Goal: Task Accomplishment & Management: Manage account settings

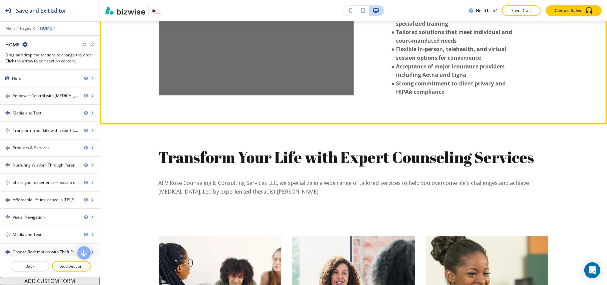
scroll to position [577, 0]
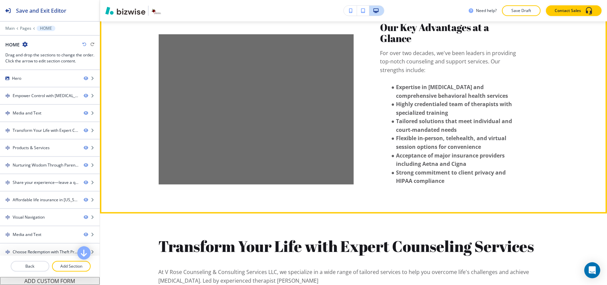
click at [123, 20] on button "Edit" at bounding box center [114, 15] width 20 height 10
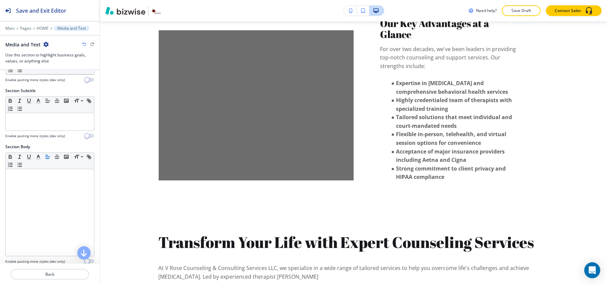
scroll to position [105, 0]
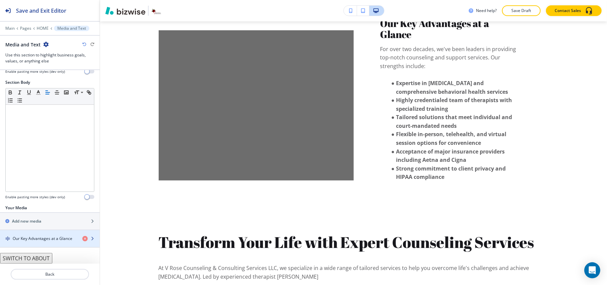
click at [35, 240] on h4 "Our Key Advantages at a Glance" at bounding box center [43, 238] width 60 height 6
click at [34, 240] on h4 "Our Key Advantages at a Glance" at bounding box center [43, 238] width 60 height 6
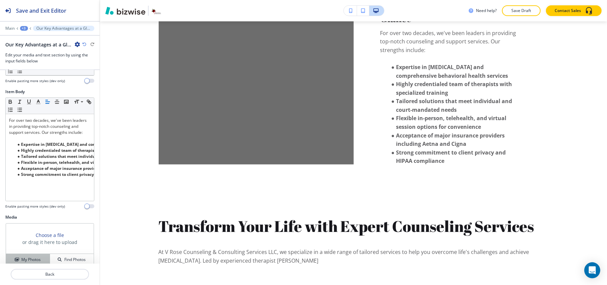
scroll to position [74, 0]
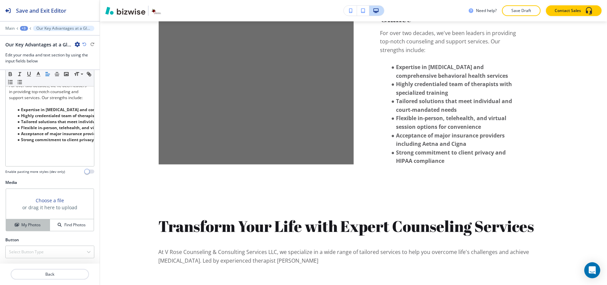
click at [34, 222] on h4 "My Photos" at bounding box center [30, 225] width 19 height 6
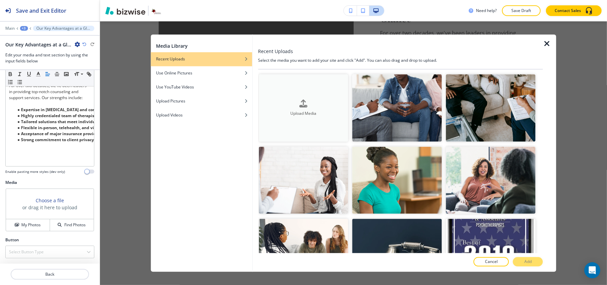
click at [295, 116] on button "Upload Media" at bounding box center [304, 107] width 90 height 67
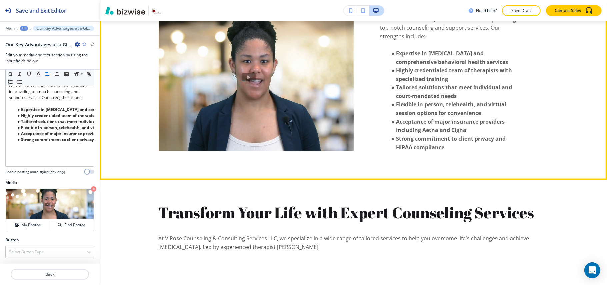
scroll to position [597, 0]
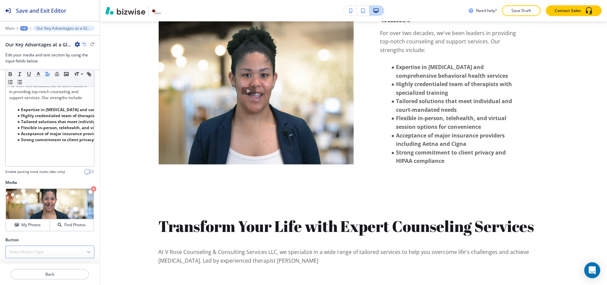
click at [23, 251] on h4 "Select Button Type" at bounding box center [26, 252] width 35 height 6
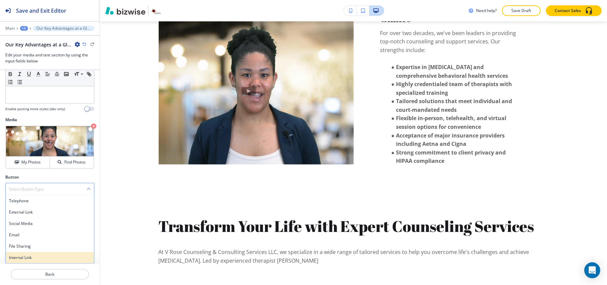
scroll to position [137, 0]
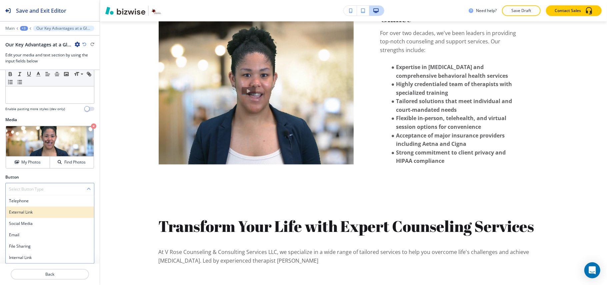
click at [26, 211] on h4 "External Link" at bounding box center [50, 212] width 82 height 6
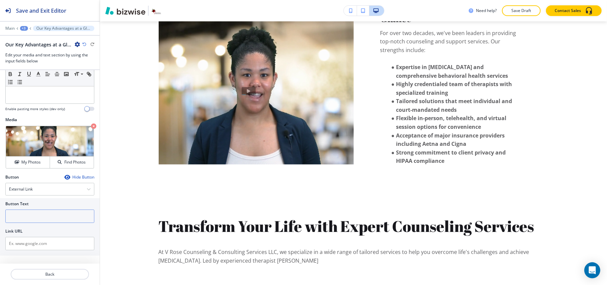
click at [34, 213] on input "text" at bounding box center [49, 215] width 89 height 13
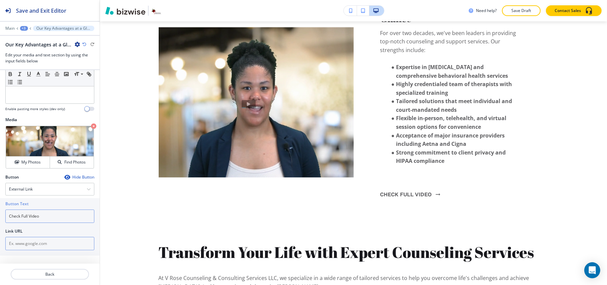
type input "Check Full Video"
click at [41, 241] on input "text" at bounding box center [49, 243] width 89 height 13
paste input "[URL][DOMAIN_NAME]"
type input "[URL][DOMAIN_NAME]"
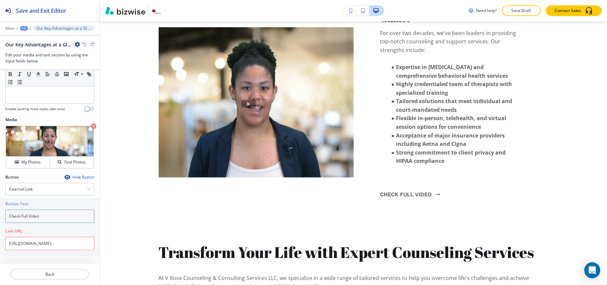
scroll to position [0, 0]
click at [54, 218] on input "Check Full Video" at bounding box center [49, 215] width 89 height 13
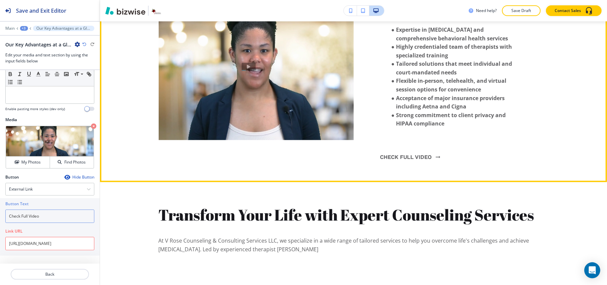
scroll to position [731, 0]
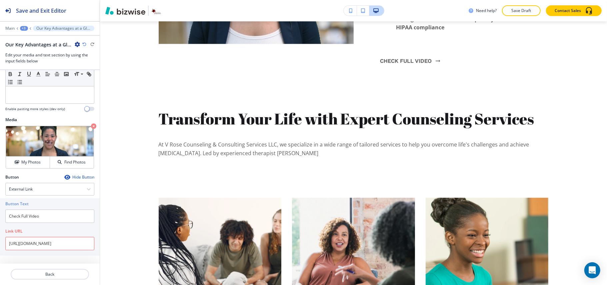
click at [45, 225] on div at bounding box center [49, 225] width 89 height 5
drag, startPoint x: 42, startPoint y: 240, endPoint x: 0, endPoint y: 242, distance: 41.7
click at [0, 242] on div "Button Text Check Full Video Link URL https://player.vimeo.com/video/1076018672" at bounding box center [50, 226] width 100 height 57
click at [51, 223] on div at bounding box center [49, 225] width 89 height 5
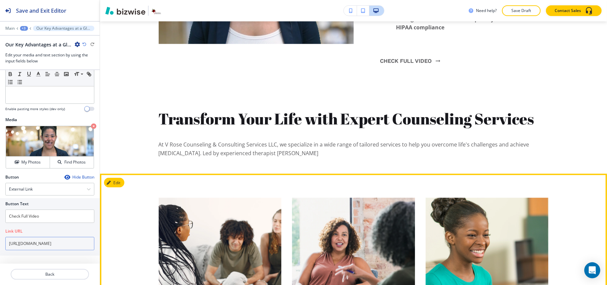
click at [108, 244] on div "Save and Exit Editor Main +3 Our Key Advantages at a Glance Our Key Advantages …" at bounding box center [303, 142] width 607 height 285
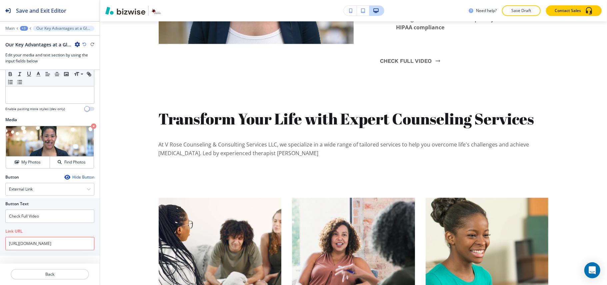
click at [64, 231] on div "Link URL" at bounding box center [49, 231] width 89 height 6
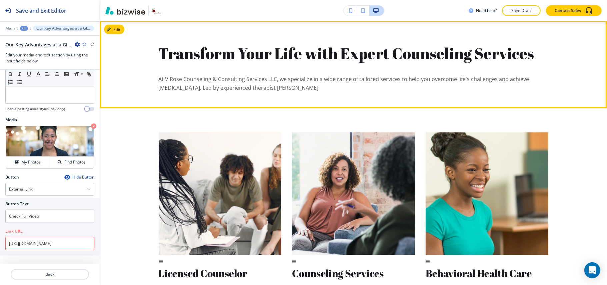
scroll to position [864, 0]
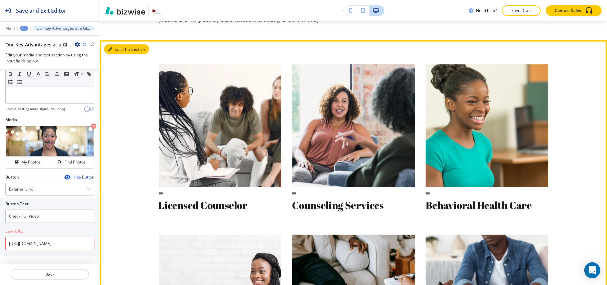
click at [115, 54] on button "Edit This Section" at bounding box center [126, 49] width 45 height 10
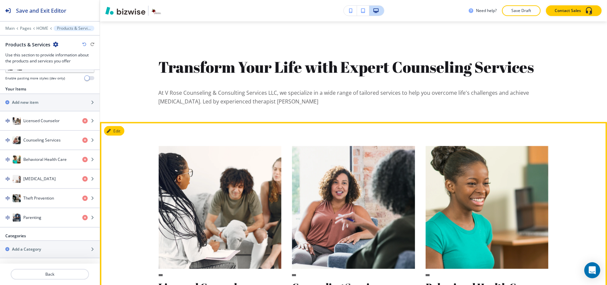
scroll to position [777, 0]
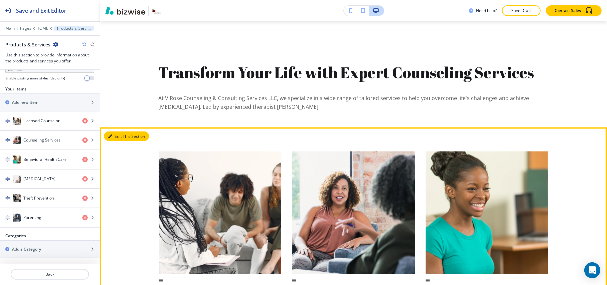
click at [119, 141] on button "Edit This Section" at bounding box center [126, 136] width 45 height 10
click at [130, 141] on button "Edit This Section" at bounding box center [126, 136] width 45 height 10
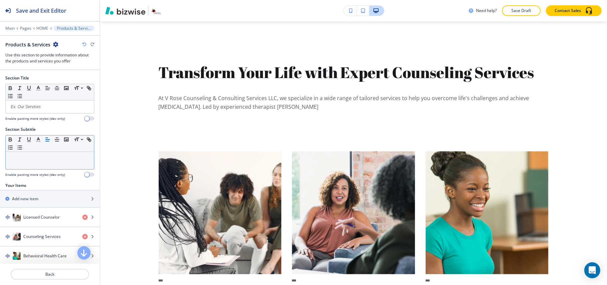
scroll to position [0, 0]
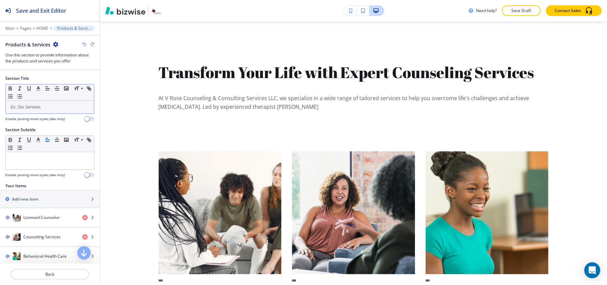
click at [40, 110] on p at bounding box center [50, 107] width 82 height 6
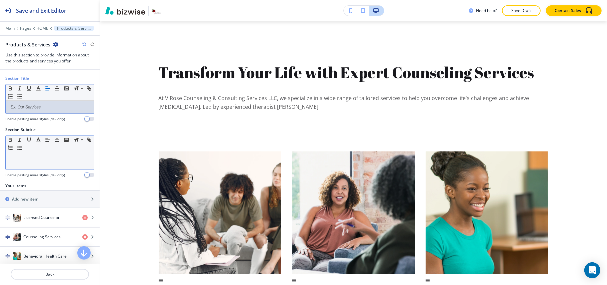
click at [84, 164] on div at bounding box center [50, 160] width 88 height 17
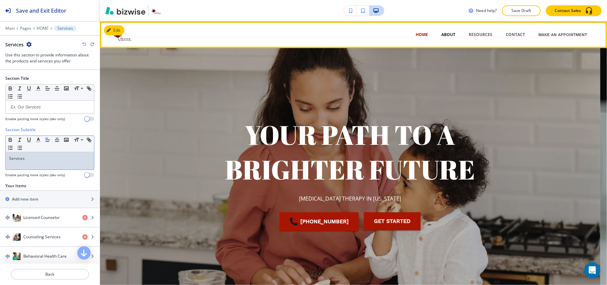
click at [442, 34] on p "ABOUT" at bounding box center [448, 35] width 14 height 6
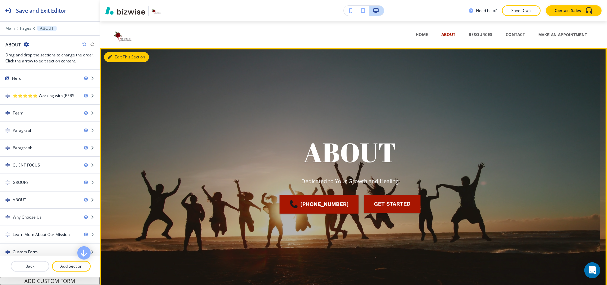
click at [131, 57] on button "Edit This Section" at bounding box center [126, 57] width 45 height 10
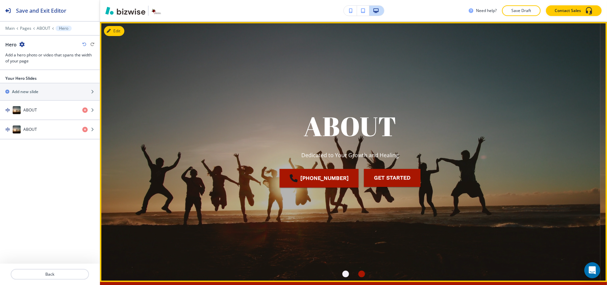
scroll to position [27, 0]
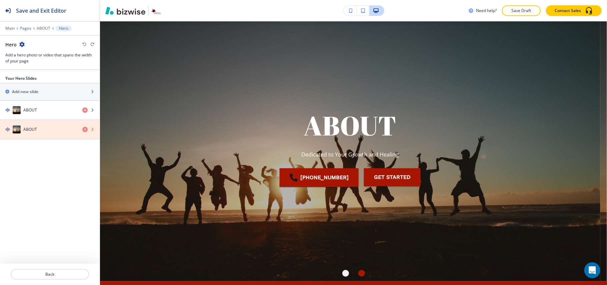
click at [84, 130] on icon "button" at bounding box center [84, 129] width 5 height 5
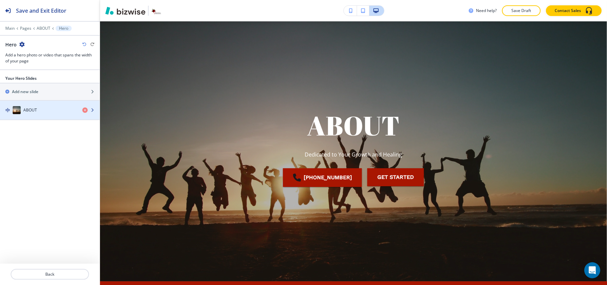
click at [44, 110] on div "ABOUT" at bounding box center [38, 110] width 77 height 8
click at [37, 111] on div "ABOUT" at bounding box center [38, 110] width 77 height 8
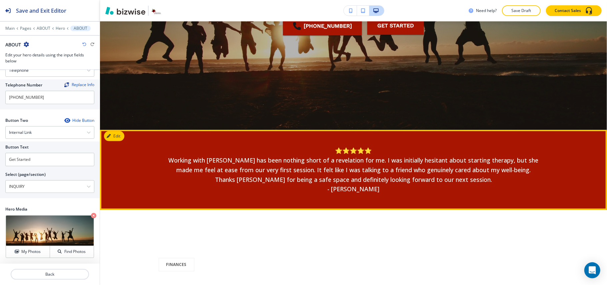
scroll to position [291, 0]
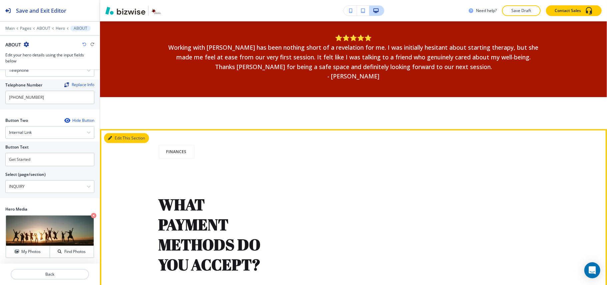
click at [114, 138] on button "Edit This Section" at bounding box center [126, 138] width 45 height 10
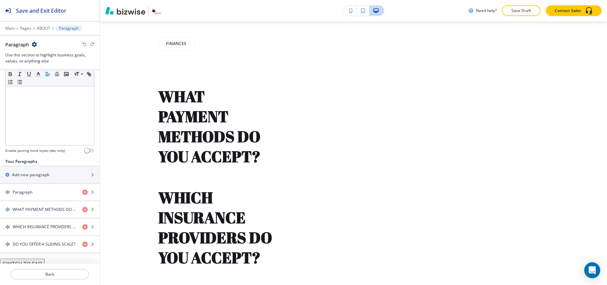
scroll to position [158, 0]
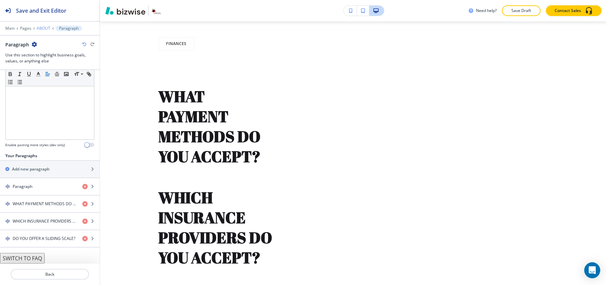
click at [43, 26] on p "ABOUT" at bounding box center [44, 28] width 14 height 5
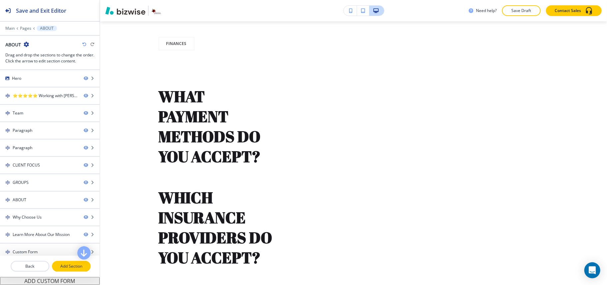
click at [73, 270] on button "Add Section" at bounding box center [71, 266] width 39 height 11
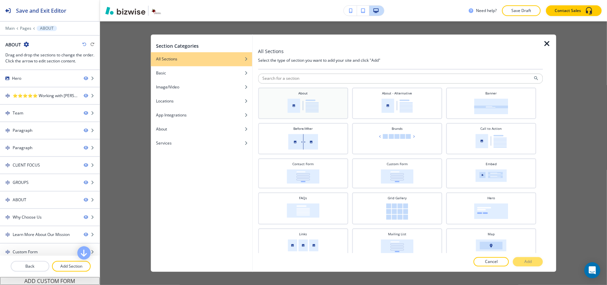
click at [322, 103] on div "About" at bounding box center [302, 102] width 83 height 23
click at [393, 101] on img at bounding box center [396, 106] width 31 height 14
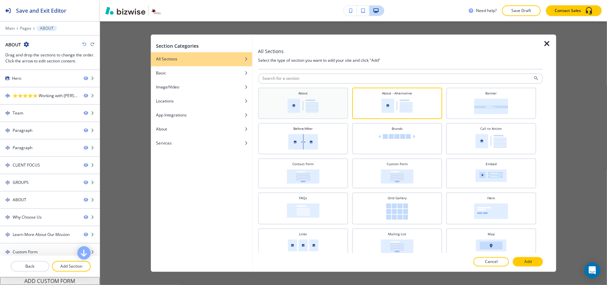
click at [310, 102] on img at bounding box center [302, 106] width 31 height 14
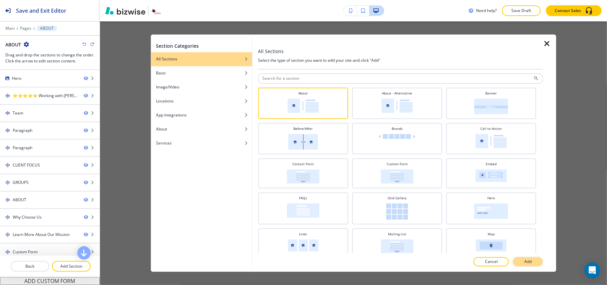
click at [526, 264] on p "Add" at bounding box center [527, 262] width 7 height 6
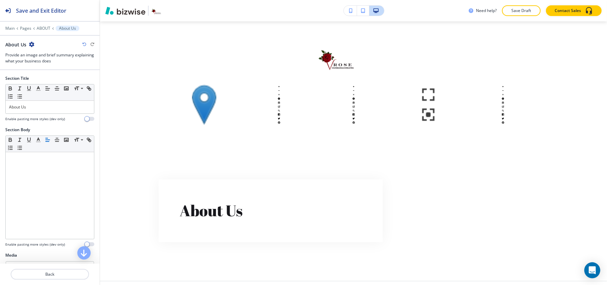
scroll to position [2715, 0]
click at [43, 30] on p "ABOUT" at bounding box center [44, 28] width 14 height 5
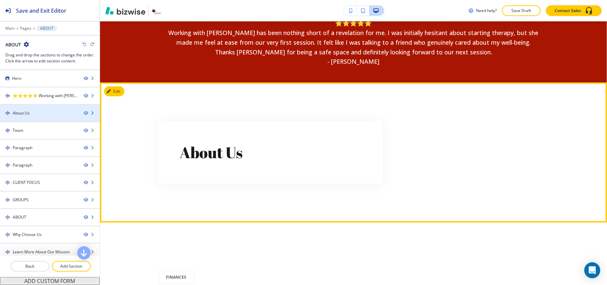
scroll to position [366, 0]
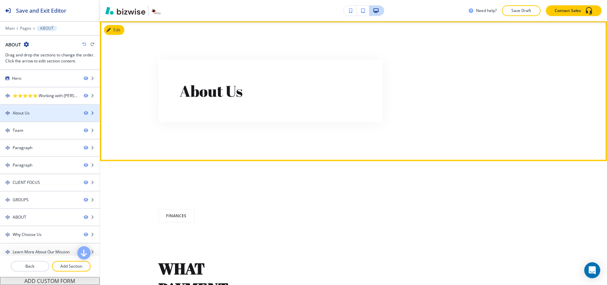
click at [36, 112] on div "About Us" at bounding box center [39, 113] width 78 height 6
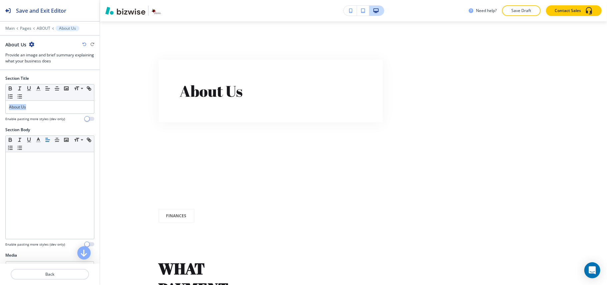
drag, startPoint x: 51, startPoint y: 109, endPoint x: 0, endPoint y: 107, distance: 50.7
click at [0, 107] on div "Section Title Small Normal Large Huge About Us Enable pasting more styles (dev …" at bounding box center [50, 100] width 100 height 51
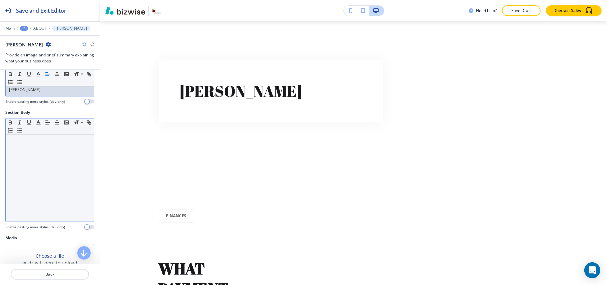
scroll to position [106, 0]
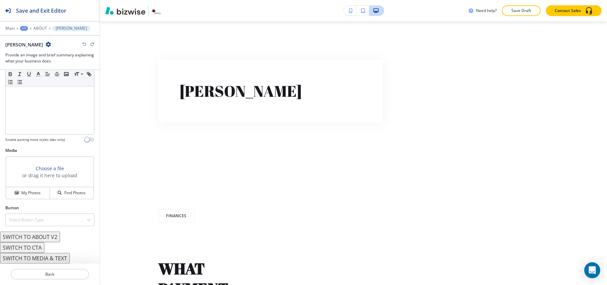
click at [36, 234] on button "SWITCH TO ABOUT V2" at bounding box center [30, 236] width 60 height 11
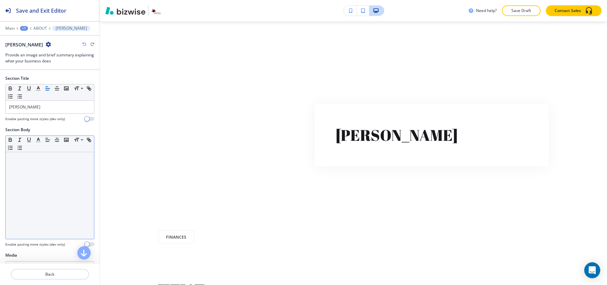
scroll to position [85, 0]
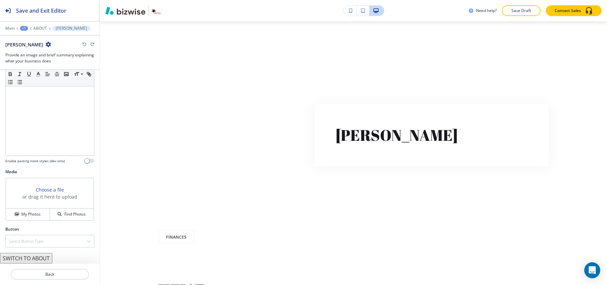
click at [39, 259] on button "SWITCH TO ABOUT" at bounding box center [26, 258] width 52 height 11
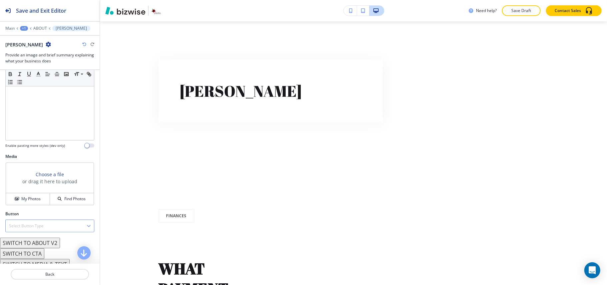
scroll to position [106, 0]
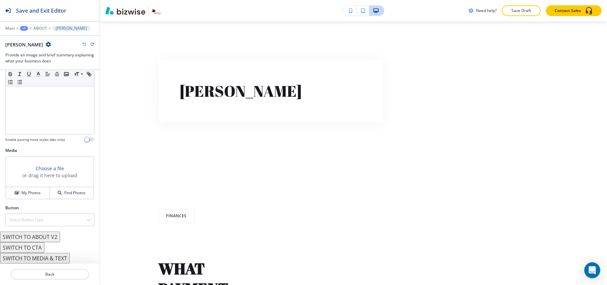
click at [55, 258] on button "SWITCH TO MEDIA & TEXT" at bounding box center [35, 258] width 70 height 11
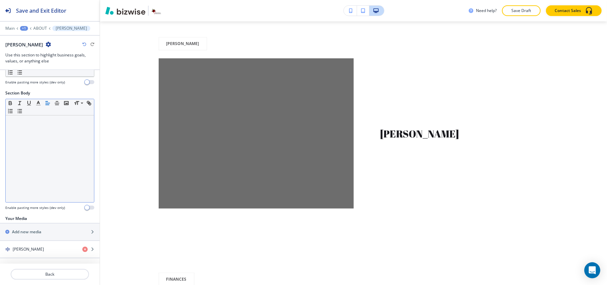
scroll to position [175, 0]
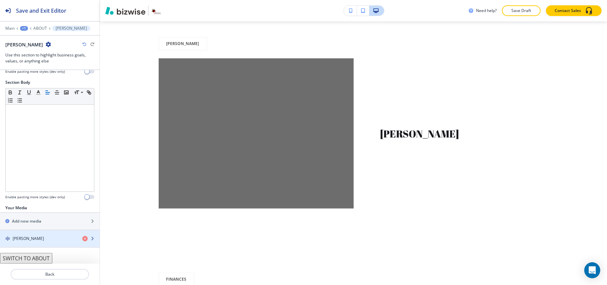
click at [33, 238] on h4 "Yulonda Ross" at bounding box center [28, 238] width 31 height 6
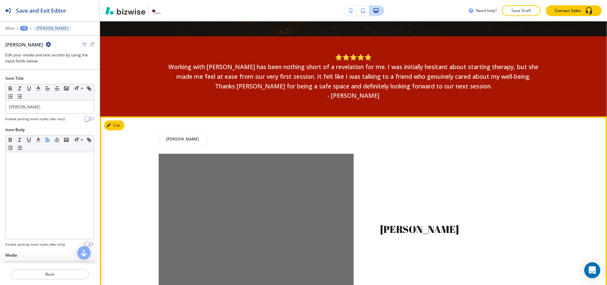
scroll to position [271, 0]
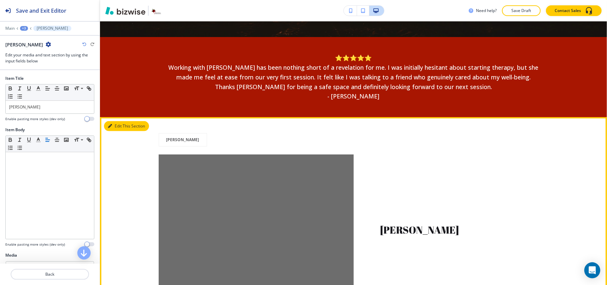
click at [121, 125] on button "Edit This Section" at bounding box center [126, 126] width 45 height 10
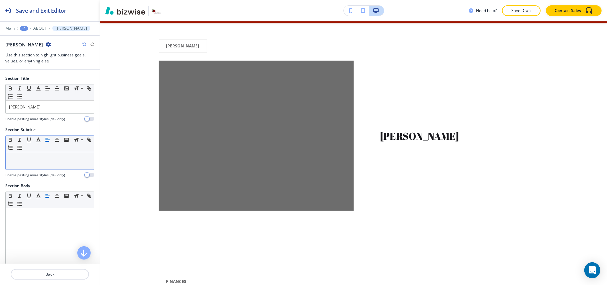
scroll to position [366, 0]
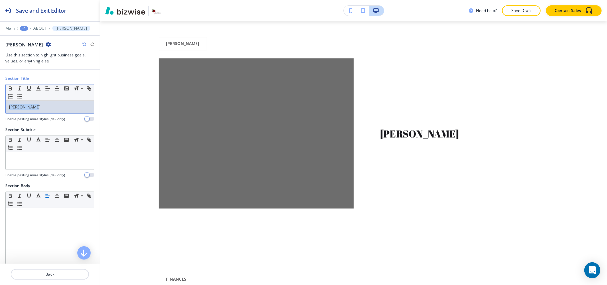
drag, startPoint x: 50, startPoint y: 106, endPoint x: 0, endPoint y: 105, distance: 49.7
click at [0, 105] on div "Section Title Small Normal Large Huge Yulonda Ross Enable pasting more styles (…" at bounding box center [50, 100] width 100 height 51
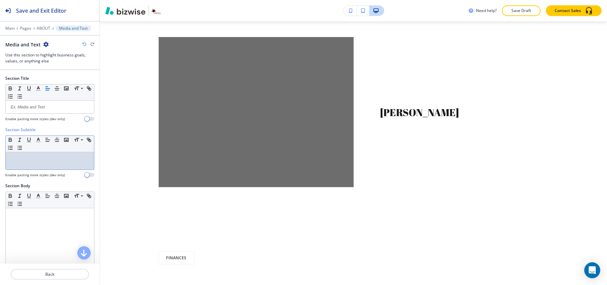
click at [43, 166] on div at bounding box center [50, 160] width 88 height 17
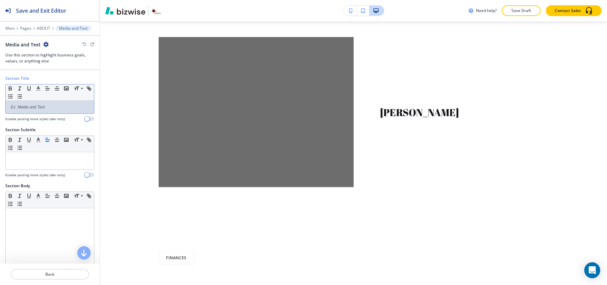
click at [35, 103] on div at bounding box center [50, 107] width 88 height 13
click at [65, 90] on icon "button" at bounding box center [66, 88] width 6 height 6
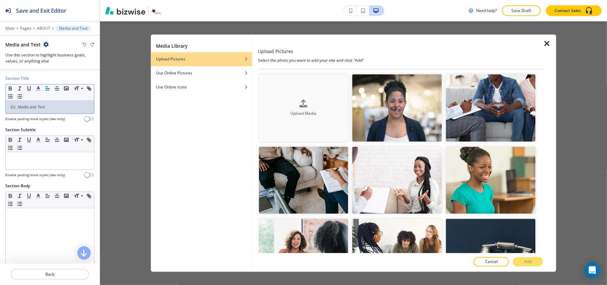
click at [286, 88] on button "Upload Media" at bounding box center [304, 107] width 90 height 67
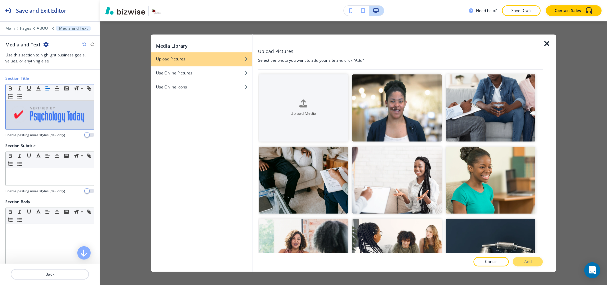
click at [547, 43] on icon "button" at bounding box center [547, 44] width 8 height 8
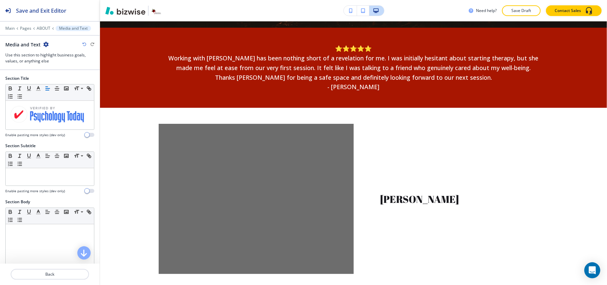
scroll to position [278, 0]
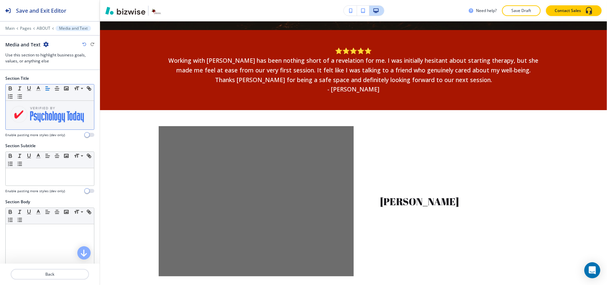
click at [86, 116] on div at bounding box center [50, 115] width 88 height 29
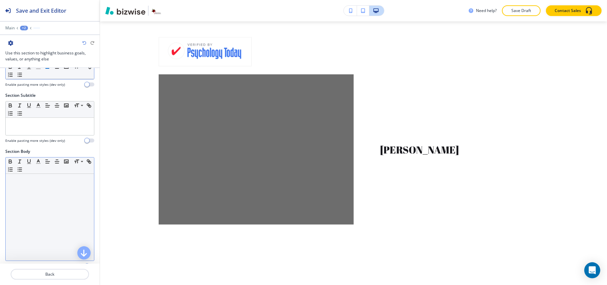
scroll to position [119, 0]
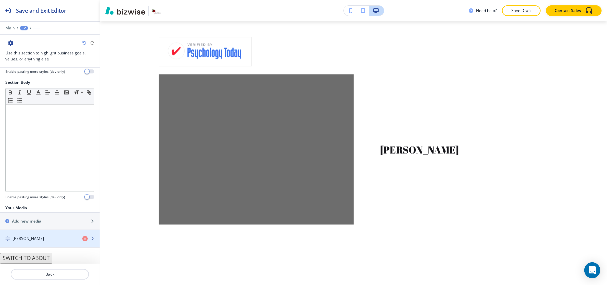
click at [41, 240] on div "Yulonda Ross" at bounding box center [38, 238] width 77 height 6
click at [37, 235] on h4 "Yulonda Ross" at bounding box center [28, 238] width 31 height 6
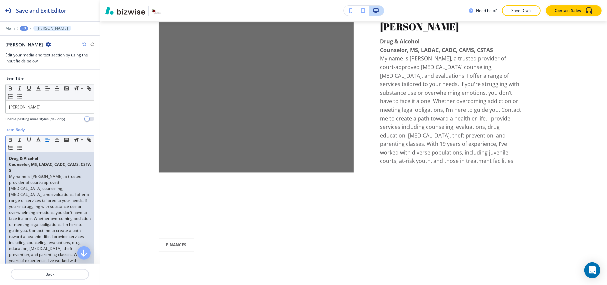
scroll to position [0, 0]
click at [28, 171] on p "Drug & Alcohol Counselor, MS, LADAC, CADC, CAMS, CSTAS" at bounding box center [50, 164] width 82 height 18
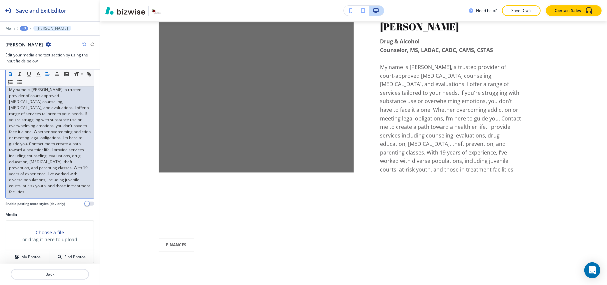
scroll to position [132, 0]
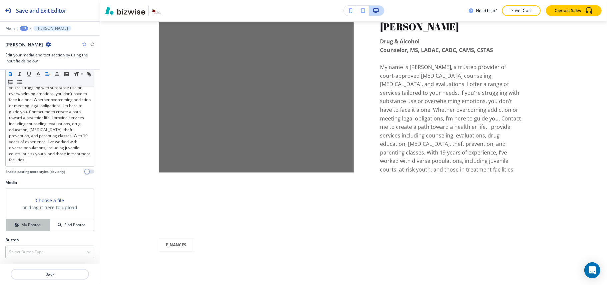
click at [28, 226] on h4 "My Photos" at bounding box center [30, 225] width 19 height 6
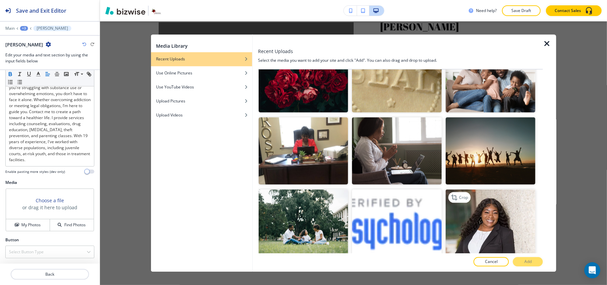
scroll to position [622, 0]
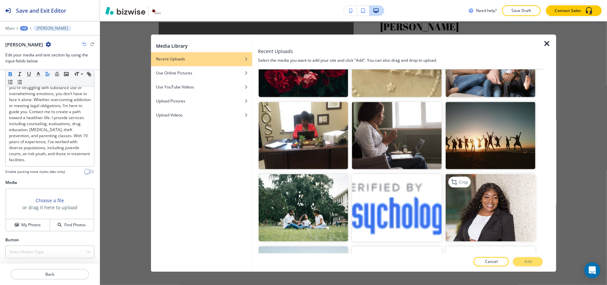
click at [477, 187] on img "button" at bounding box center [491, 207] width 90 height 67
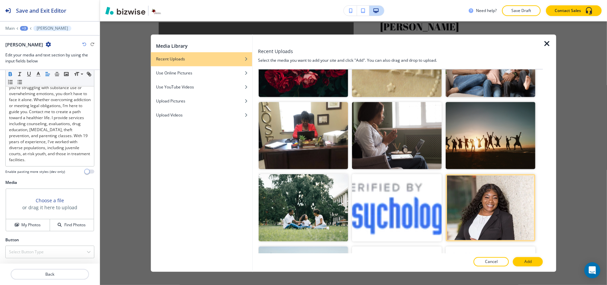
click at [527, 255] on div at bounding box center [400, 255] width 285 height 4
click at [531, 260] on p "Add" at bounding box center [527, 262] width 7 height 6
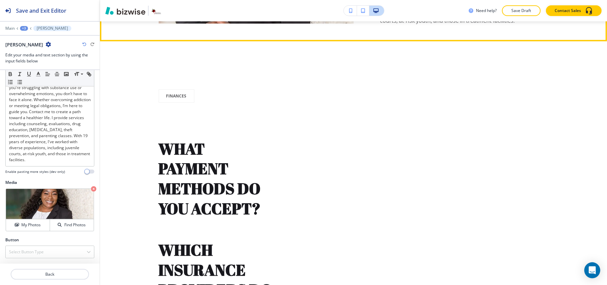
scroll to position [553, 0]
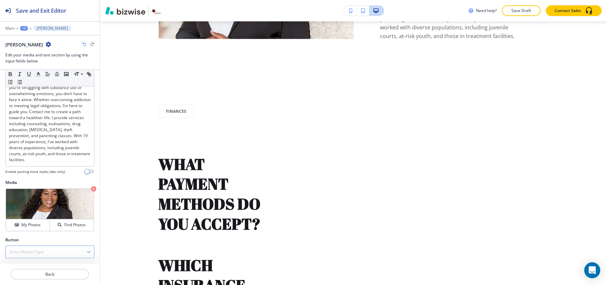
drag, startPoint x: 34, startPoint y: 255, endPoint x: 31, endPoint y: 259, distance: 4.3
click at [34, 256] on div "Select Button Type" at bounding box center [50, 252] width 88 height 12
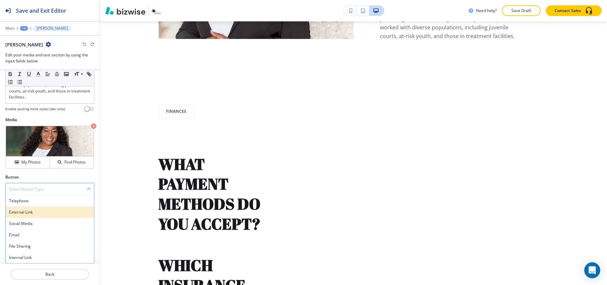
click at [45, 213] on h4 "External Link" at bounding box center [50, 212] width 82 height 6
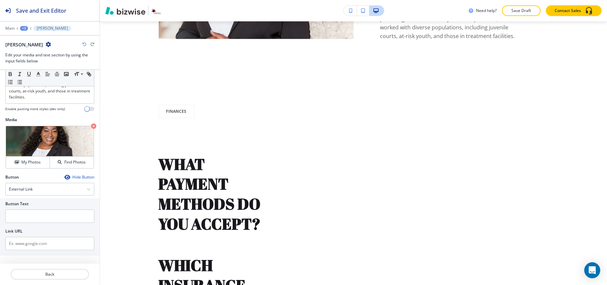
scroll to position [195, 0]
click at [53, 214] on input "text" at bounding box center [49, 215] width 89 height 13
paste input "Make an Appointment"
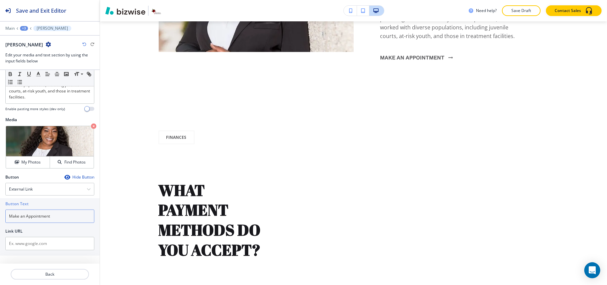
type input "Make an Appointment"
click at [71, 246] on input "text" at bounding box center [49, 243] width 89 height 13
paste input "[URL][DOMAIN_NAME]"
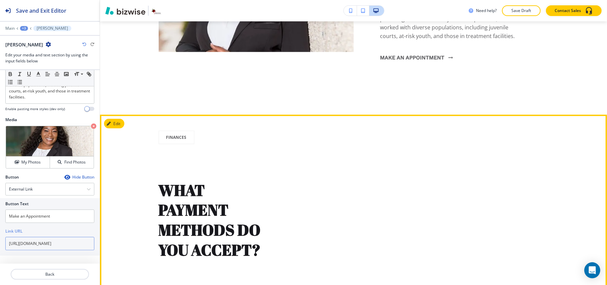
scroll to position [0, 100]
type input "[URL][DOMAIN_NAME]"
click at [115, 120] on button "Edit This Section" at bounding box center [126, 124] width 45 height 10
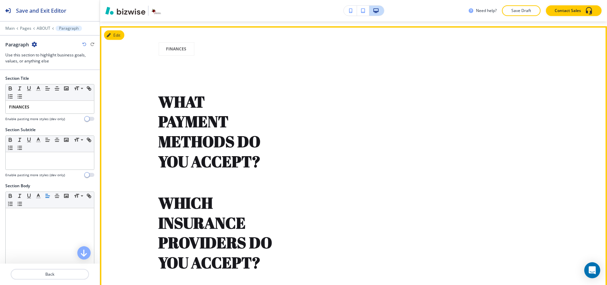
scroll to position [647, 0]
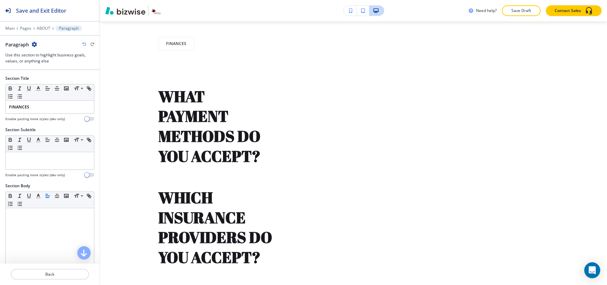
click at [35, 43] on icon "button" at bounding box center [34, 44] width 5 height 5
click at [47, 79] on p "Delete Section" at bounding box center [53, 80] width 34 height 6
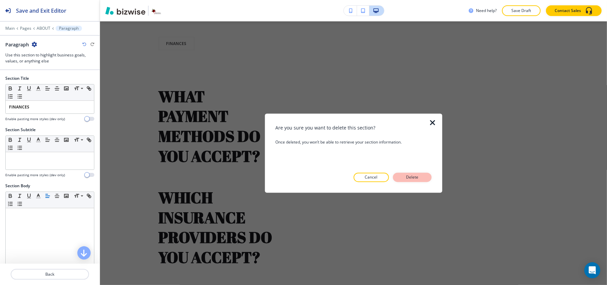
click at [422, 177] on button "Delete" at bounding box center [412, 177] width 39 height 9
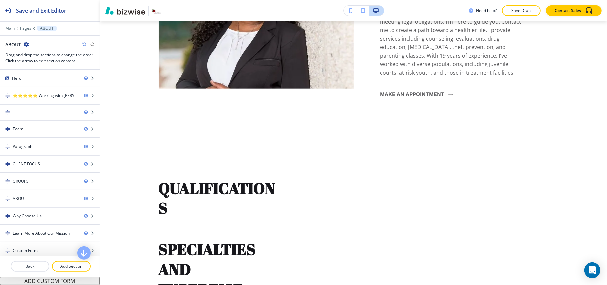
scroll to position [513, 0]
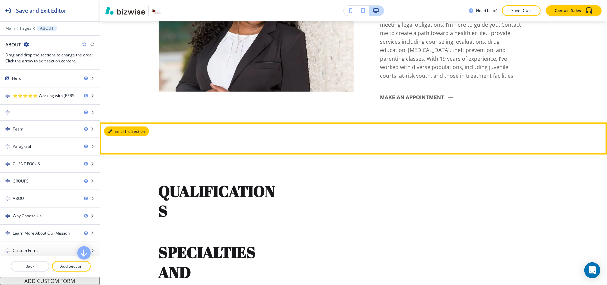
click at [113, 131] on button "Edit This Section" at bounding box center [126, 131] width 45 height 10
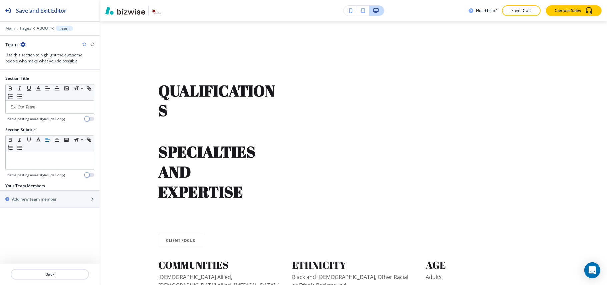
scroll to position [615, 0]
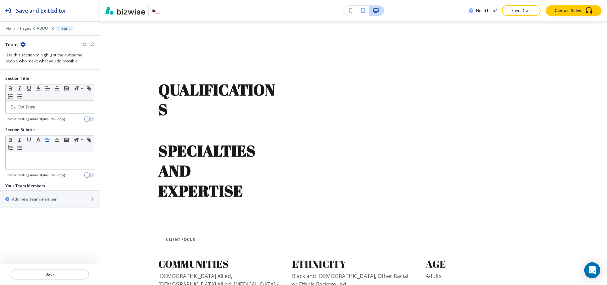
click at [24, 43] on icon "button" at bounding box center [22, 44] width 5 height 5
click at [53, 83] on button "Delete Section" at bounding box center [41, 80] width 43 height 12
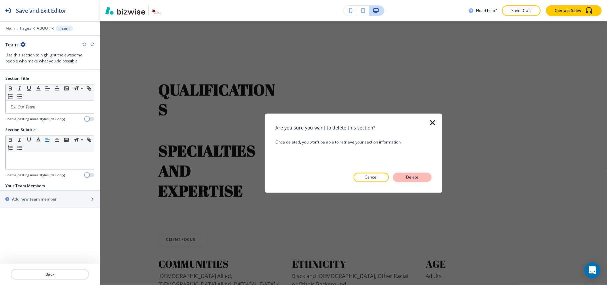
click at [417, 177] on p "Delete" at bounding box center [412, 177] width 16 height 6
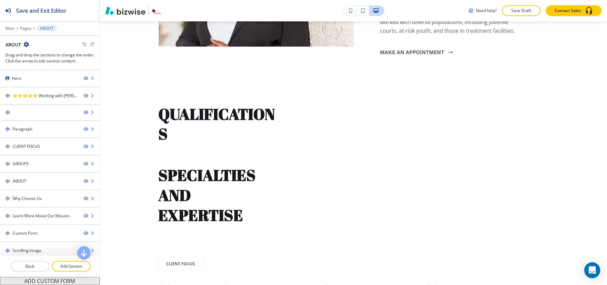
scroll to position [538, 0]
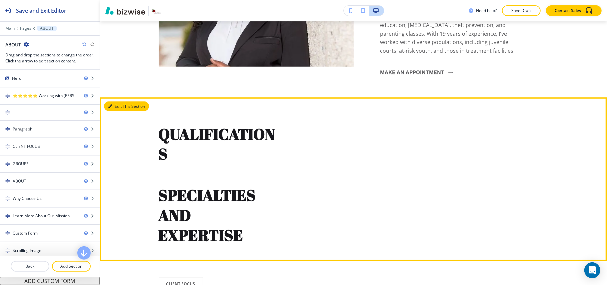
click at [108, 107] on icon "button" at bounding box center [110, 106] width 4 height 4
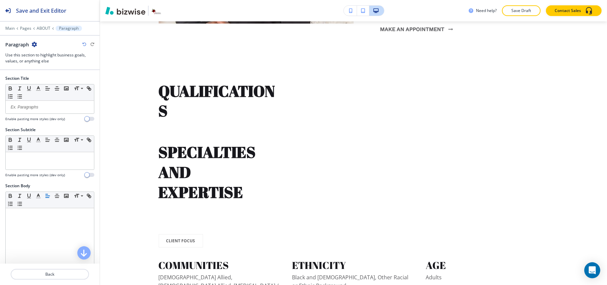
scroll to position [615, 0]
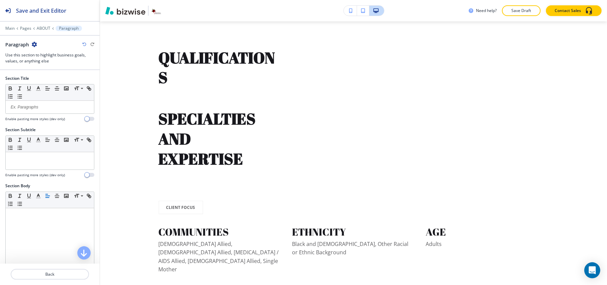
click at [35, 44] on icon "button" at bounding box center [34, 44] width 5 height 5
click at [45, 80] on p "Delete Section" at bounding box center [53, 80] width 34 height 6
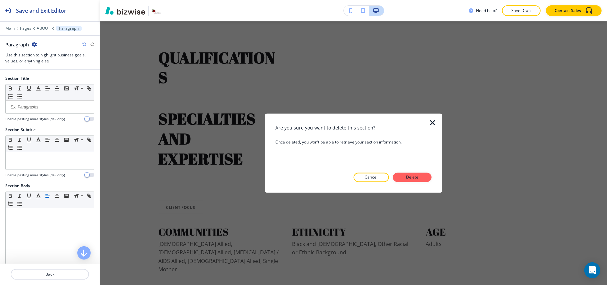
click at [412, 177] on p "Delete" at bounding box center [412, 177] width 16 height 6
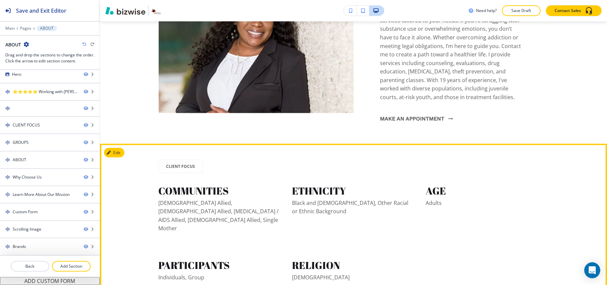
scroll to position [540, 0]
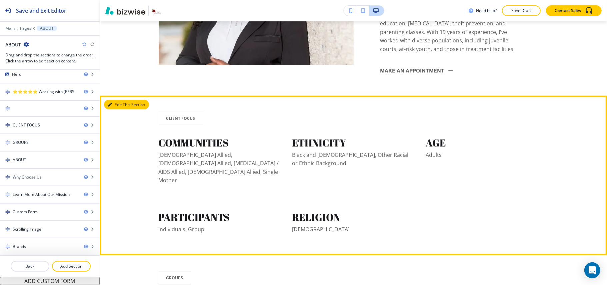
click at [115, 104] on button "Edit This Section" at bounding box center [126, 105] width 45 height 10
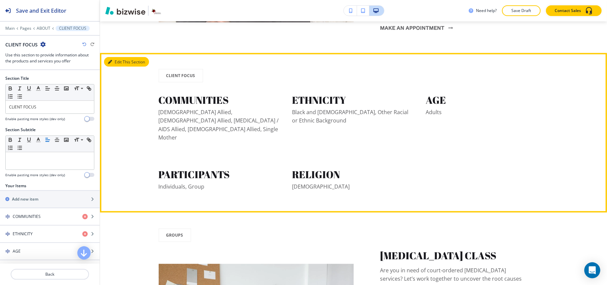
scroll to position [615, 0]
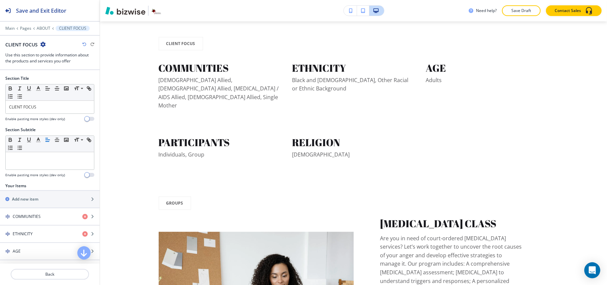
click at [43, 45] on icon "button" at bounding box center [42, 44] width 5 height 5
click at [53, 81] on p "Delete Section" at bounding box center [61, 80] width 34 height 6
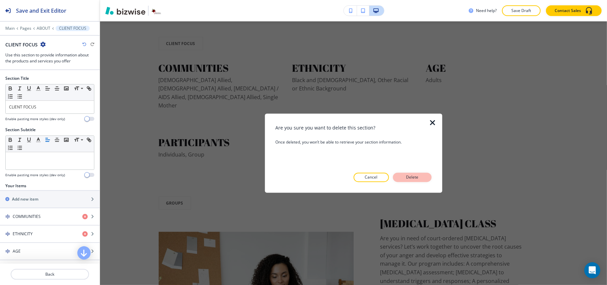
click at [414, 176] on p "Delete" at bounding box center [412, 177] width 16 height 6
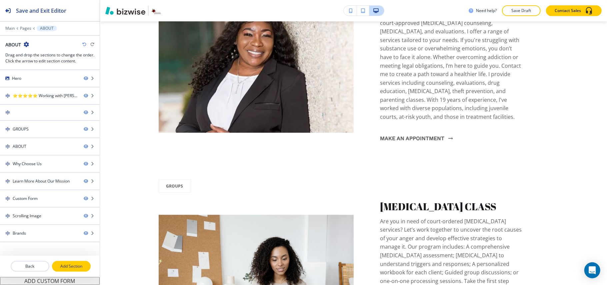
click at [71, 267] on p "Add Section" at bounding box center [71, 266] width 37 height 6
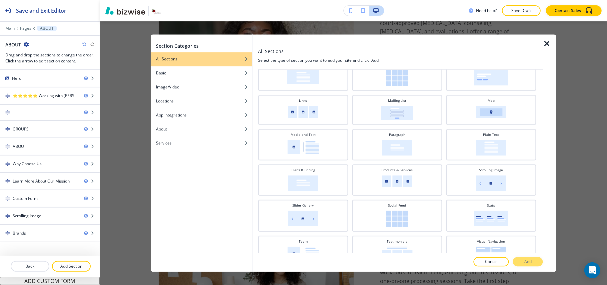
scroll to position [145, 0]
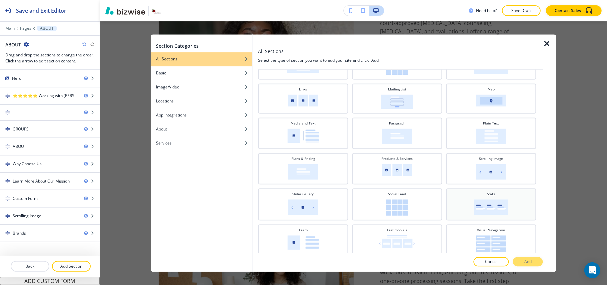
click at [506, 201] on div "Stats" at bounding box center [490, 204] width 83 height 24
click at [527, 262] on p "Add" at bounding box center [527, 262] width 7 height 6
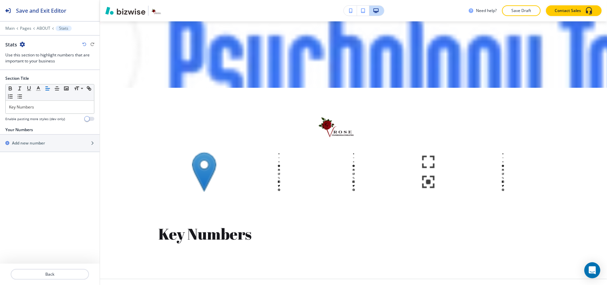
scroll to position [2213, 0]
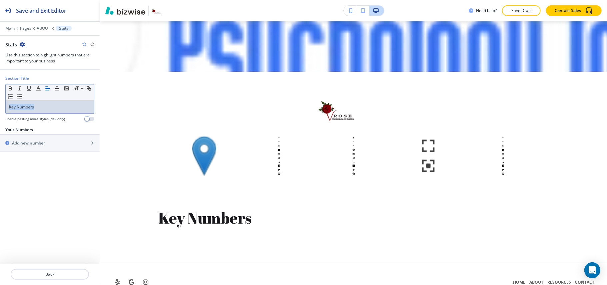
drag, startPoint x: 59, startPoint y: 107, endPoint x: 0, endPoint y: 107, distance: 59.3
click at [0, 107] on div "Section Title Small Normal Large Huge Key Numbers Enable pasting more styles (d…" at bounding box center [50, 100] width 100 height 51
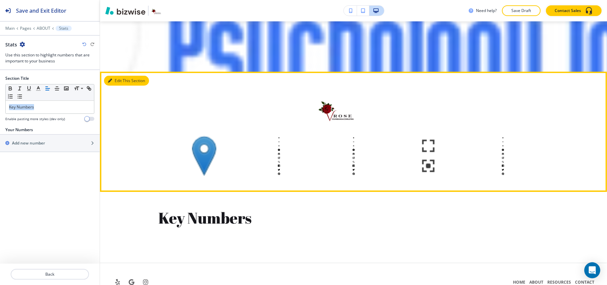
click at [118, 76] on button "Edit This Section" at bounding box center [126, 81] width 45 height 10
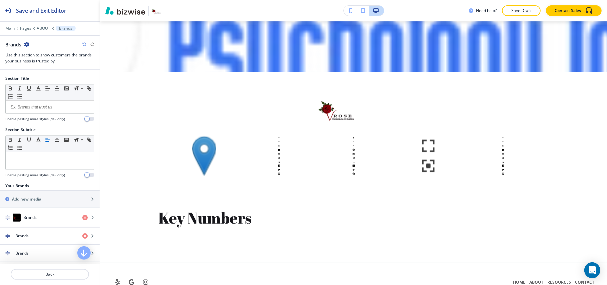
click at [31, 43] on div "Brands" at bounding box center [49, 44] width 89 height 7
click at [29, 44] on icon "button" at bounding box center [26, 44] width 5 height 5
click at [47, 79] on p "Delete Section" at bounding box center [45, 80] width 34 height 6
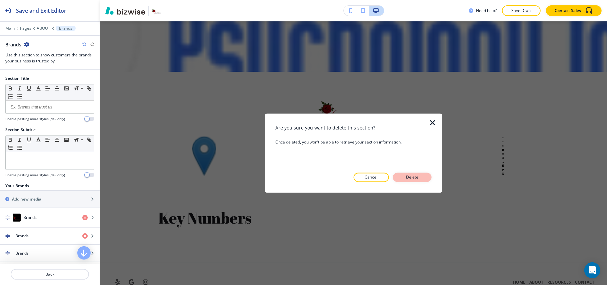
click at [408, 173] on button "Delete" at bounding box center [412, 177] width 39 height 9
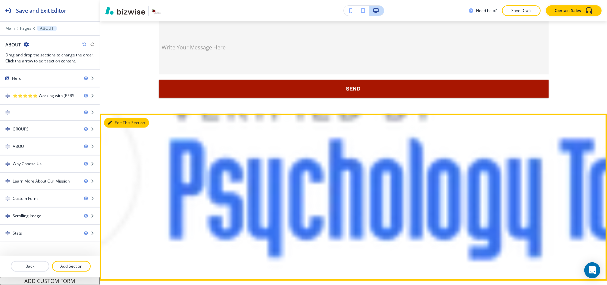
click at [123, 118] on button "Edit This Section" at bounding box center [126, 123] width 45 height 10
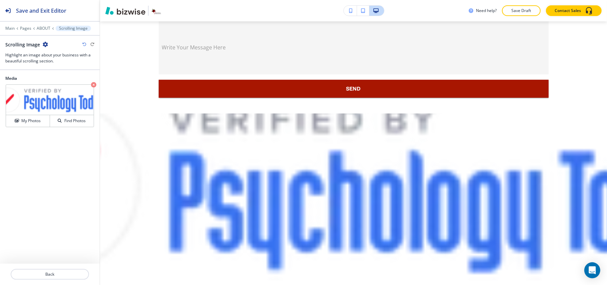
scroll to position [2081, 0]
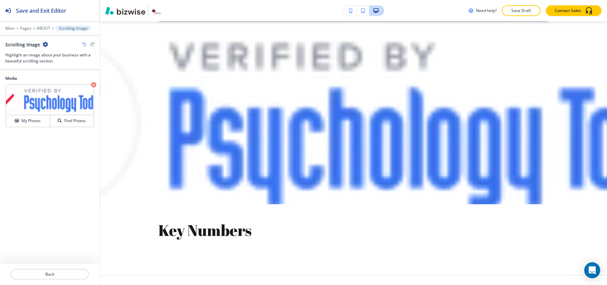
click at [43, 43] on icon "button" at bounding box center [45, 44] width 5 height 5
drag, startPoint x: 63, startPoint y: 83, endPoint x: 67, endPoint y: 84, distance: 4.2
click at [63, 83] on button "Delete Section" at bounding box center [63, 80] width 43 height 12
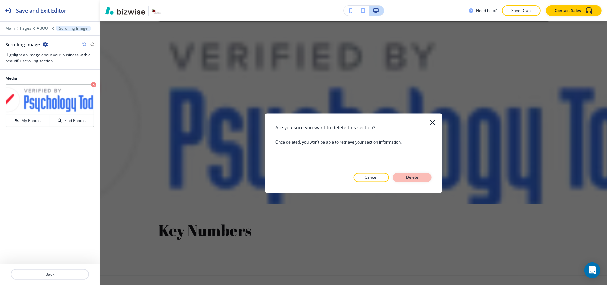
click at [418, 174] on button "Delete" at bounding box center [412, 177] width 39 height 9
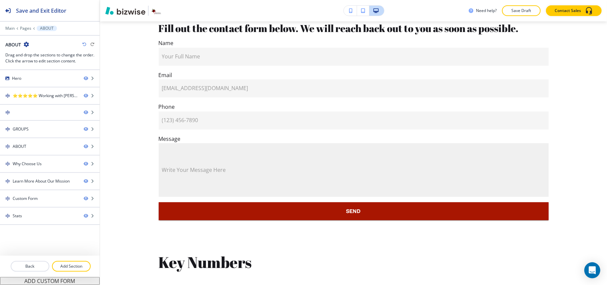
scroll to position [1926, 0]
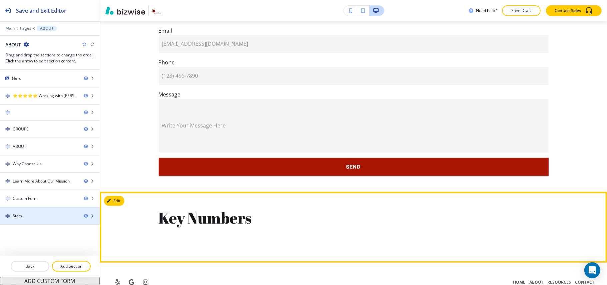
click at [48, 215] on div "Stats" at bounding box center [39, 216] width 78 height 6
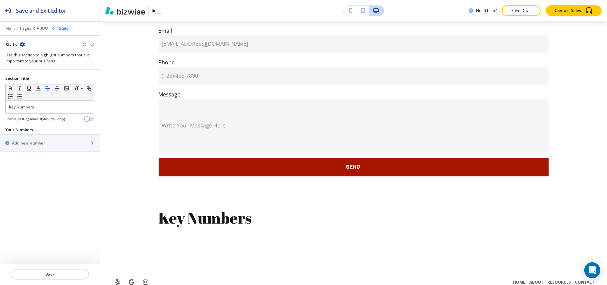
click at [23, 43] on icon "button" at bounding box center [22, 44] width 5 height 5
click at [39, 79] on p "Delete Section" at bounding box center [40, 80] width 34 height 6
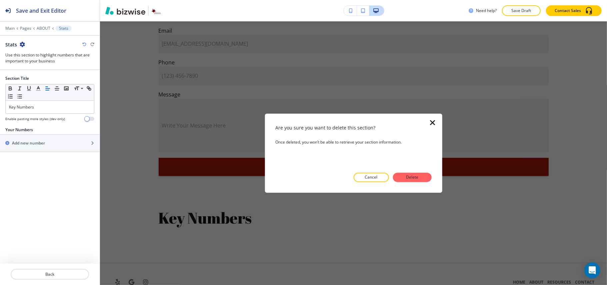
click at [424, 184] on div at bounding box center [353, 187] width 156 height 11
click at [427, 177] on button "Delete" at bounding box center [412, 177] width 39 height 9
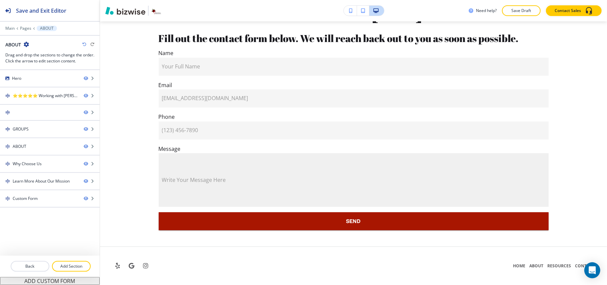
scroll to position [1856, 0]
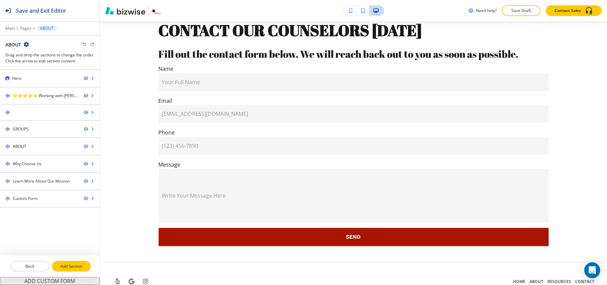
click at [86, 266] on p "Add Section" at bounding box center [71, 266] width 37 height 6
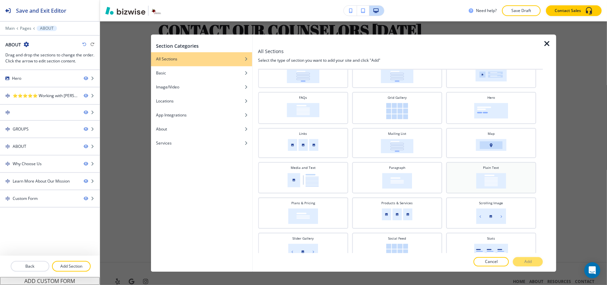
scroll to position [56, 0]
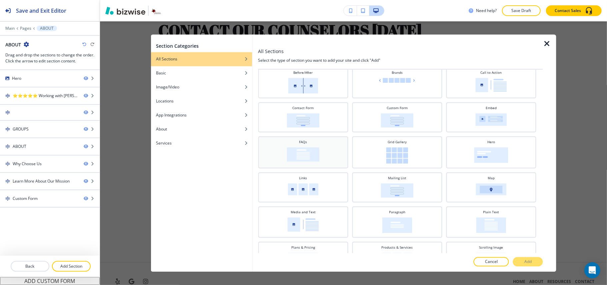
click at [295, 148] on img at bounding box center [303, 154] width 33 height 14
click at [536, 262] on button "Add" at bounding box center [528, 261] width 30 height 9
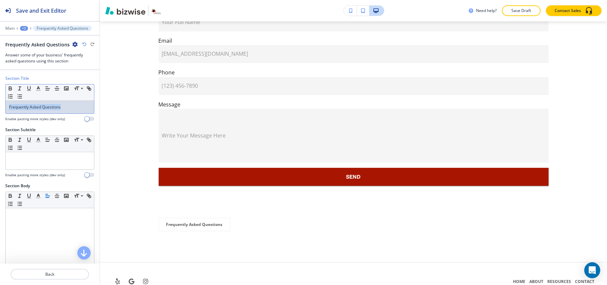
drag, startPoint x: 58, startPoint y: 108, endPoint x: 0, endPoint y: 109, distance: 58.0
click at [0, 109] on div "Section Title Small Normal Large Huge Frequently Asked Questions Enable pasting…" at bounding box center [50, 100] width 100 height 51
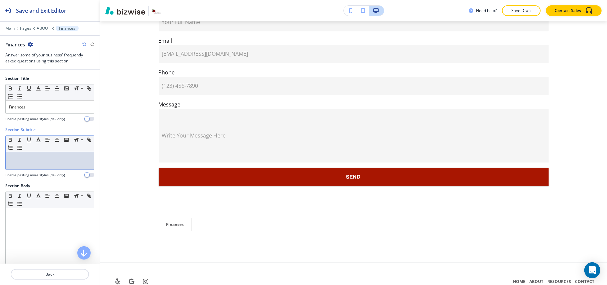
drag, startPoint x: 18, startPoint y: 171, endPoint x: 13, endPoint y: 164, distance: 7.9
click at [13, 164] on div at bounding box center [50, 160] width 88 height 17
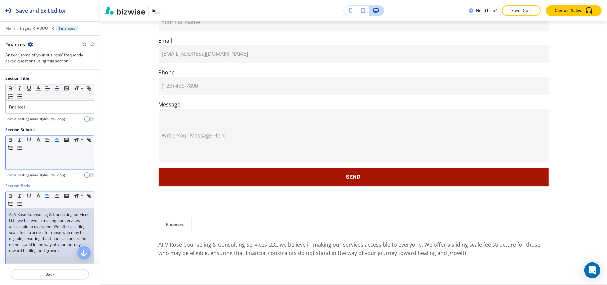
scroll to position [1939, 0]
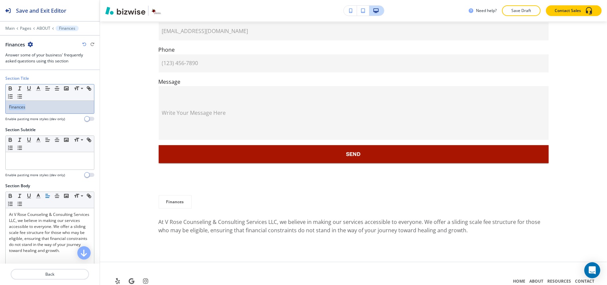
drag, startPoint x: 38, startPoint y: 112, endPoint x: 0, endPoint y: 112, distance: 37.6
click at [0, 112] on div "Section Title Small Normal Large Huge Finances Enable pasting more styles (dev …" at bounding box center [50, 100] width 100 height 51
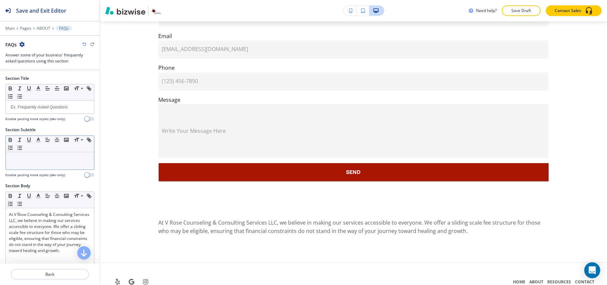
drag, startPoint x: 48, startPoint y: 151, endPoint x: 31, endPoint y: 156, distance: 17.9
click at [31, 156] on div at bounding box center [50, 160] width 88 height 17
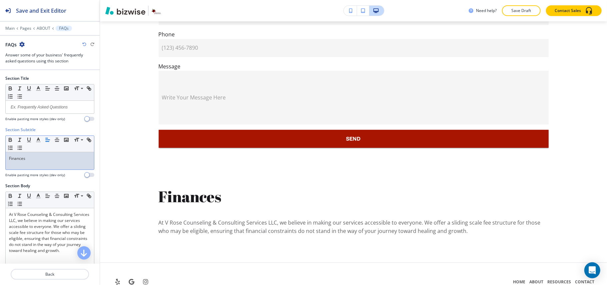
scroll to position [88, 0]
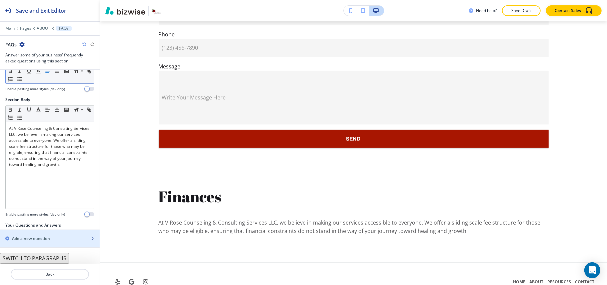
click at [33, 241] on div "button" at bounding box center [50, 243] width 100 height 5
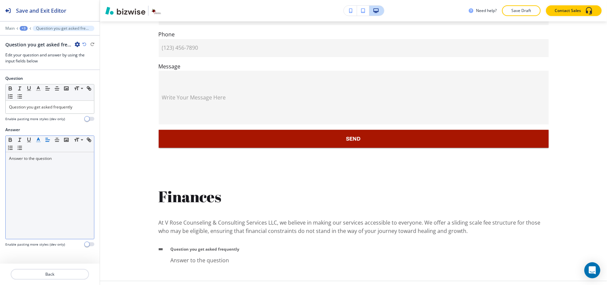
scroll to position [1973, 0]
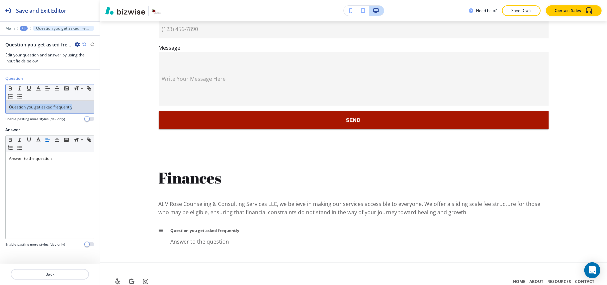
drag, startPoint x: 83, startPoint y: 105, endPoint x: 0, endPoint y: 108, distance: 83.0
click at [0, 108] on div "Question Small Normal Large Huge Question you get asked frequently Enable pasti…" at bounding box center [50, 100] width 100 height 51
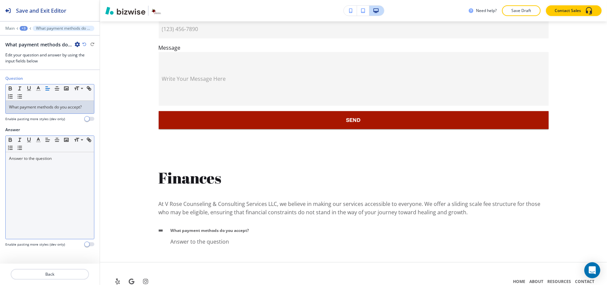
click at [58, 179] on div "Answer to the question" at bounding box center [50, 195] width 88 height 87
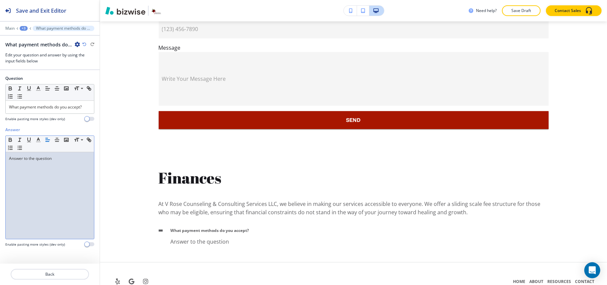
drag, startPoint x: 58, startPoint y: 179, endPoint x: 32, endPoint y: 174, distance: 26.5
click at [32, 174] on div "Answer to the question" at bounding box center [50, 195] width 88 height 87
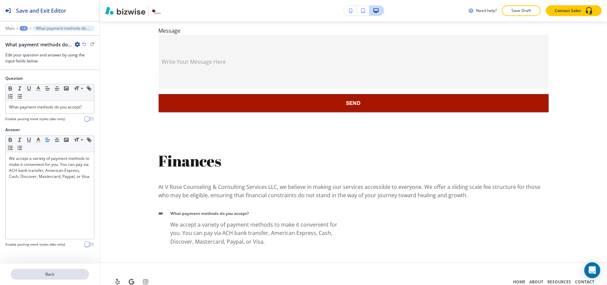
click at [50, 272] on p "Back" at bounding box center [49, 274] width 77 height 6
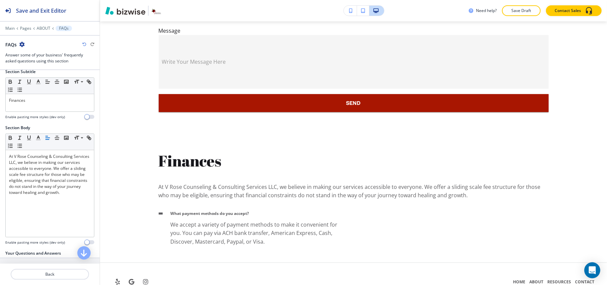
scroll to position [105, 0]
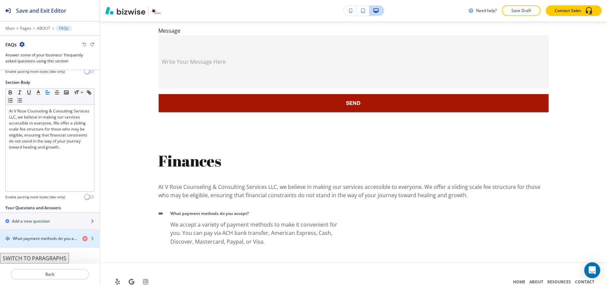
click at [55, 225] on div "button" at bounding box center [50, 226] width 100 height 5
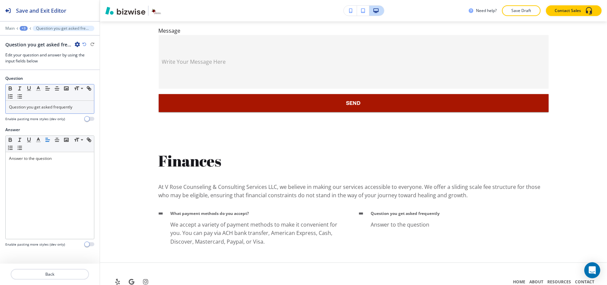
click at [42, 112] on div "Question you get asked frequently" at bounding box center [50, 107] width 88 height 13
click at [43, 111] on div "Question you get asked frequently" at bounding box center [50, 107] width 88 height 13
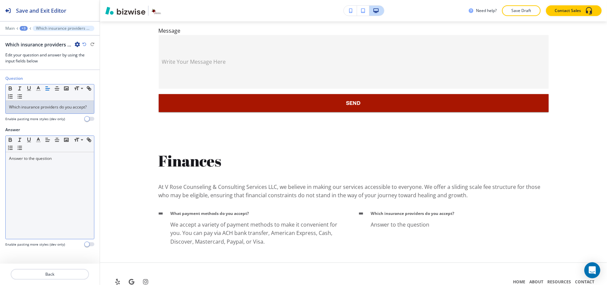
click at [77, 211] on div "Answer to the question" at bounding box center [50, 195] width 88 height 87
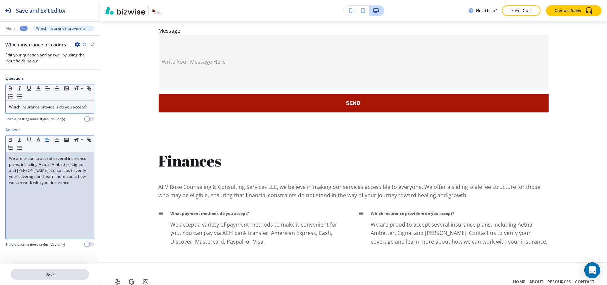
click at [60, 274] on p "Back" at bounding box center [49, 274] width 77 height 6
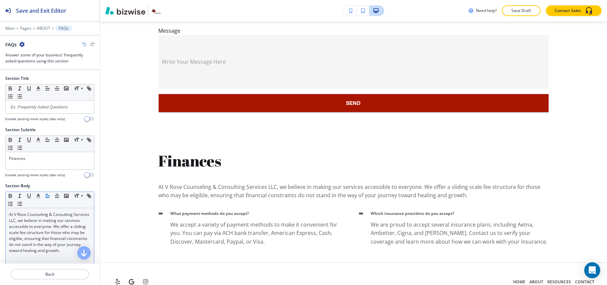
scroll to position [123, 0]
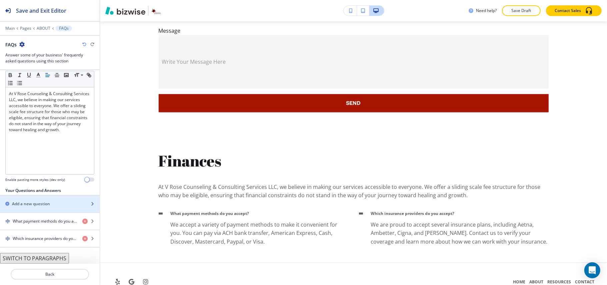
click at [48, 201] on h2 "Add a new question" at bounding box center [31, 204] width 38 height 6
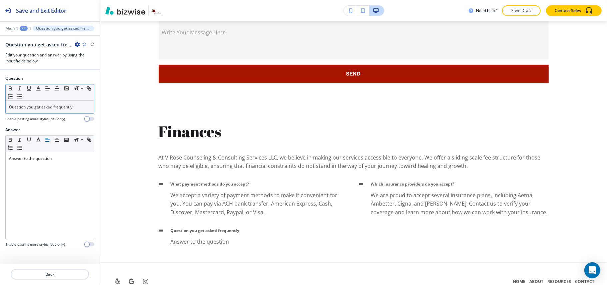
click at [46, 110] on p "Question you get asked frequently" at bounding box center [50, 107] width 82 height 6
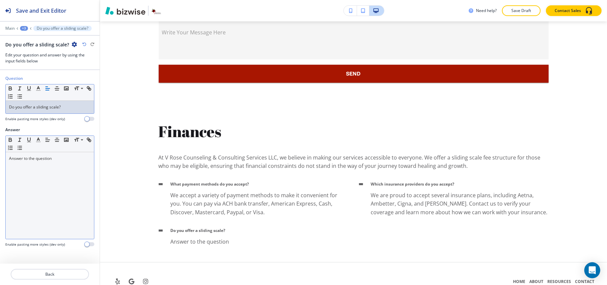
click at [71, 182] on div "Answer to the question" at bounding box center [50, 195] width 88 height 87
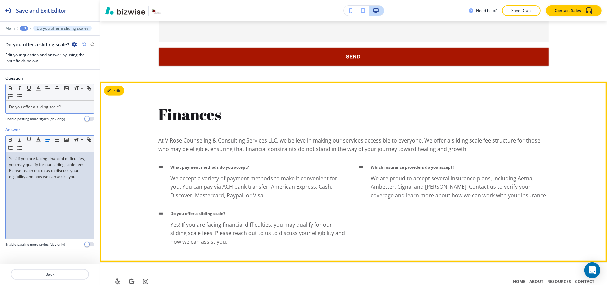
scroll to position [1903, 0]
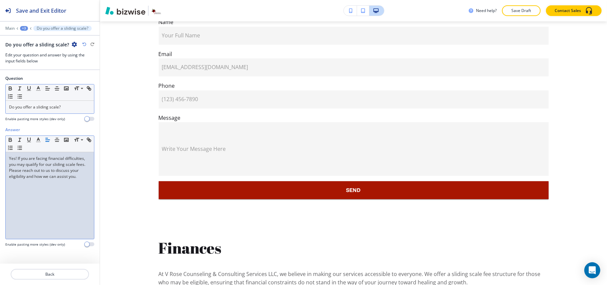
click at [22, 29] on div "+3" at bounding box center [24, 28] width 8 height 5
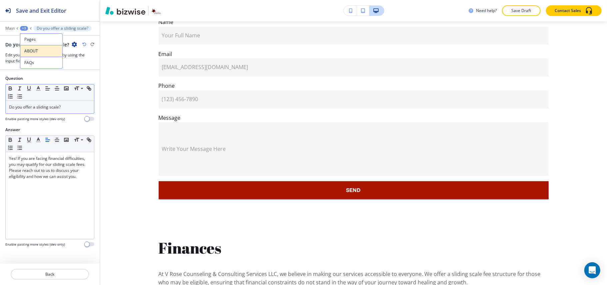
click at [32, 51] on p "ABOUT" at bounding box center [41, 51] width 34 height 6
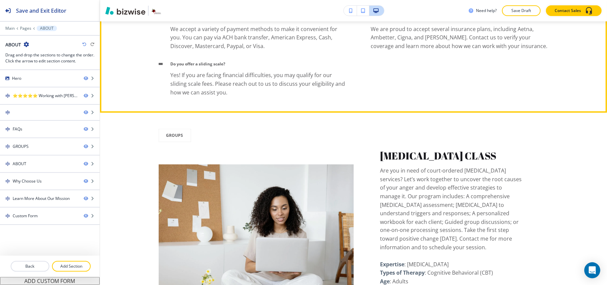
scroll to position [704, 0]
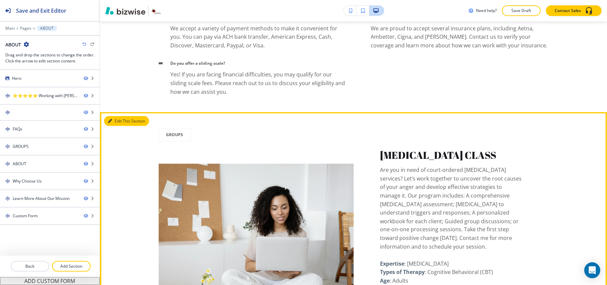
click at [121, 122] on button "Edit This Section" at bounding box center [126, 121] width 45 height 10
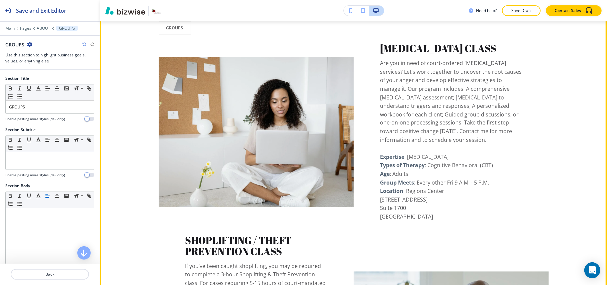
scroll to position [795, 0]
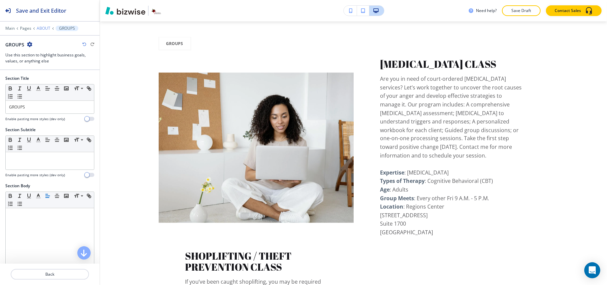
click at [40, 27] on p "ABOUT" at bounding box center [44, 28] width 14 height 5
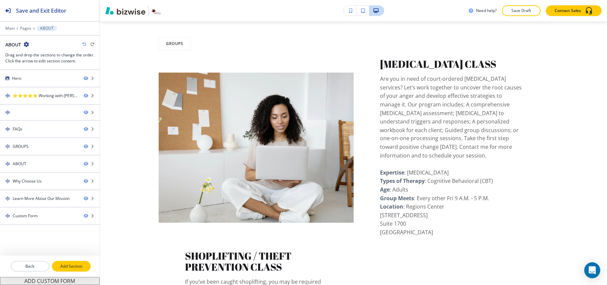
click at [76, 269] on p "Add Section" at bounding box center [71, 266] width 37 height 6
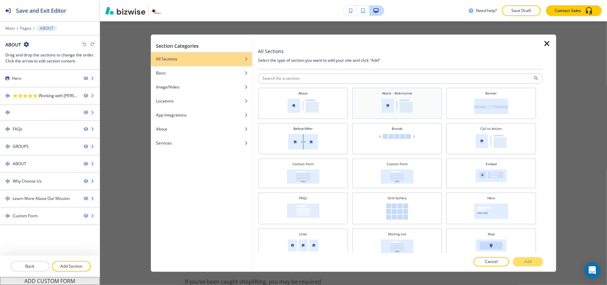
click at [413, 105] on div "About - Alternative" at bounding box center [396, 102] width 83 height 23
click at [528, 263] on p "Add" at bounding box center [527, 262] width 7 height 6
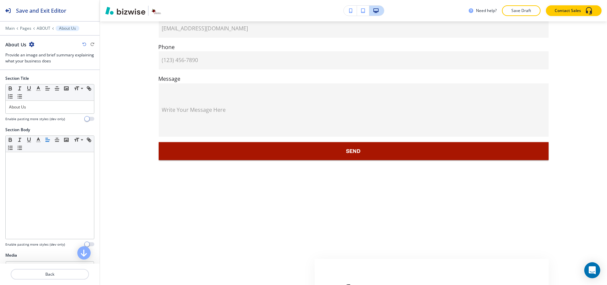
scroll to position [2198, 0]
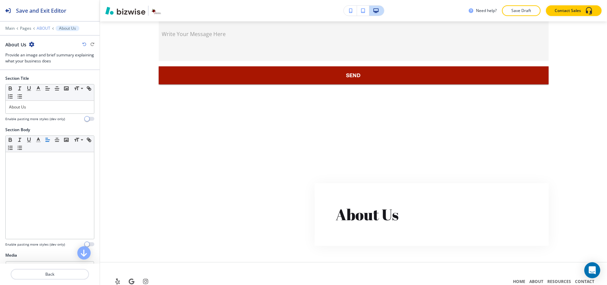
click at [42, 27] on p "ABOUT" at bounding box center [44, 28] width 14 height 5
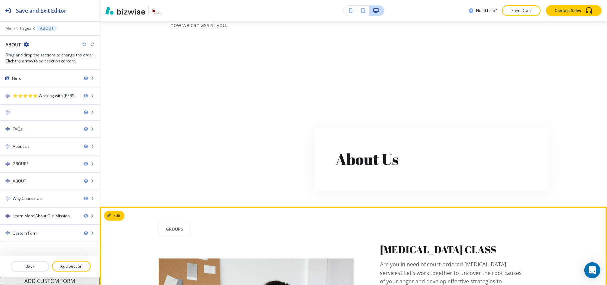
scroll to position [750, 0]
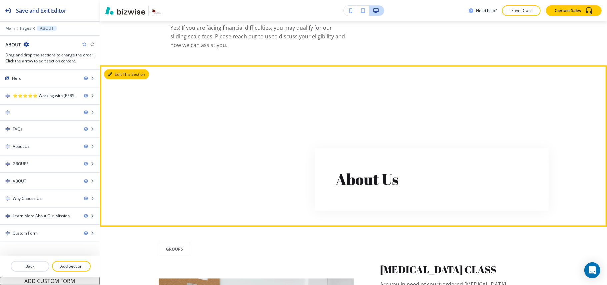
click at [115, 77] on button "Edit This Section" at bounding box center [126, 74] width 45 height 10
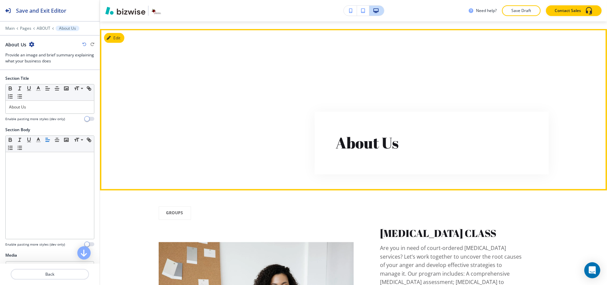
scroll to position [795, 0]
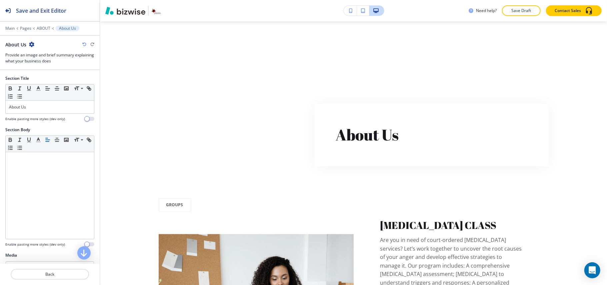
click at [0, 103] on div "Section Title Small Normal Large Huge About Us Enable pasting more styles (dev …" at bounding box center [50, 100] width 100 height 51
drag, startPoint x: 55, startPoint y: 104, endPoint x: 0, endPoint y: 103, distance: 54.3
click at [0, 103] on div "Section Title Small Normal Large Huge About Us Enable pasting more styles (dev …" at bounding box center [50, 100] width 100 height 51
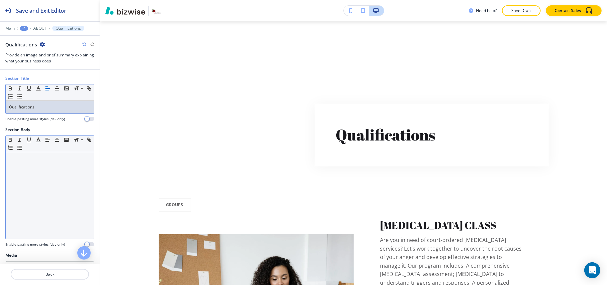
click at [52, 195] on div at bounding box center [50, 195] width 88 height 87
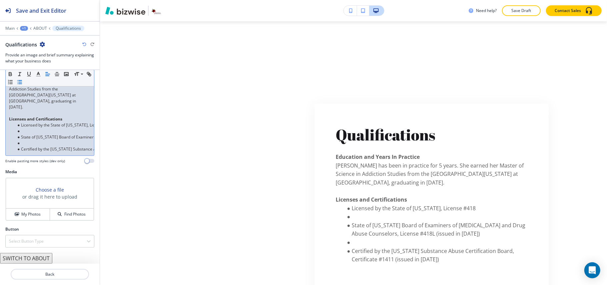
scroll to position [89, 0]
click at [39, 122] on li "Licensed by the State of Arkansas, License #418" at bounding box center [53, 125] width 76 height 6
click at [36, 128] on li at bounding box center [53, 131] width 76 height 6
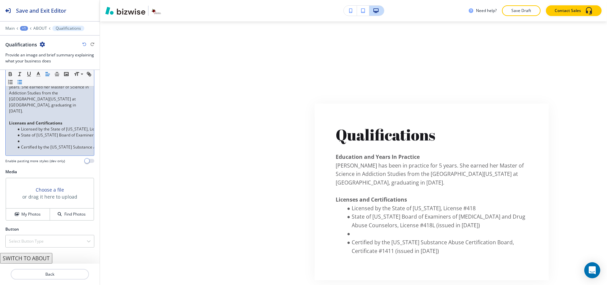
scroll to position [85, 0]
click at [27, 138] on li at bounding box center [53, 141] width 76 height 6
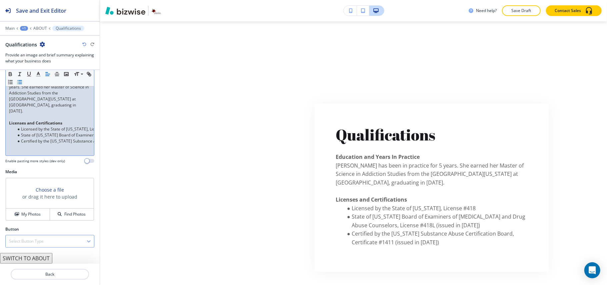
click at [32, 243] on h4 "Select Button Type" at bounding box center [26, 241] width 35 height 6
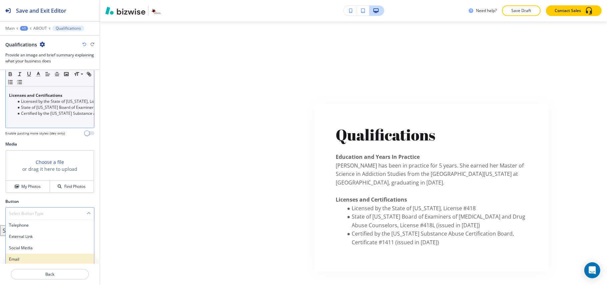
scroll to position [137, 0]
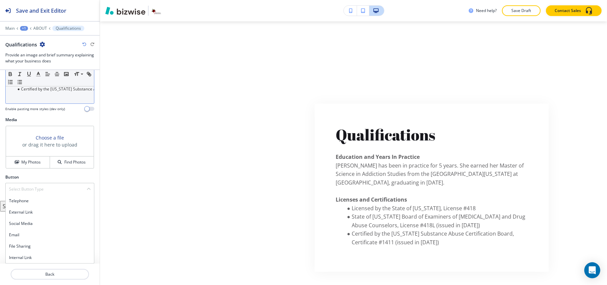
click at [34, 259] on h4 "Internal Link" at bounding box center [50, 257] width 82 height 6
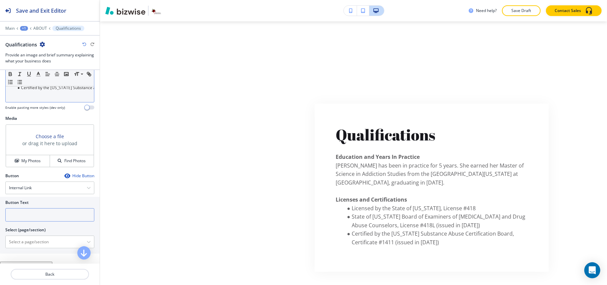
click at [39, 219] on input "text" at bounding box center [49, 214] width 89 height 13
paste input "Learn More"
type input "Learn More"
click at [36, 242] on \(page\/section\) "Manual Input" at bounding box center [46, 241] width 81 height 11
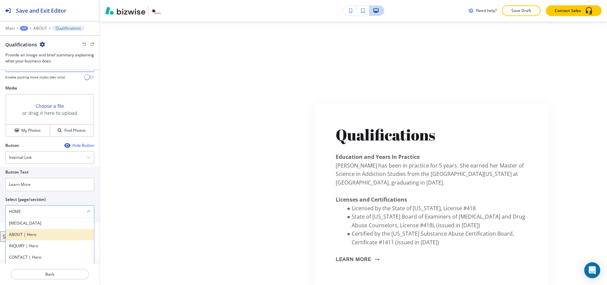
scroll to position [181, 0]
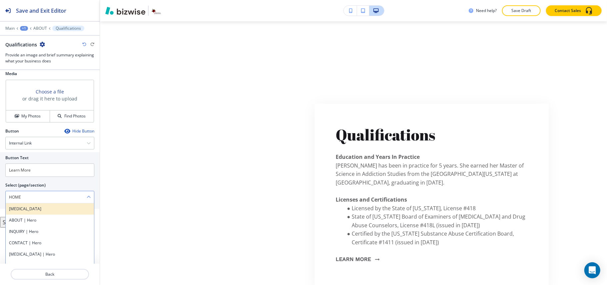
click at [60, 212] on h4 "[MEDICAL_DATA]" at bounding box center [50, 209] width 82 height 6
type \(page\/section\) "[MEDICAL_DATA]"
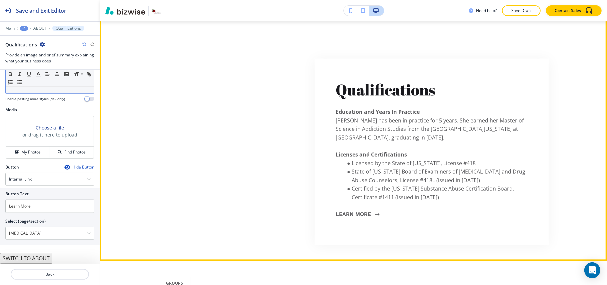
scroll to position [839, 0]
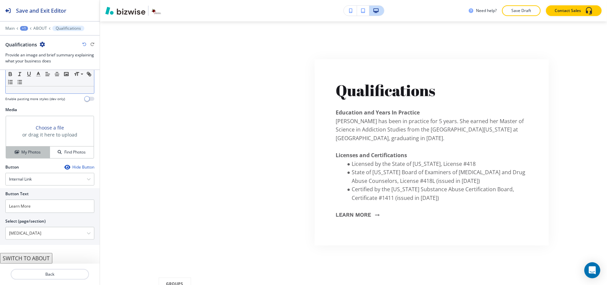
click at [24, 156] on button "My Photos" at bounding box center [28, 152] width 44 height 12
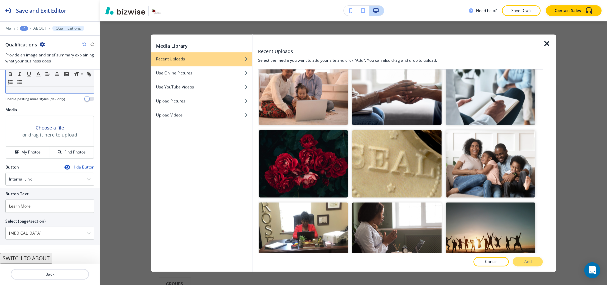
scroll to position [533, 0]
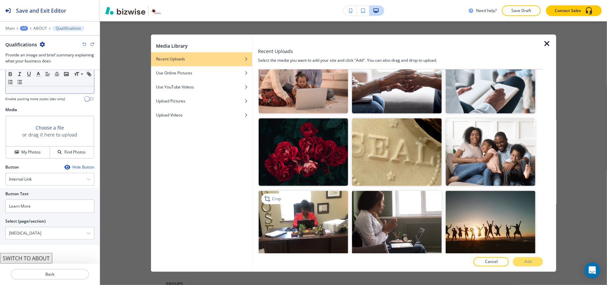
click at [300, 200] on img "button" at bounding box center [304, 223] width 90 height 67
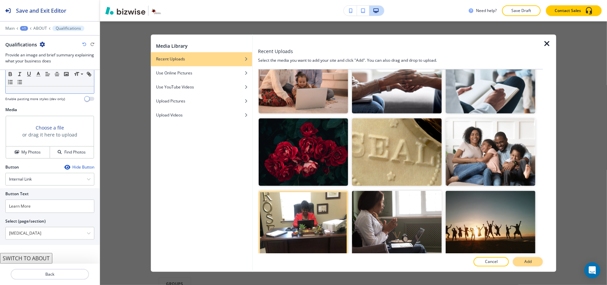
click at [532, 259] on button "Add" at bounding box center [528, 261] width 30 height 9
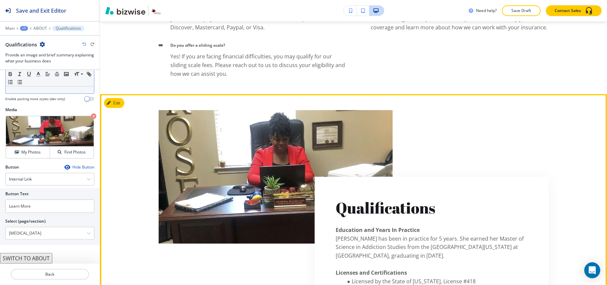
scroll to position [706, 0]
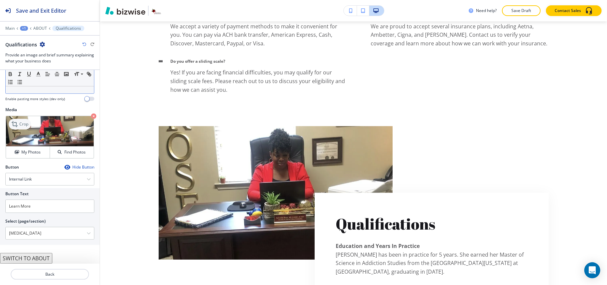
click at [21, 124] on p "Crop" at bounding box center [23, 124] width 9 height 6
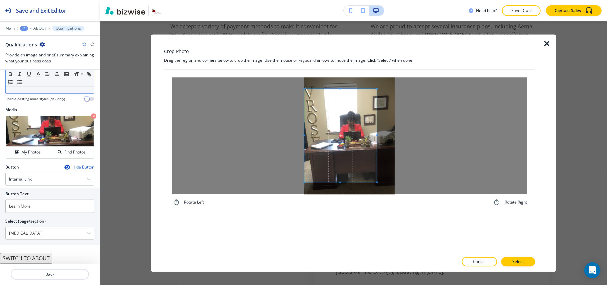
click at [334, 147] on span at bounding box center [340, 135] width 72 height 93
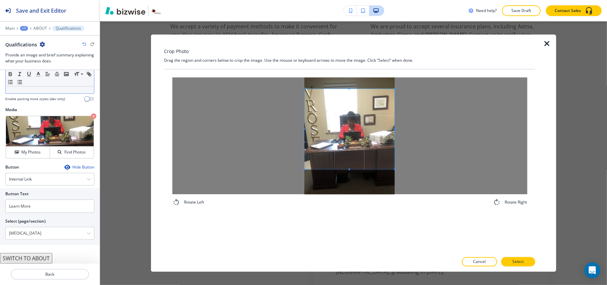
click at [415, 171] on div at bounding box center [349, 136] width 355 height 117
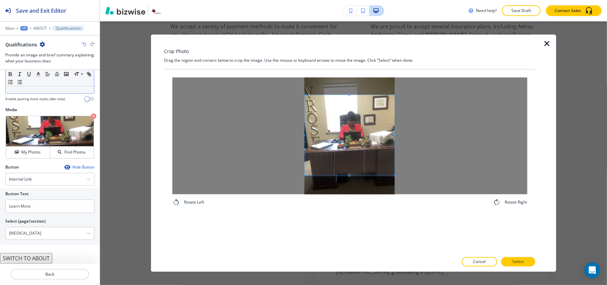
click at [376, 158] on span at bounding box center [349, 135] width 90 height 80
click at [526, 261] on button "Select" at bounding box center [518, 261] width 34 height 9
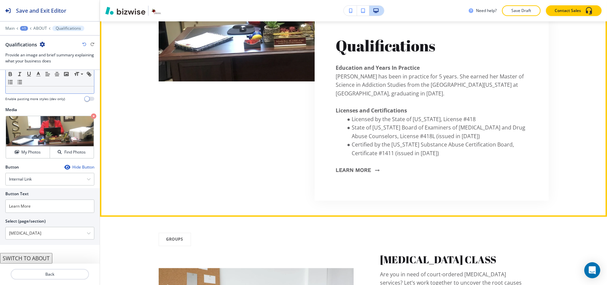
scroll to position [928, 0]
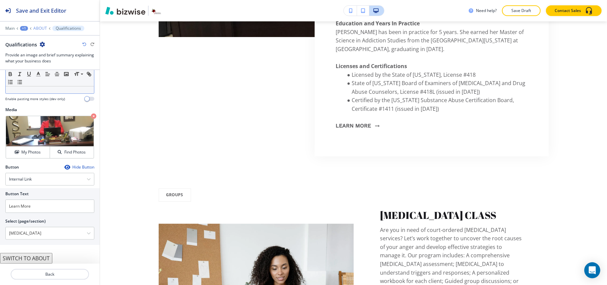
click at [37, 29] on p "ABOUT" at bounding box center [40, 28] width 14 height 5
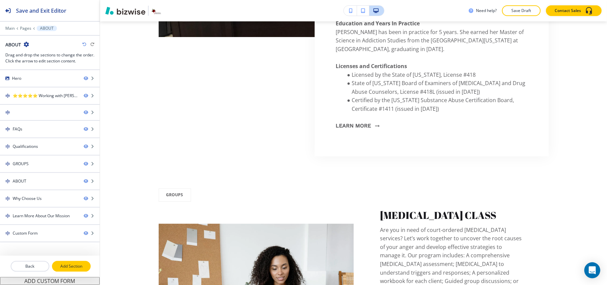
click at [63, 266] on p "Add Section" at bounding box center [71, 266] width 37 height 6
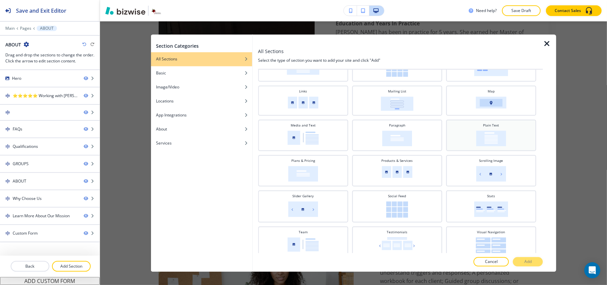
scroll to position [145, 0]
click at [310, 241] on img at bounding box center [302, 242] width 31 height 14
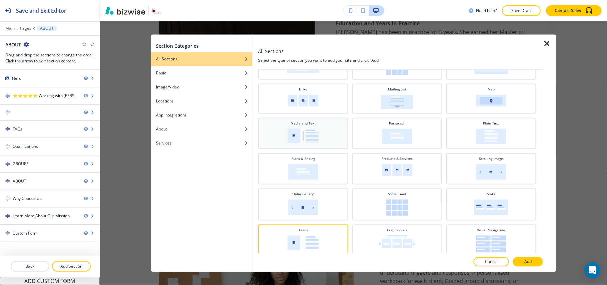
click at [312, 139] on img at bounding box center [302, 136] width 31 height 14
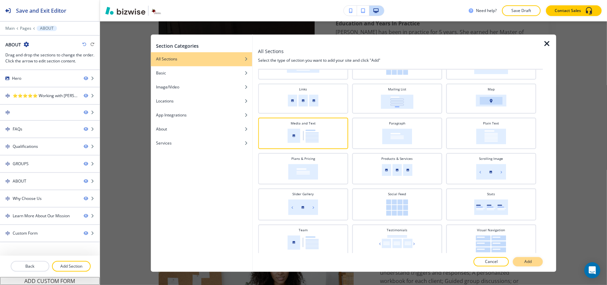
click at [532, 263] on button "Add" at bounding box center [528, 261] width 30 height 9
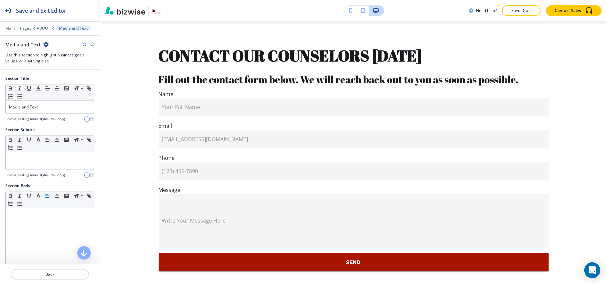
scroll to position [2374, 0]
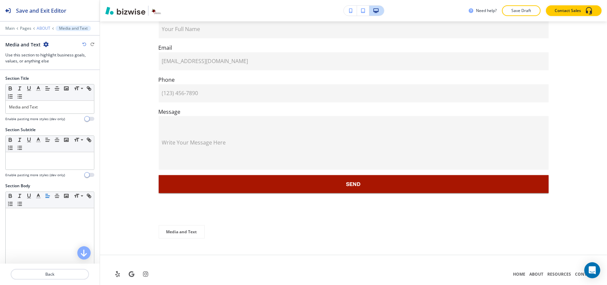
click at [39, 26] on p "ABOUT" at bounding box center [44, 28] width 14 height 5
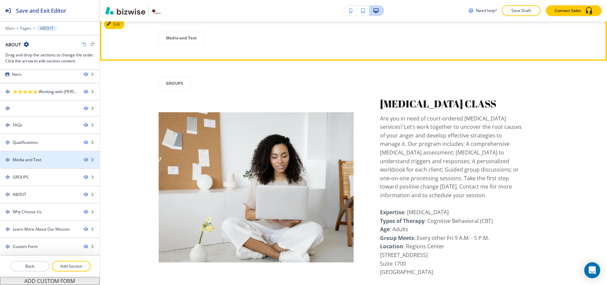
scroll to position [1086, 0]
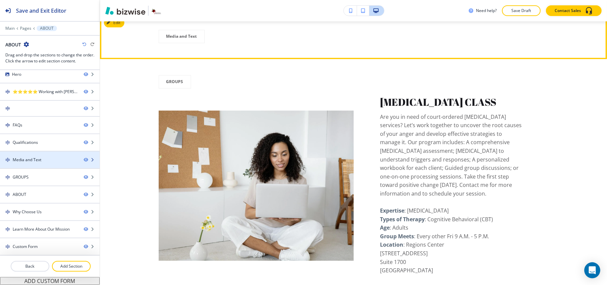
click at [33, 157] on div "Media and Text" at bounding box center [27, 160] width 29 height 6
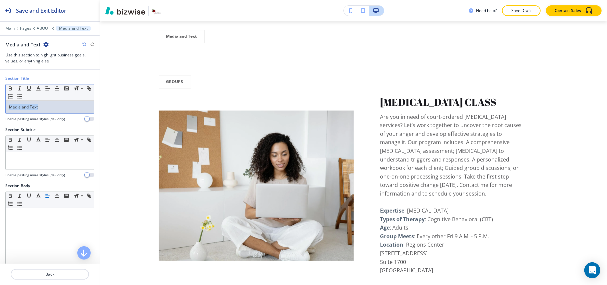
drag, startPoint x: 56, startPoint y: 107, endPoint x: 0, endPoint y: 107, distance: 56.0
click at [0, 107] on div "Section Title Small Normal Large Huge Media and Text Enable pasting more styles…" at bounding box center [50, 100] width 100 height 51
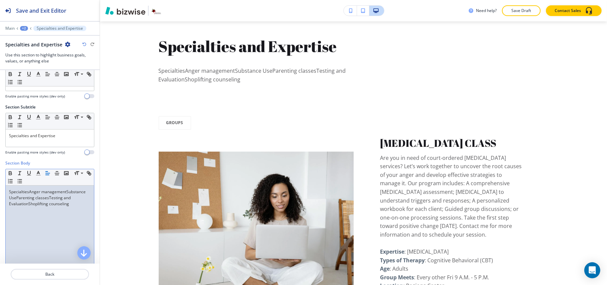
scroll to position [44, 0]
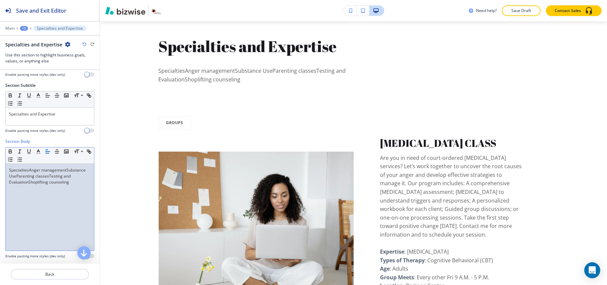
click at [30, 169] on p "SpecialtiesAnger managementSubstance UseParenting classesTesting and Evaluation…" at bounding box center [50, 176] width 82 height 18
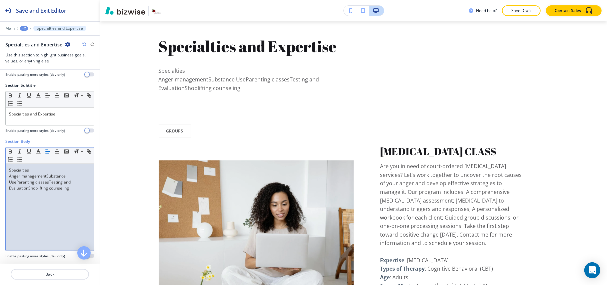
click at [47, 178] on p "Anger managementSubstance UseParenting classesTesting and EvaluationShoplifting…" at bounding box center [50, 182] width 82 height 18
click at [37, 183] on p "Substance UseParenting classesTesting and EvaluationShoplifting counseling" at bounding box center [50, 185] width 82 height 12
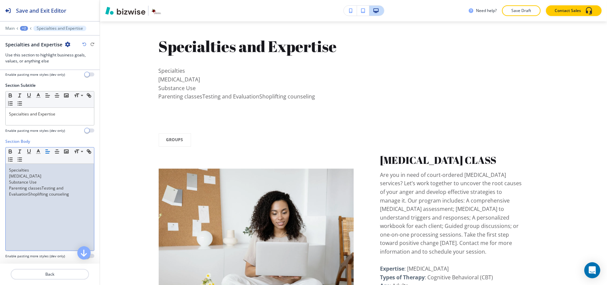
click at [42, 189] on p "Parenting classesTesting and EvaluationShoplifting counseling" at bounding box center [50, 191] width 82 height 12
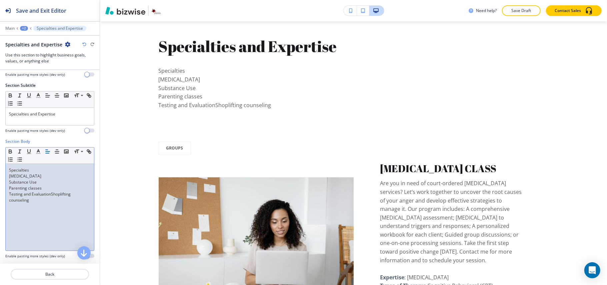
click at [51, 196] on p "Testing and EvaluationShoplifting counseling" at bounding box center [50, 197] width 82 height 12
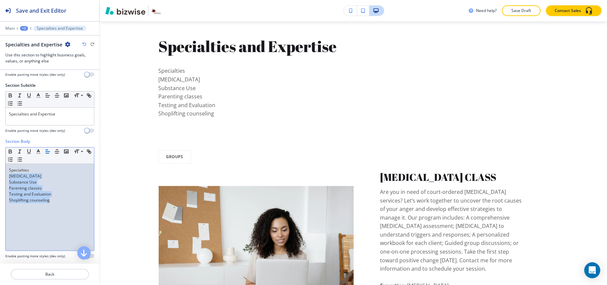
drag, startPoint x: 65, startPoint y: 207, endPoint x: 6, endPoint y: 175, distance: 67.5
click at [6, 175] on div "Specialties Anger management Substance Use Parenting classes Testing and Evalua…" at bounding box center [50, 207] width 88 height 87
click at [23, 160] on icon "button" at bounding box center [20, 159] width 6 height 6
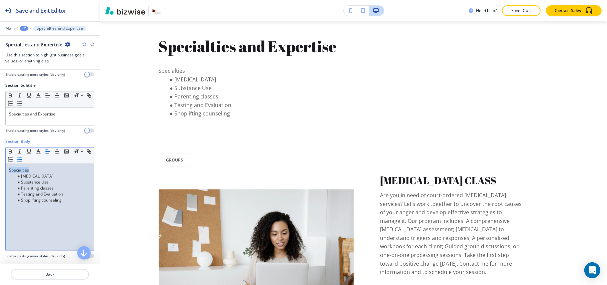
drag, startPoint x: 30, startPoint y: 169, endPoint x: 0, endPoint y: 167, distance: 30.0
click at [0, 167] on div "Section Body Small Normal Large Huge Specialties Anger management Substance Use…" at bounding box center [50, 200] width 100 height 125
click at [9, 152] on icon "button" at bounding box center [10, 152] width 3 height 2
click at [75, 200] on li "Shoplifting counseling" at bounding box center [53, 200] width 76 height 6
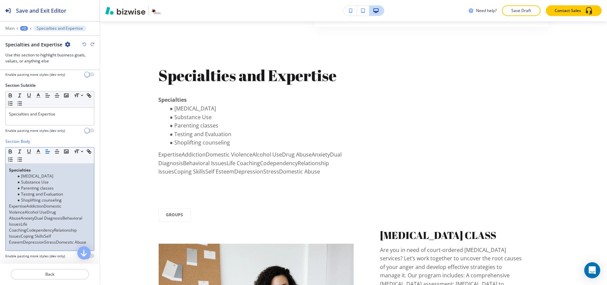
scroll to position [1042, 0]
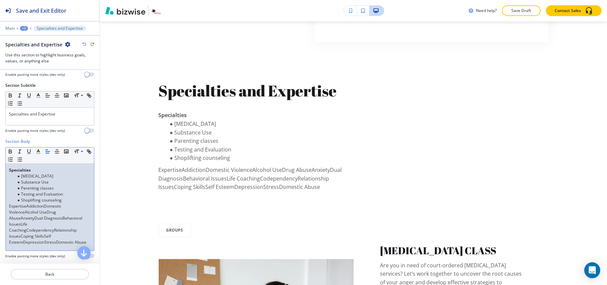
click at [27, 209] on p "ExpertiseAddictionDomestic ViolenceAlcohol UseDrug AbuseAnxietyDual DiagnosisBe…" at bounding box center [50, 224] width 82 height 42
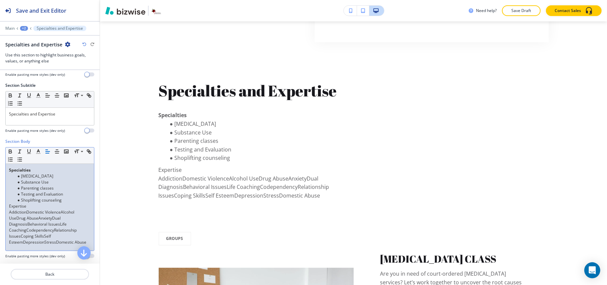
click at [27, 215] on p "AddictionDomestic ViolenceAlcohol UseDrug AbuseAnxietyDual DiagnosisBehavioral …" at bounding box center [50, 227] width 82 height 36
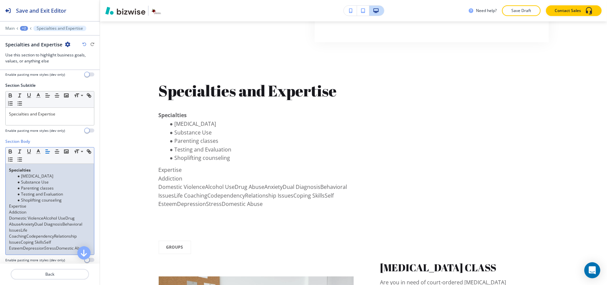
click at [45, 220] on p "Domestic ViolenceAlcohol UseDrug AbuseAnxietyDual DiagnosisBehavioral IssuesLif…" at bounding box center [50, 233] width 82 height 36
click at [43, 220] on p "Domestic ViolenceAlcohol UseDrug AbuseAnxietyDual DiagnosisBehavioral IssuesLif…" at bounding box center [50, 233] width 82 height 36
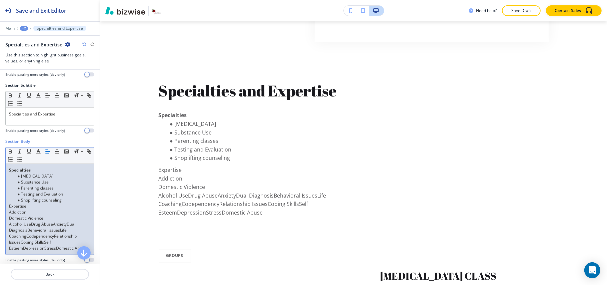
click at [31, 226] on p "Alcohol UseDrug AbuseAnxietyDual DiagnosisBehavioral IssuesLife CoachingCodepen…" at bounding box center [50, 236] width 82 height 30
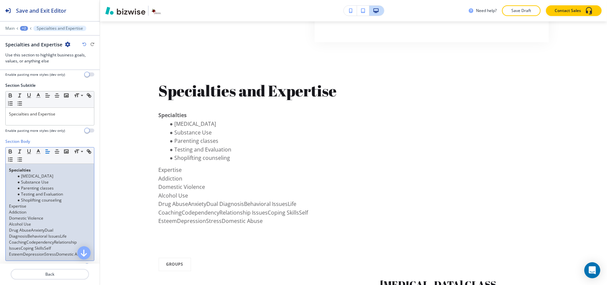
click at [32, 232] on p "Drug AbuseAnxietyDual DiagnosisBehavioral IssuesLife CoachingCodependencyRelati…" at bounding box center [50, 242] width 82 height 30
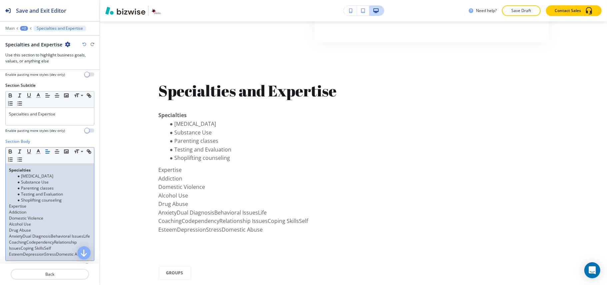
click at [23, 238] on p "AnxietyDual DiagnosisBehavioral IssuesLife CoachingCodependencyRelationship Iss…" at bounding box center [50, 245] width 82 height 24
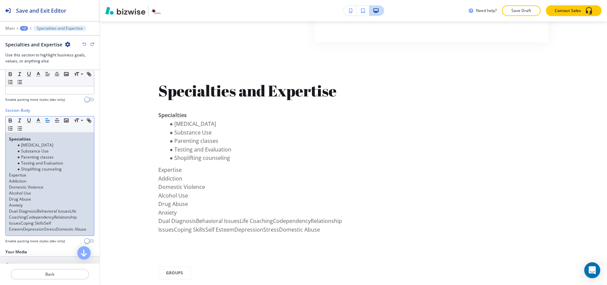
scroll to position [89, 0]
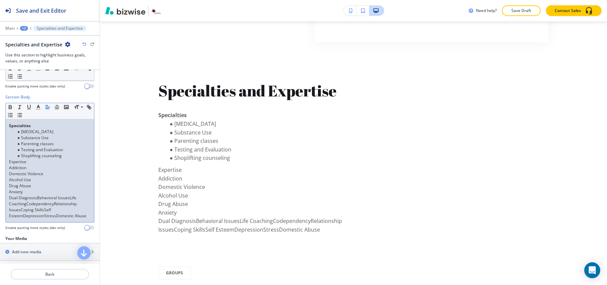
click at [37, 200] on p "Dual DiagnosisBehavioral IssuesLife CoachingCodependencyRelationship IssuesCopi…" at bounding box center [50, 207] width 82 height 24
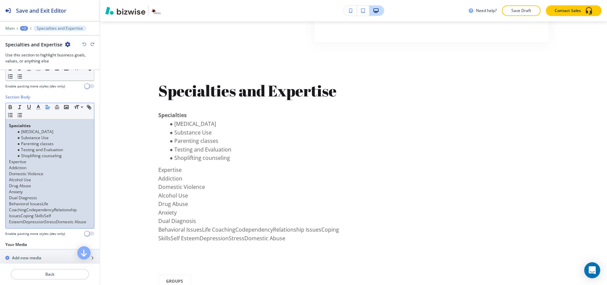
click at [42, 204] on p "Behavioral IssuesLife CoachingCodependencyRelationship IssuesCoping SkillsSelf …" at bounding box center [50, 213] width 82 height 24
click at [8, 215] on div "Specialties Anger management Substance Use Parenting classes Testing and Evalua…" at bounding box center [50, 173] width 88 height 109
click at [27, 217] on p "Life CoachingCodependencyRelationship IssuesCoping SkillsSelf EsteemDepressionS…" at bounding box center [50, 216] width 82 height 18
click at [26, 217] on p "Life CoachingCodependencyRelationship IssuesCoping SkillsSelf EsteemDepressionS…" at bounding box center [50, 216] width 82 height 18
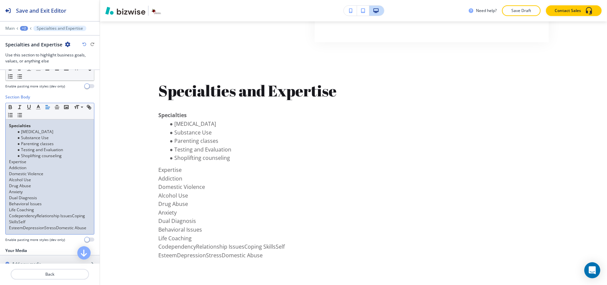
click at [37, 217] on p "CodependencyRelationship IssuesCoping SkillsSelf EsteemDepressionStressDomestic…" at bounding box center [50, 222] width 82 height 18
click at [45, 223] on p "Relationship IssuesCoping SkillsSelf EsteemDepressionStressDomestic Abuse" at bounding box center [50, 225] width 82 height 12
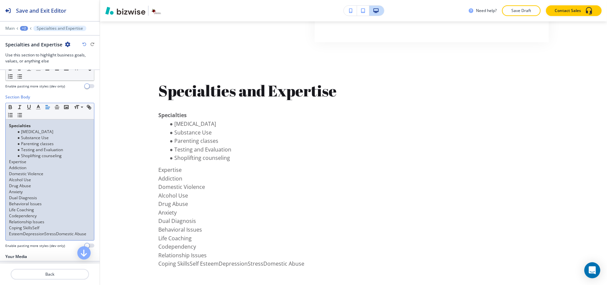
click at [33, 228] on p "Coping SkillsSelf EsteemDepressionStressDomestic Abuse" at bounding box center [50, 231] width 82 height 12
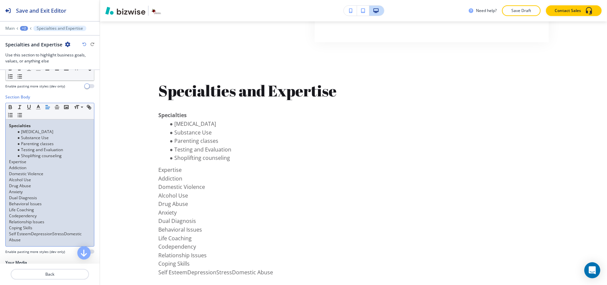
click at [31, 236] on p "Self EsteemDepressionStressDomestic Abuse" at bounding box center [50, 237] width 82 height 12
click at [43, 241] on p "DepressionStressDomestic Abuse" at bounding box center [50, 240] width 82 height 6
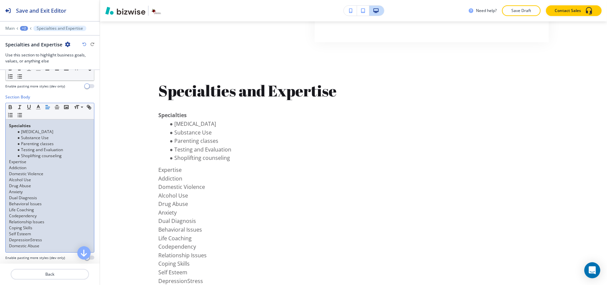
click at [31, 243] on p "DepressionStress" at bounding box center [50, 240] width 82 height 6
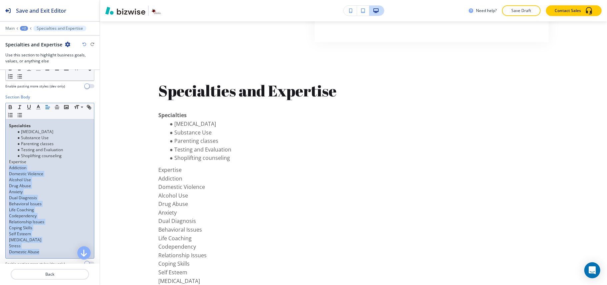
drag, startPoint x: 44, startPoint y: 252, endPoint x: 7, endPoint y: 170, distance: 90.7
click at [7, 170] on div "Specialties Anger management Substance Use Parenting classes Testing and Evalua…" at bounding box center [50, 188] width 88 height 139
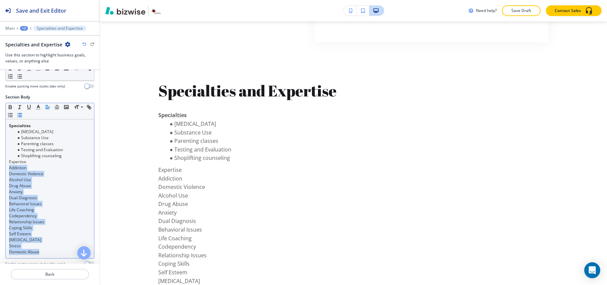
click at [23, 117] on icon "button" at bounding box center [20, 115] width 6 height 6
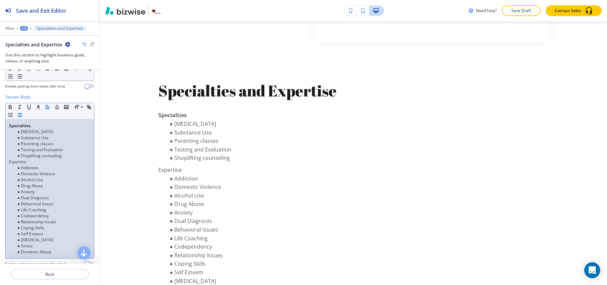
click at [11, 162] on p "Expertise" at bounding box center [50, 162] width 82 height 6
click at [7, 163] on div "Specialties Anger management Substance Use Parenting classes Testing and Evalua…" at bounding box center [50, 188] width 88 height 139
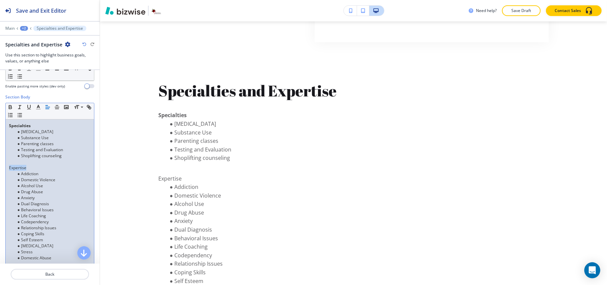
drag, startPoint x: 29, startPoint y: 167, endPoint x: 0, endPoint y: 167, distance: 28.7
click at [0, 167] on div "Section Body Small Normal Large Huge Specialties Anger management Substance Use…" at bounding box center [50, 185] width 100 height 183
click at [11, 107] on icon "button" at bounding box center [10, 106] width 2 height 2
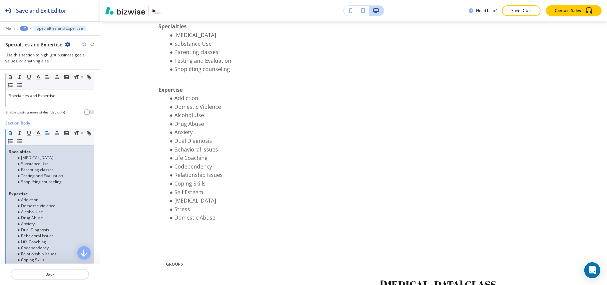
scroll to position [12, 0]
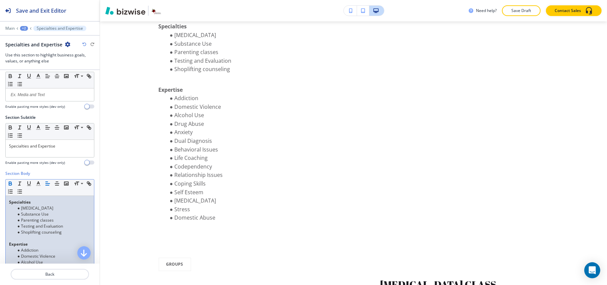
click at [70, 224] on li "Testing and Evaluation" at bounding box center [53, 226] width 76 height 6
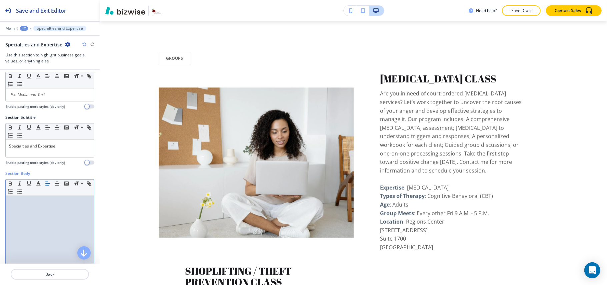
scroll to position [88, 0]
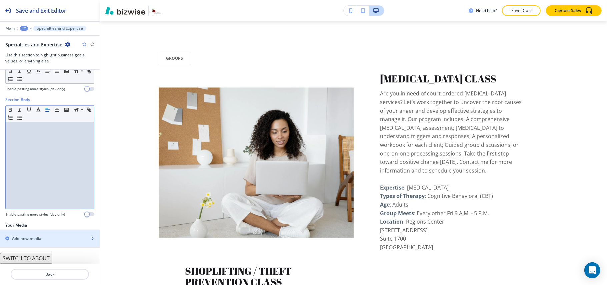
click at [31, 241] on div "button" at bounding box center [50, 243] width 100 height 5
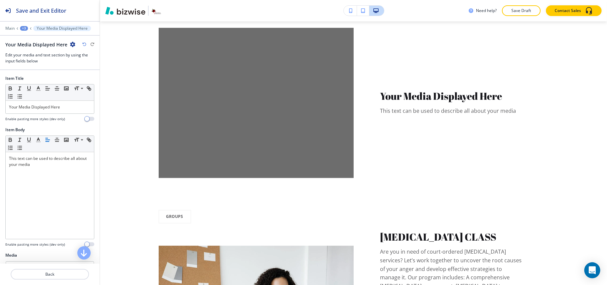
scroll to position [1145, 0]
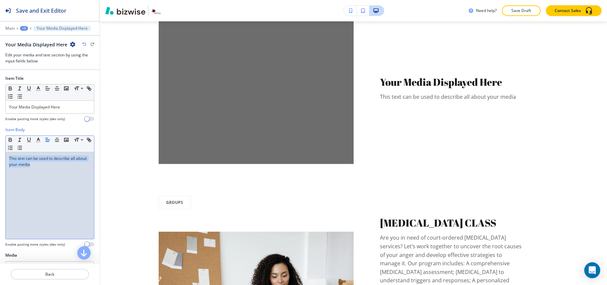
drag, startPoint x: 17, startPoint y: 158, endPoint x: 0, endPoint y: 148, distance: 19.8
click at [0, 148] on div "Item Body Small Normal Large Huge This text can be used to describe all about y…" at bounding box center [50, 189] width 100 height 125
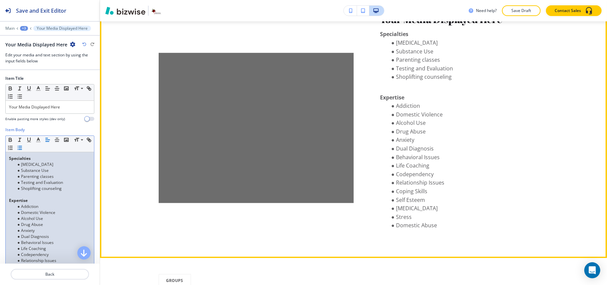
scroll to position [1012, 0]
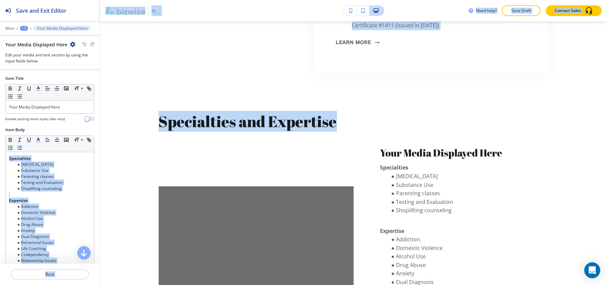
drag, startPoint x: 281, startPoint y: 130, endPoint x: 95, endPoint y: 131, distance: 186.3
click at [95, 131] on div "Save and Exit Editor Main +3 Your Media Displayed Here Your Media Displayed Her…" at bounding box center [303, 142] width 607 height 285
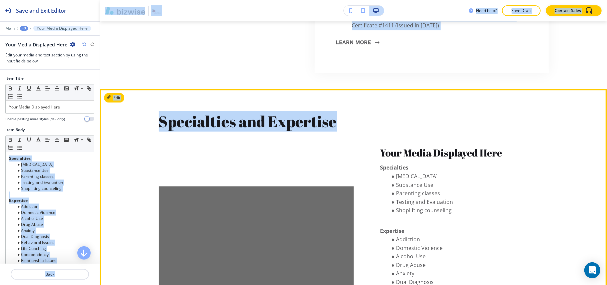
click at [204, 131] on p "Specialties and Expertise" at bounding box center [256, 121] width 195 height 20
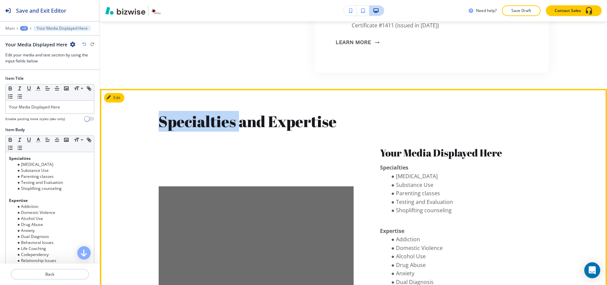
click at [204, 131] on p "Specialties and Expertise" at bounding box center [256, 121] width 195 height 20
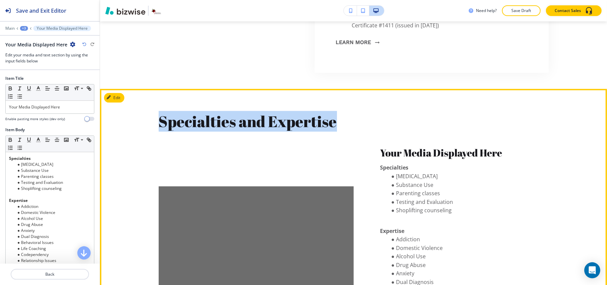
click at [204, 131] on p "Specialties and Expertise" at bounding box center [256, 121] width 195 height 20
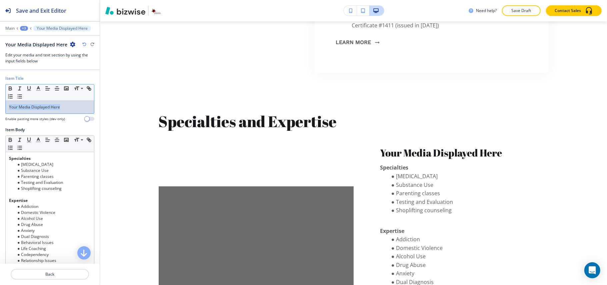
drag, startPoint x: 62, startPoint y: 108, endPoint x: 0, endPoint y: 109, distance: 62.0
click at [0, 109] on div "Item Title Small Normal Large Huge Your Media Displayed Here Enable pasting mor…" at bounding box center [50, 100] width 100 height 51
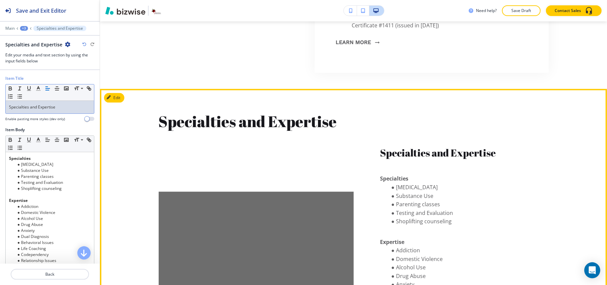
scroll to position [1100, 0]
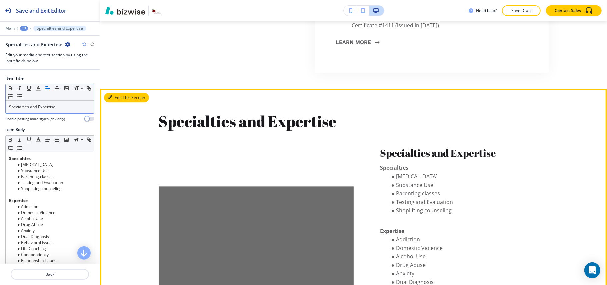
click at [111, 99] on icon "button" at bounding box center [110, 97] width 4 height 4
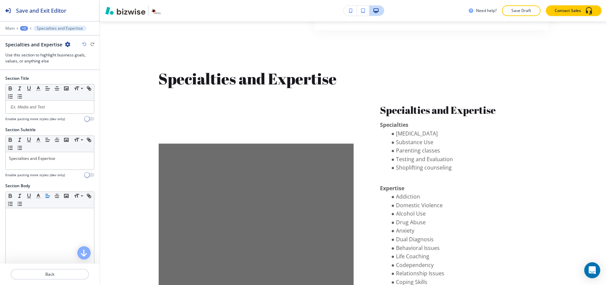
scroll to position [1086, 0]
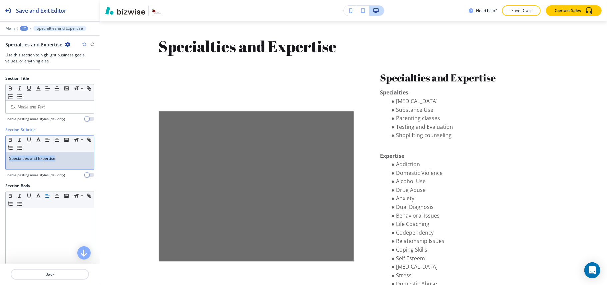
drag, startPoint x: 79, startPoint y: 164, endPoint x: 0, endPoint y: 163, distance: 78.6
click at [0, 163] on div "Section Subtitle Small Normal Large Huge Specialties and Expertise Enable pasti…" at bounding box center [50, 155] width 100 height 56
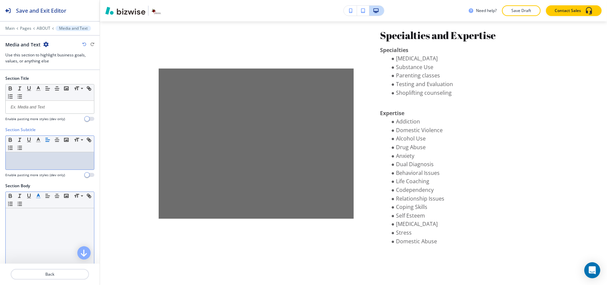
scroll to position [105, 0]
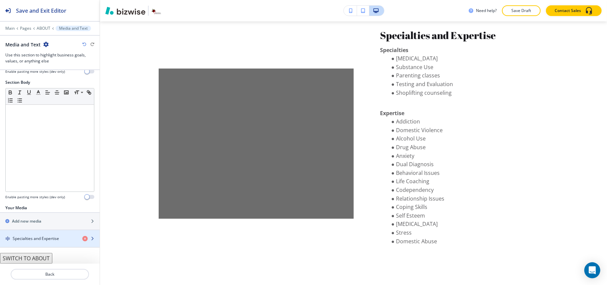
click at [34, 239] on h4 "Specialties and Expertise" at bounding box center [36, 238] width 46 height 6
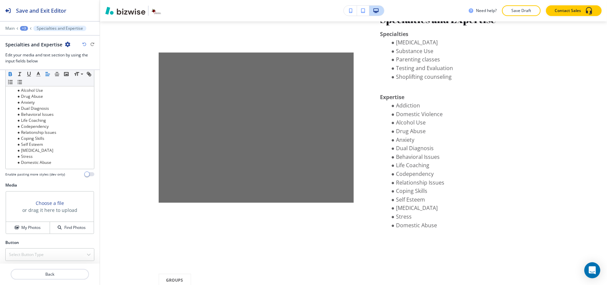
scroll to position [132, 0]
click at [31, 224] on h4 "My Photos" at bounding box center [30, 225] width 19 height 6
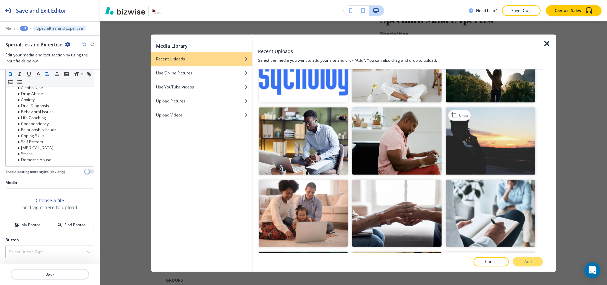
scroll to position [355, 0]
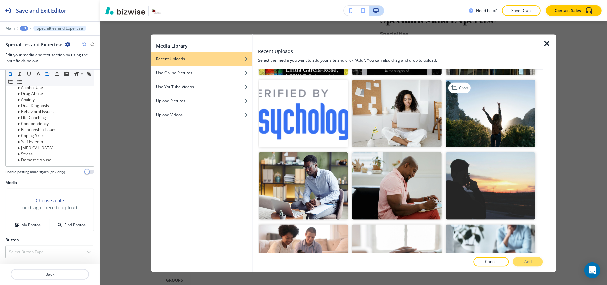
click at [483, 119] on img "button" at bounding box center [491, 113] width 90 height 67
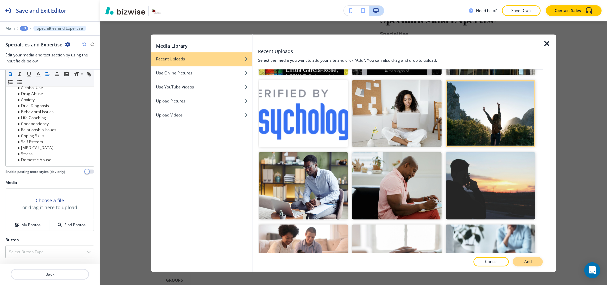
click at [527, 262] on p "Add" at bounding box center [527, 262] width 7 height 6
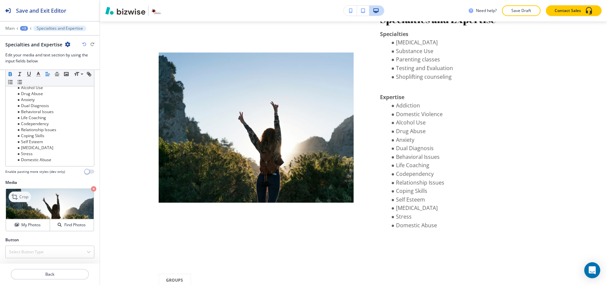
click at [24, 198] on p "Crop" at bounding box center [23, 197] width 9 height 6
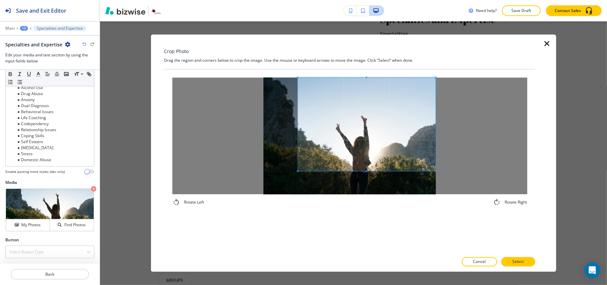
click at [355, 127] on span at bounding box center [367, 124] width 138 height 93
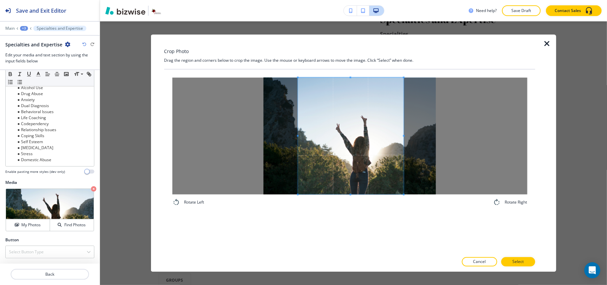
click at [404, 211] on div "Rotate Left Rotate Right" at bounding box center [349, 142] width 371 height 145
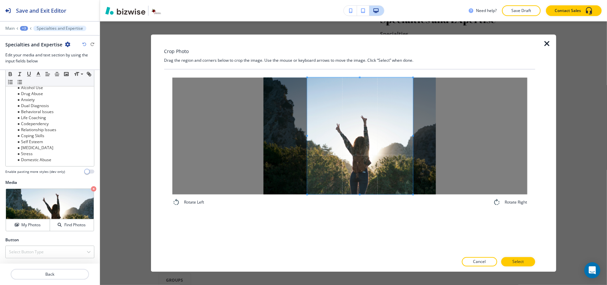
click at [377, 178] on span at bounding box center [360, 136] width 106 height 117
click at [520, 261] on p "Select" at bounding box center [517, 262] width 11 height 6
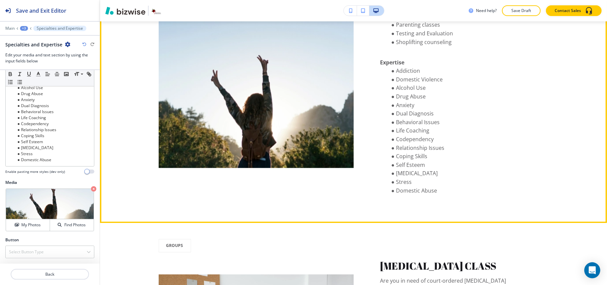
scroll to position [1147, 0]
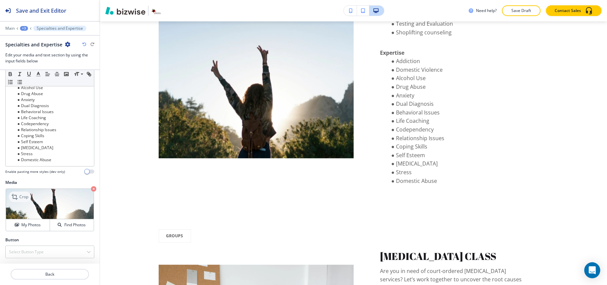
click at [19, 196] on p "Crop" at bounding box center [23, 197] width 9 height 6
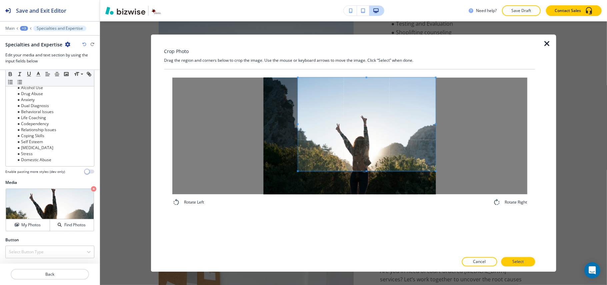
click at [393, 135] on span at bounding box center [367, 124] width 138 height 93
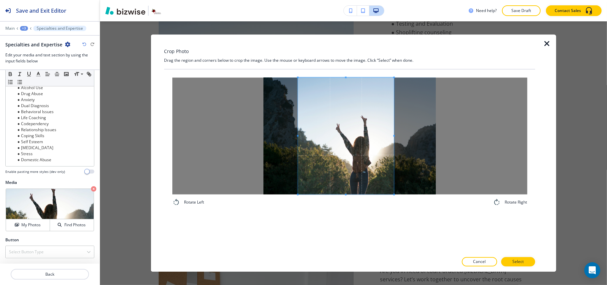
click at [391, 204] on div "Rotate Left Rotate Right" at bounding box center [349, 142] width 355 height 129
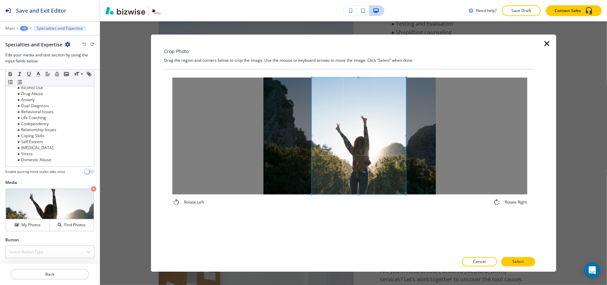
click at [367, 176] on span at bounding box center [359, 136] width 94 height 117
click at [523, 259] on p "Select" at bounding box center [517, 262] width 11 height 6
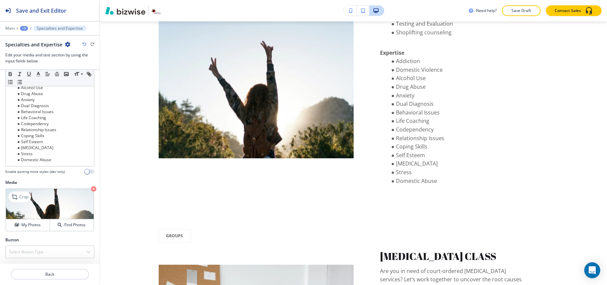
click at [91, 187] on icon "button" at bounding box center [93, 188] width 5 height 5
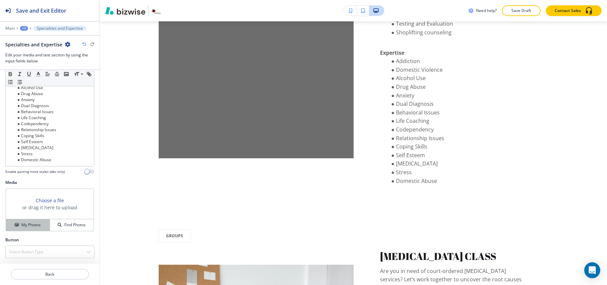
click at [30, 228] on button "My Photos" at bounding box center [28, 225] width 44 height 12
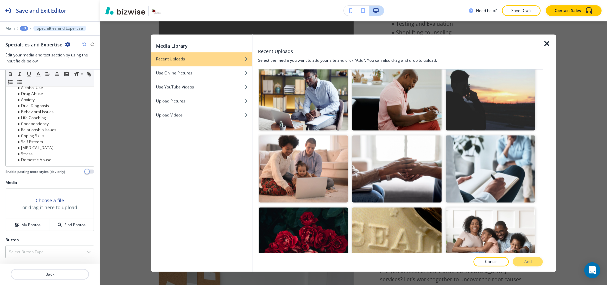
scroll to position [311, 0]
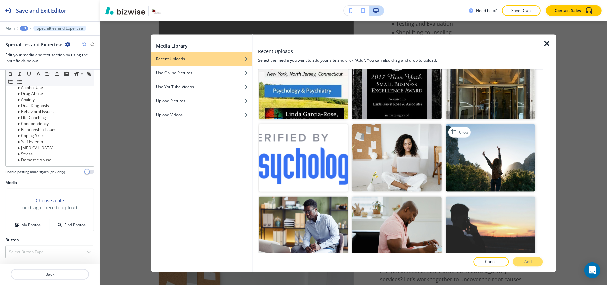
click at [470, 167] on img "button" at bounding box center [491, 157] width 90 height 67
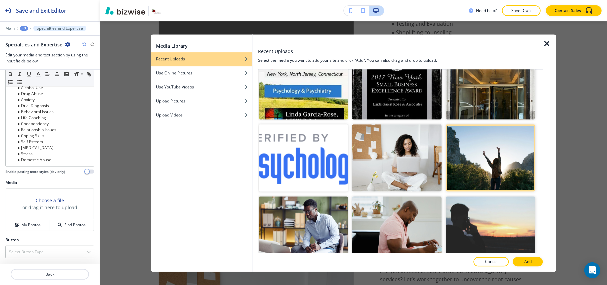
click at [527, 261] on p "Add" at bounding box center [527, 262] width 7 height 6
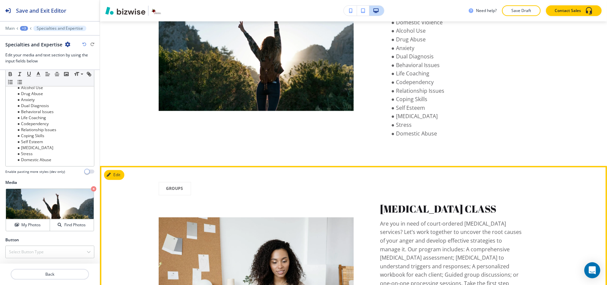
scroll to position [1191, 0]
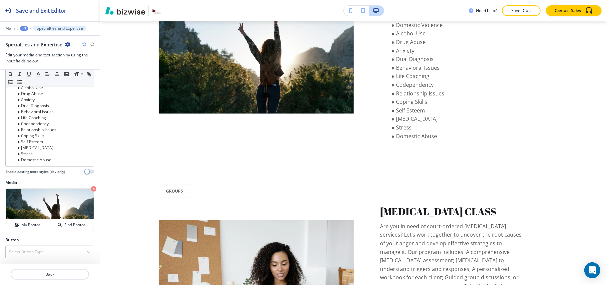
click at [27, 26] on div "Main +3 Specialties and Expertise" at bounding box center [49, 28] width 89 height 5
click at [25, 29] on div "+3" at bounding box center [24, 28] width 8 height 5
click at [34, 49] on p "ABOUT" at bounding box center [41, 51] width 34 height 6
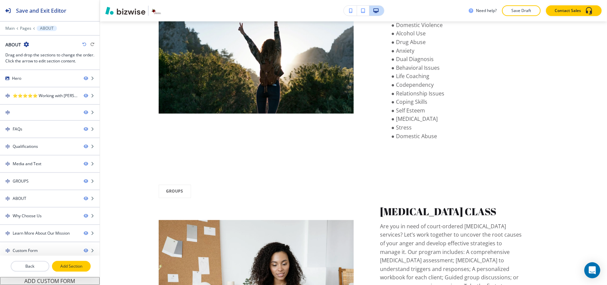
click at [69, 266] on p "Add Section" at bounding box center [71, 266] width 37 height 6
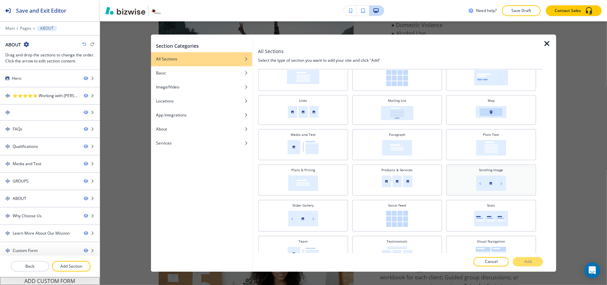
scroll to position [145, 0]
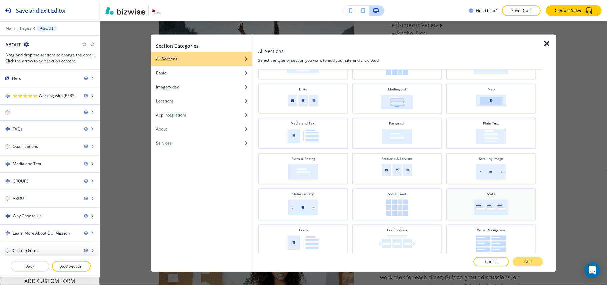
click at [494, 194] on div "Stats" at bounding box center [490, 204] width 83 height 24
click at [525, 262] on p "Add" at bounding box center [527, 262] width 7 height 6
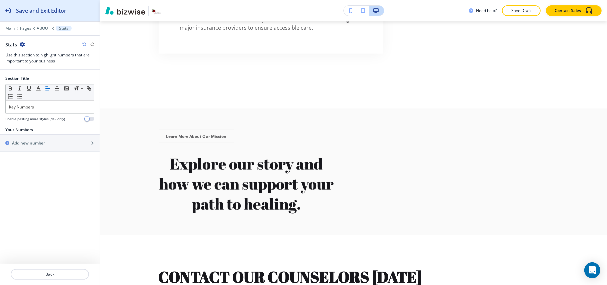
scroll to position [2673, 0]
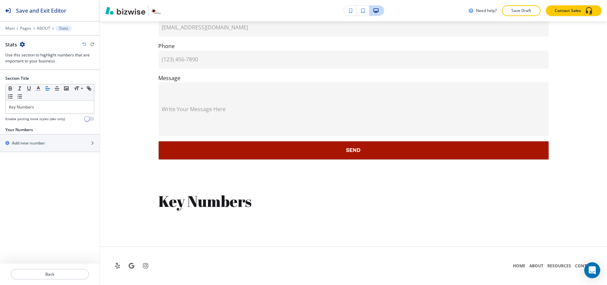
click at [42, 26] on div "Main Pages ABOUT Stats" at bounding box center [49, 28] width 89 height 5
click at [44, 29] on p "ABOUT" at bounding box center [44, 28] width 14 height 5
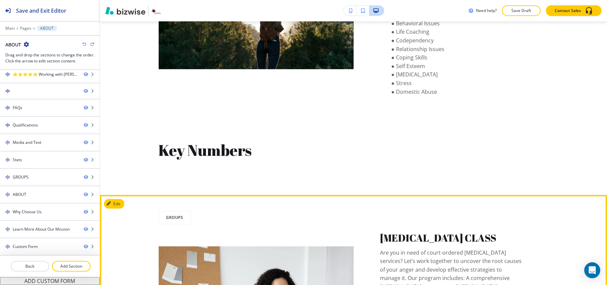
scroll to position [1227, 0]
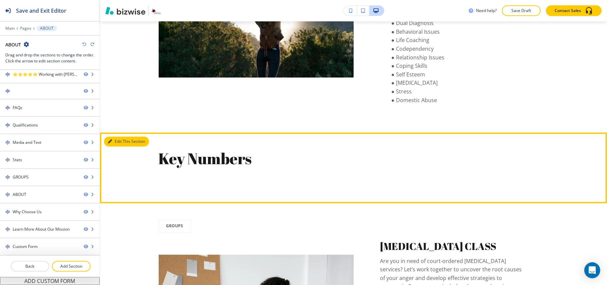
click at [121, 146] on button "Edit This Section" at bounding box center [126, 141] width 45 height 10
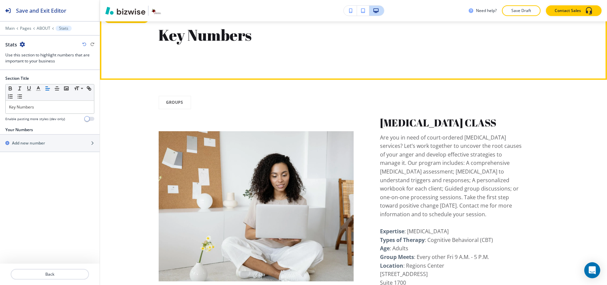
scroll to position [1361, 0]
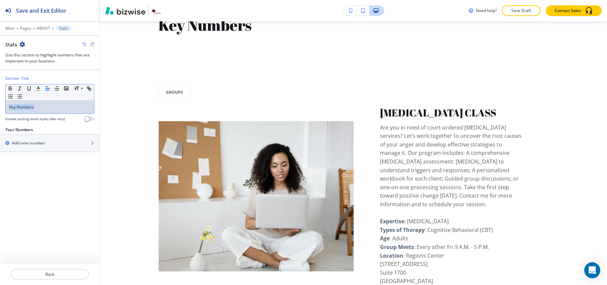
drag, startPoint x: 46, startPoint y: 106, endPoint x: 41, endPoint y: 108, distance: 5.2
click at [0, 106] on div "Section Title Small Normal Large Huge Key Numbers Enable pasting more styles (d…" at bounding box center [50, 100] width 100 height 51
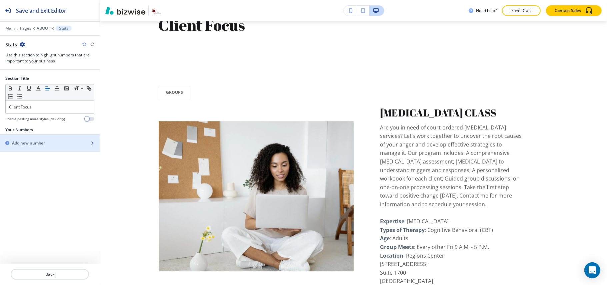
click at [47, 144] on div "Add new number" at bounding box center [42, 143] width 85 height 6
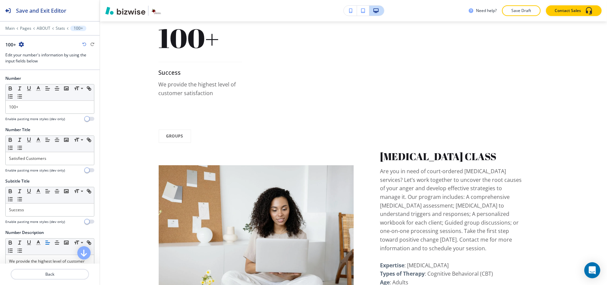
scroll to position [1415, 0]
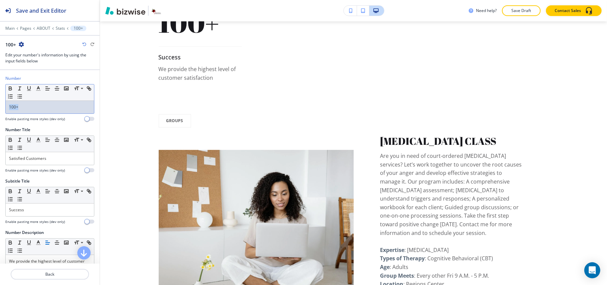
drag, startPoint x: 40, startPoint y: 103, endPoint x: 29, endPoint y: 104, distance: 10.8
click at [5, 104] on div "Number Small Normal Large Huge 100+ Enable pasting more styles (dev only)" at bounding box center [50, 100] width 100 height 51
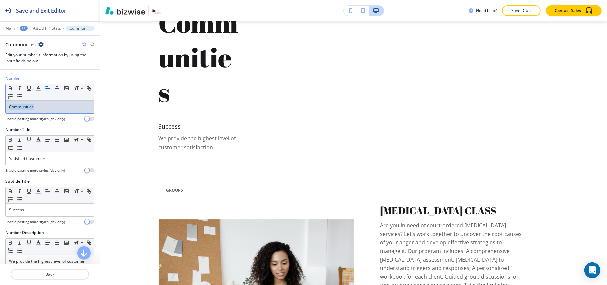
drag, startPoint x: 46, startPoint y: 110, endPoint x: 0, endPoint y: 110, distance: 45.6
click at [0, 110] on div "Number Small Normal Large Huge Communities Enable pasting more styles (dev only)" at bounding box center [50, 100] width 100 height 51
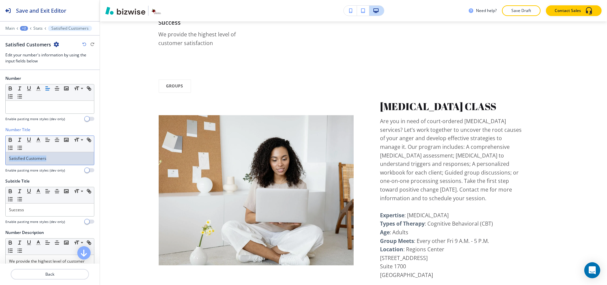
drag, startPoint x: 57, startPoint y: 162, endPoint x: 0, endPoint y: 162, distance: 57.3
click at [0, 162] on div "Number Title Small Normal Large Huge Satisfied Customers Enable pasting more st…" at bounding box center [50, 152] width 100 height 51
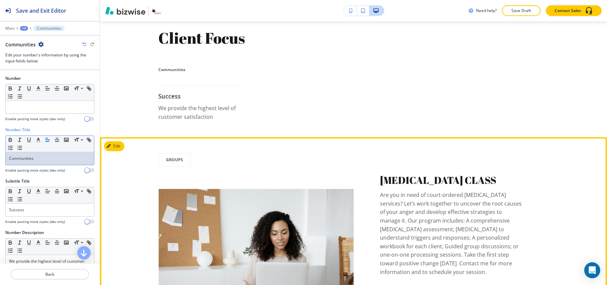
scroll to position [1326, 0]
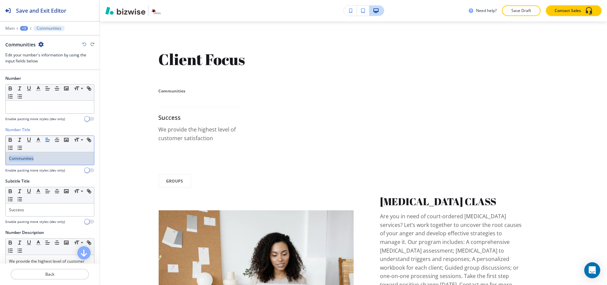
drag, startPoint x: 52, startPoint y: 158, endPoint x: 0, endPoint y: 159, distance: 52.0
click at [0, 159] on div "Number Title Small Normal Large Huge Communities Enable pasting more styles (de…" at bounding box center [50, 152] width 100 height 51
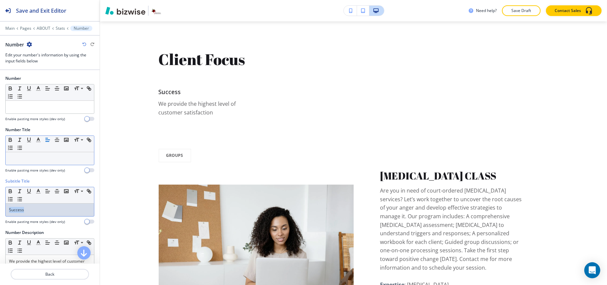
drag, startPoint x: 37, startPoint y: 209, endPoint x: 0, endPoint y: 211, distance: 36.7
click at [0, 211] on div "Subtitle Title Small Normal Large Huge Success Enable pasting more styles (dev …" at bounding box center [50, 203] width 100 height 51
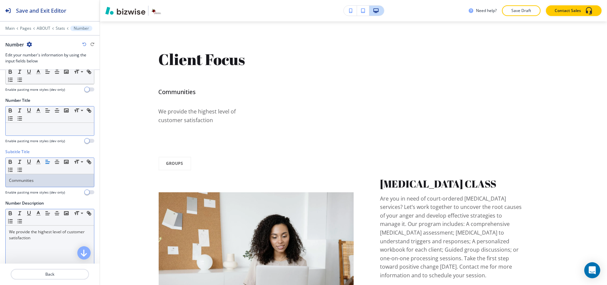
scroll to position [44, 0]
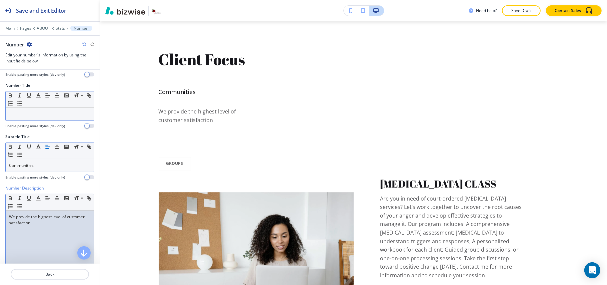
click at [41, 234] on div "We provide the highest level of customer satisfaction" at bounding box center [50, 253] width 88 height 87
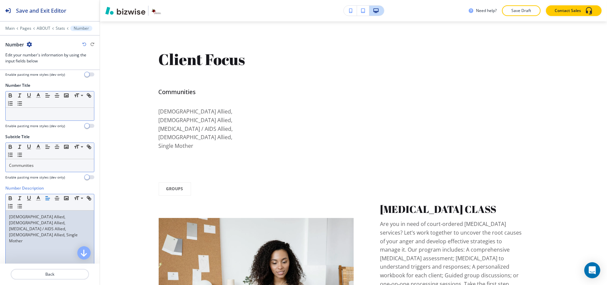
scroll to position [0, 0]
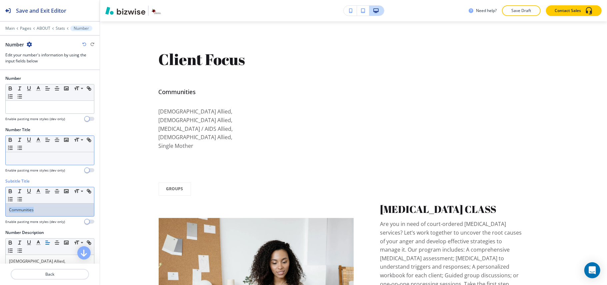
drag, startPoint x: 40, startPoint y: 210, endPoint x: 3, endPoint y: 211, distance: 37.0
click at [2, 211] on div "Subtitle Title Small Normal Large Huge Communities Enable pasting more styles (…" at bounding box center [50, 203] width 100 height 51
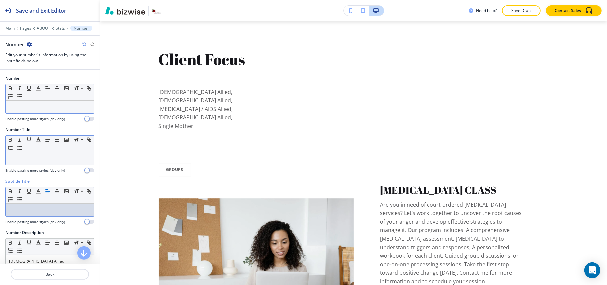
click at [37, 111] on div at bounding box center [50, 107] width 88 height 13
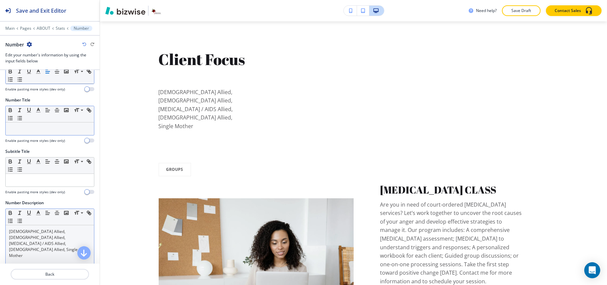
scroll to position [44, 0]
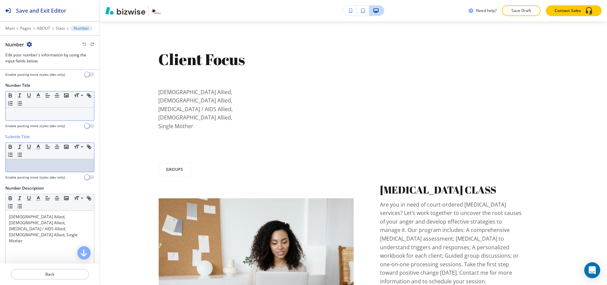
click at [20, 166] on p at bounding box center [50, 165] width 82 height 6
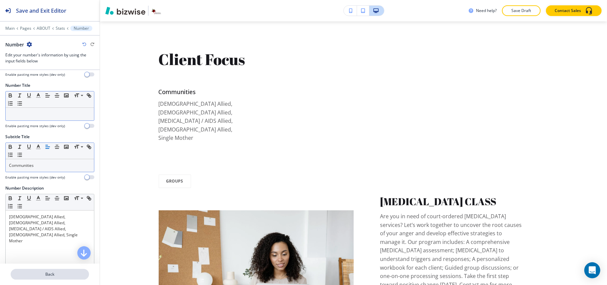
click at [44, 272] on p "Back" at bounding box center [49, 274] width 77 height 6
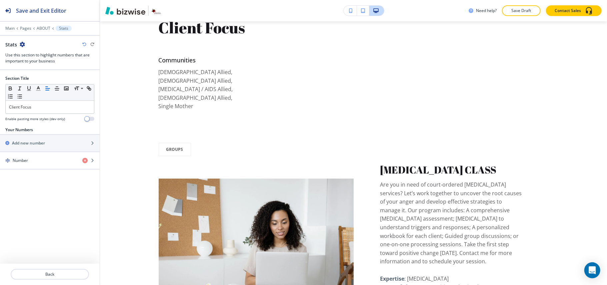
scroll to position [1361, 0]
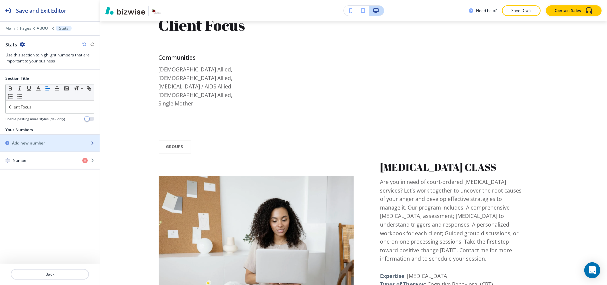
click at [30, 139] on div "button" at bounding box center [50, 137] width 100 height 5
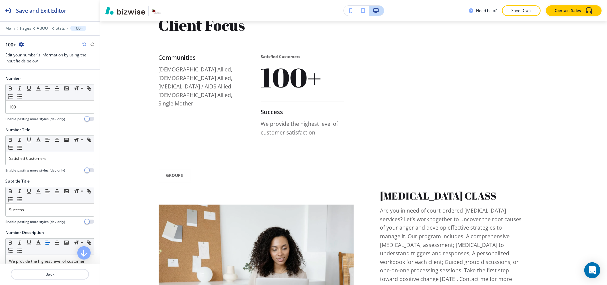
scroll to position [1415, 0]
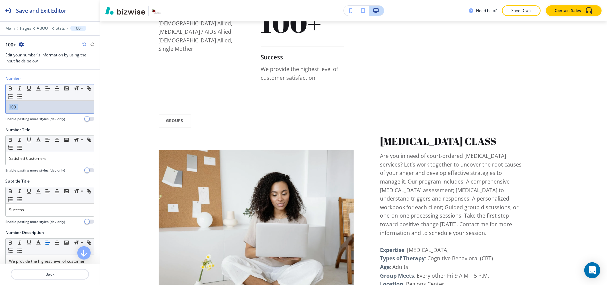
drag, startPoint x: 32, startPoint y: 111, endPoint x: 0, endPoint y: 111, distance: 32.0
click at [0, 111] on div "Number Small Normal Large Huge 100+ Enable pasting more styles (dev only)" at bounding box center [50, 100] width 100 height 51
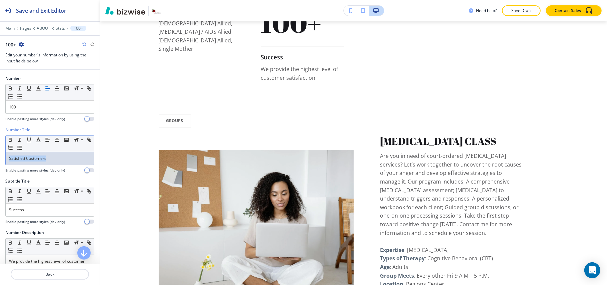
drag, startPoint x: 55, startPoint y: 159, endPoint x: 5, endPoint y: 158, distance: 50.6
click at [0, 158] on div "Number Title Small Normal Large Huge Satisfied Customers Enable pasting more st…" at bounding box center [50, 152] width 100 height 51
drag, startPoint x: 20, startPoint y: 207, endPoint x: 0, endPoint y: 207, distance: 20.0
click at [0, 207] on div "Subtitle Title Small Normal Large Huge Success Enable pasting more styles (dev …" at bounding box center [50, 203] width 100 height 51
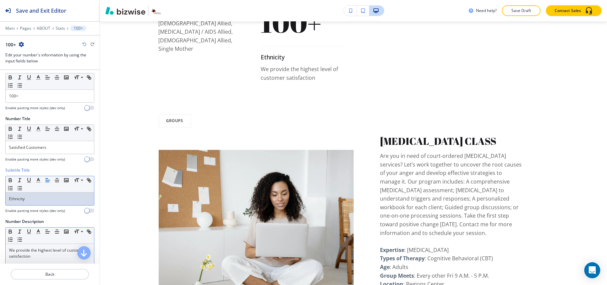
scroll to position [44, 0]
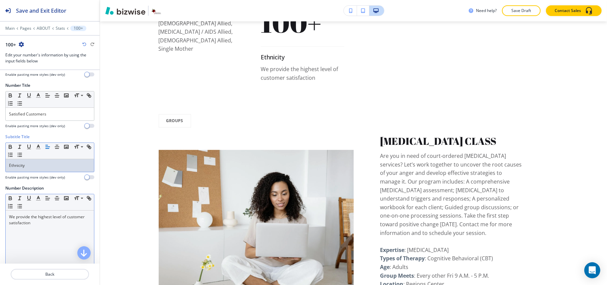
click at [35, 234] on div "We provide the highest level of customer satisfaction" at bounding box center [50, 253] width 88 height 87
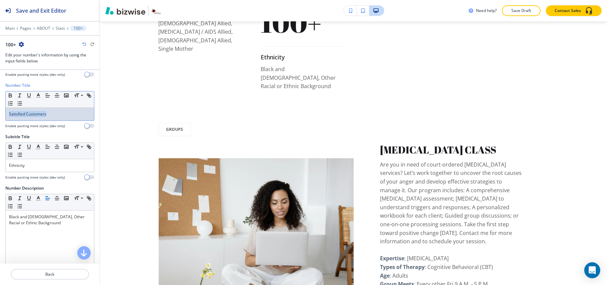
drag, startPoint x: 67, startPoint y: 116, endPoint x: 0, endPoint y: 122, distance: 66.8
click at [0, 122] on div "Number Title Small Normal Large Huge Satisfied Customers Enable pasting more st…" at bounding box center [50, 107] width 100 height 51
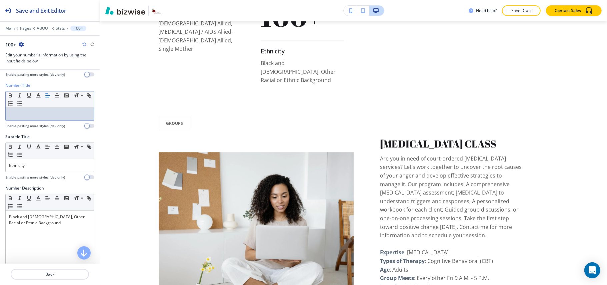
scroll to position [0, 0]
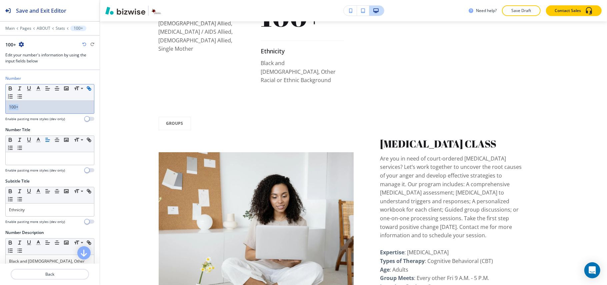
drag, startPoint x: 36, startPoint y: 107, endPoint x: 14, endPoint y: 99, distance: 23.5
click at [0, 108] on div "Number Small Normal Large Huge 100+ Enable pasting more styles (dev only)" at bounding box center [50, 100] width 100 height 51
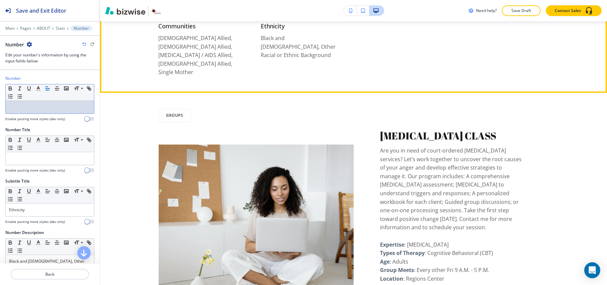
scroll to position [1371, 0]
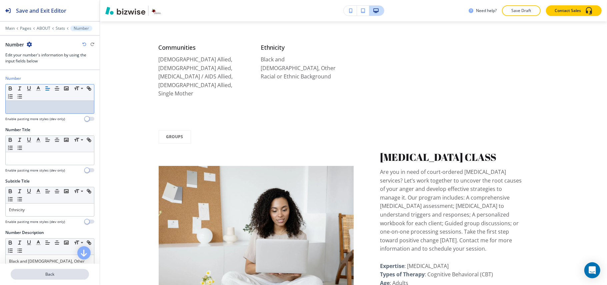
click at [45, 277] on button "Back" at bounding box center [50, 274] width 78 height 11
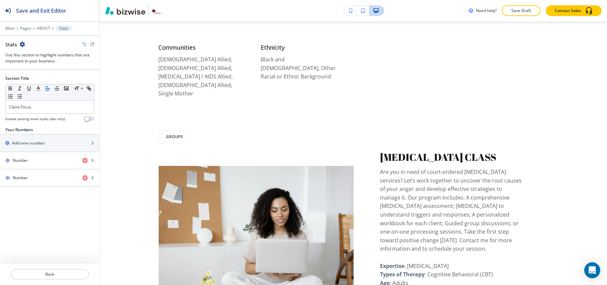
scroll to position [1361, 0]
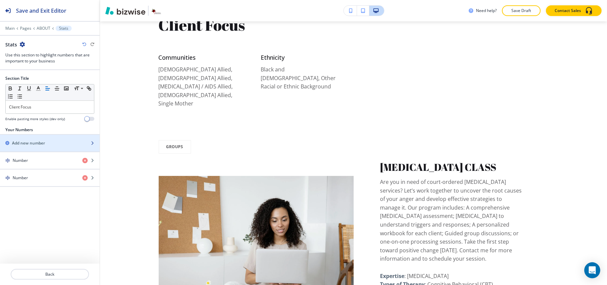
click at [28, 142] on h2 "Add new number" at bounding box center [28, 143] width 33 height 6
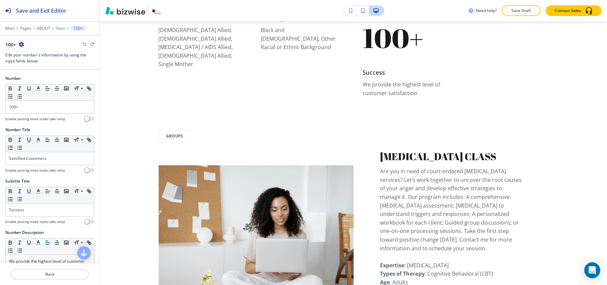
scroll to position [1415, 0]
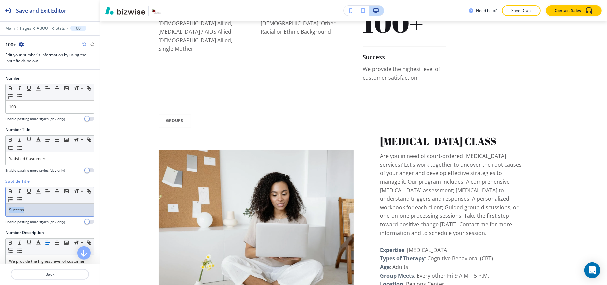
drag, startPoint x: 39, startPoint y: 209, endPoint x: 0, endPoint y: 209, distance: 39.0
click at [0, 209] on div "Subtitle Title Small Normal Large Huge Success Enable pasting more styles (dev …" at bounding box center [50, 203] width 100 height 51
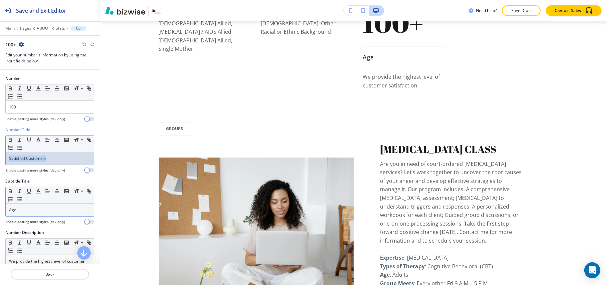
click at [0, 158] on div "Number Title Small Normal Large Huge Satisfied Customers Enable pasting more st…" at bounding box center [50, 152] width 100 height 51
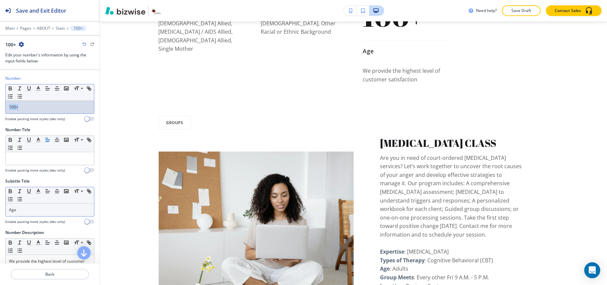
drag, startPoint x: 21, startPoint y: 107, endPoint x: 0, endPoint y: 108, distance: 21.4
click at [0, 108] on div "Number Small Normal Large Huge 100+ Enable pasting more styles (dev only)" at bounding box center [50, 100] width 100 height 51
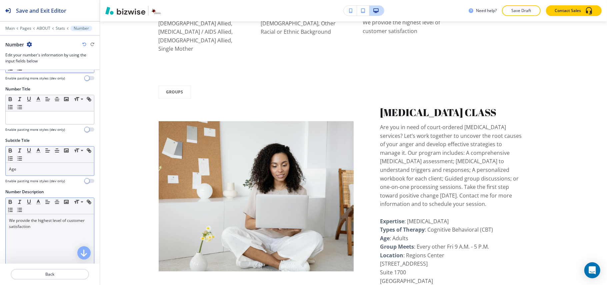
scroll to position [89, 0]
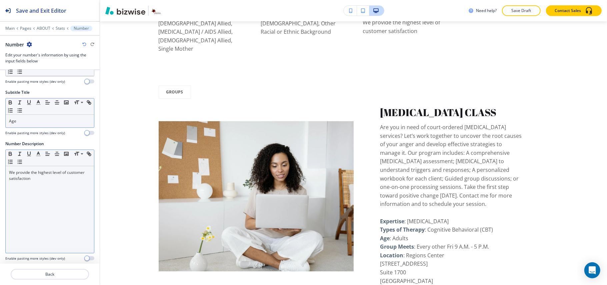
click at [32, 222] on div "We provide the highest level of customer satisfaction" at bounding box center [50, 209] width 88 height 87
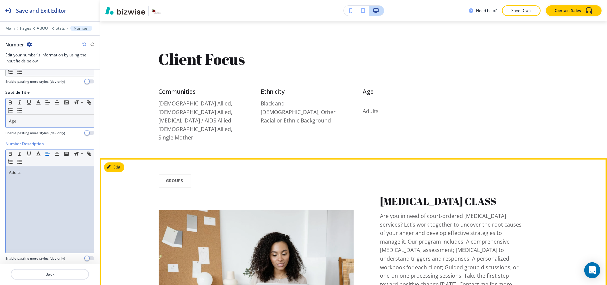
scroll to position [1326, 0]
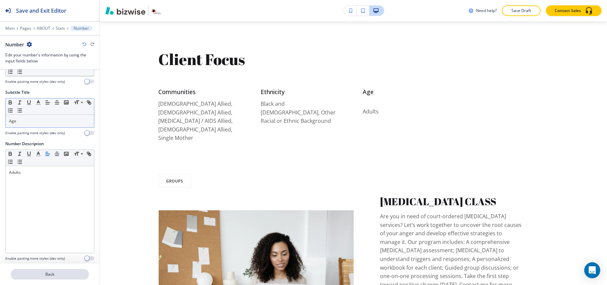
click at [45, 275] on p "Back" at bounding box center [49, 274] width 77 height 6
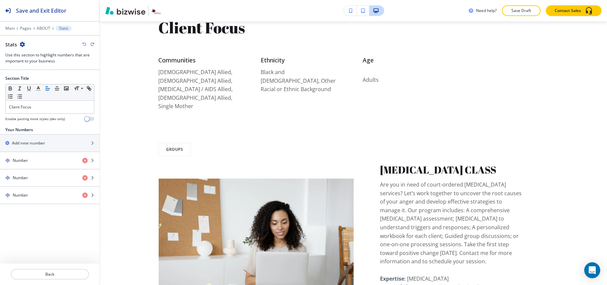
scroll to position [1361, 0]
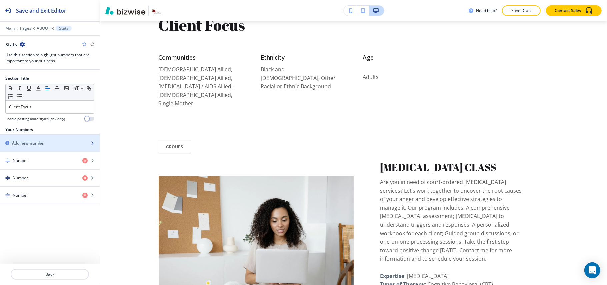
click at [55, 139] on div "button" at bounding box center [50, 137] width 100 height 5
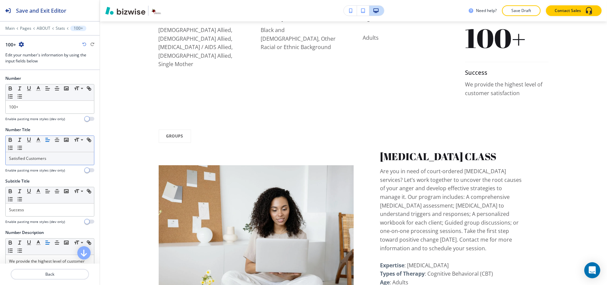
scroll to position [1415, 0]
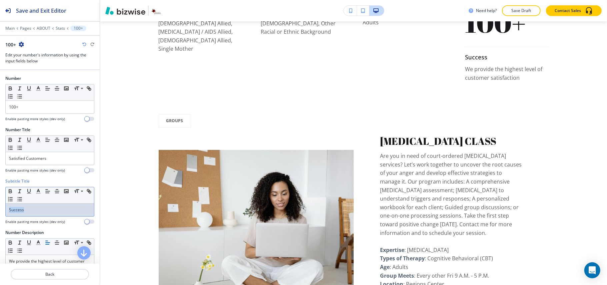
click at [0, 210] on div "Subtitle Title Small Normal Large Huge Success Enable pasting more styles (dev …" at bounding box center [50, 203] width 100 height 51
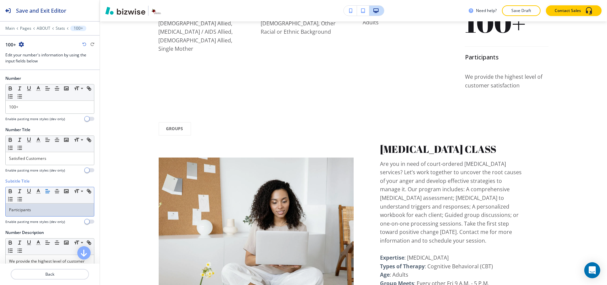
scroll to position [89, 0]
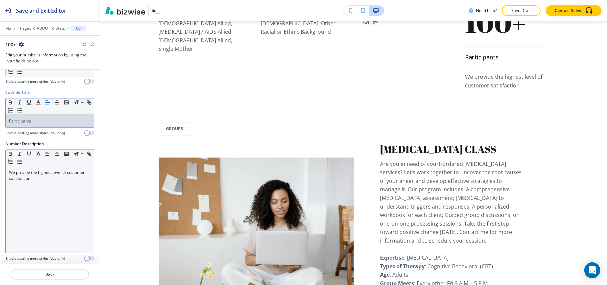
click at [47, 211] on div "We provide the highest level of customer satisfaction" at bounding box center [50, 209] width 88 height 87
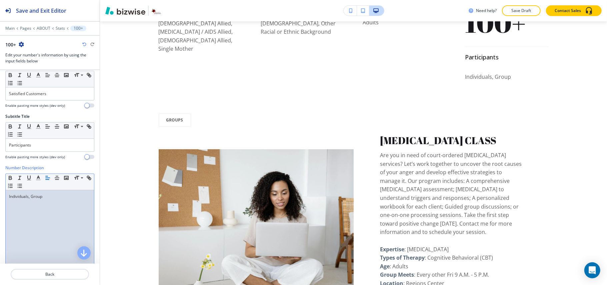
scroll to position [0, 0]
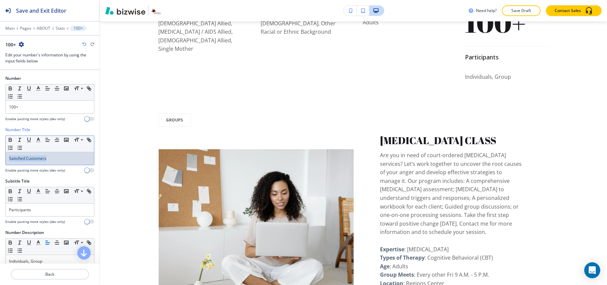
click at [0, 165] on div "Number Title Small Normal Large Huge Satisfied Customers Enable pasting more st…" at bounding box center [50, 152] width 100 height 51
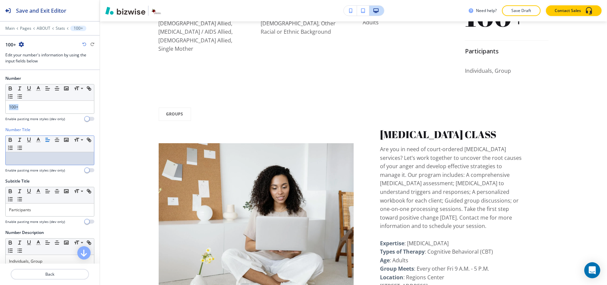
drag, startPoint x: 28, startPoint y: 109, endPoint x: 2, endPoint y: 115, distance: 26.6
click at [0, 109] on div "Number Small Normal Large Huge 100+ Enable pasting more styles (dev only)" at bounding box center [50, 100] width 100 height 51
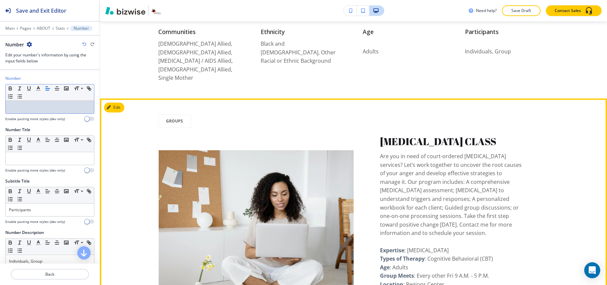
scroll to position [1371, 0]
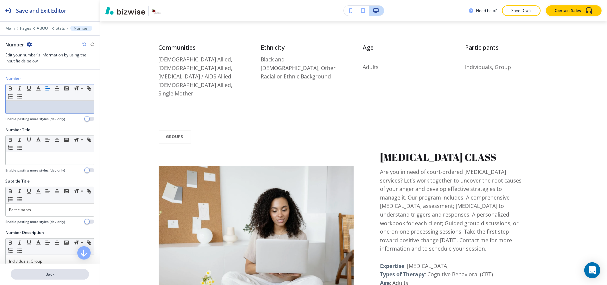
click at [39, 272] on p "Back" at bounding box center [49, 274] width 77 height 6
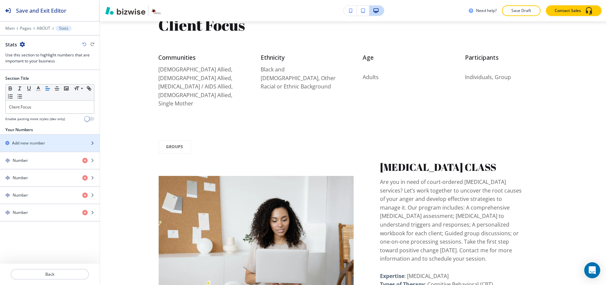
click at [38, 141] on h2 "Add new number" at bounding box center [28, 143] width 33 height 6
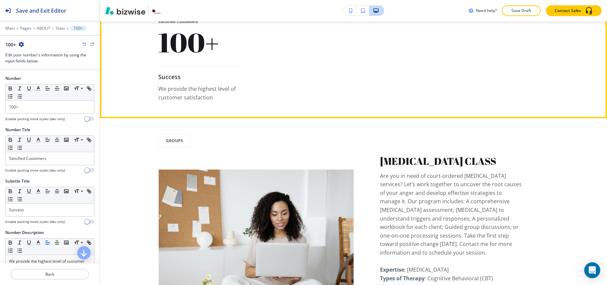
scroll to position [1471, 0]
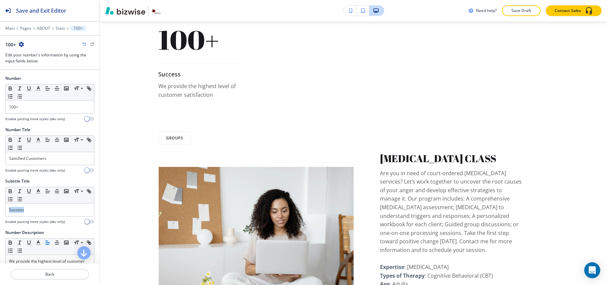
click at [0, 212] on div "Subtitle Title Small Normal Large Huge Success Enable pasting more styles (dev …" at bounding box center [50, 203] width 100 height 51
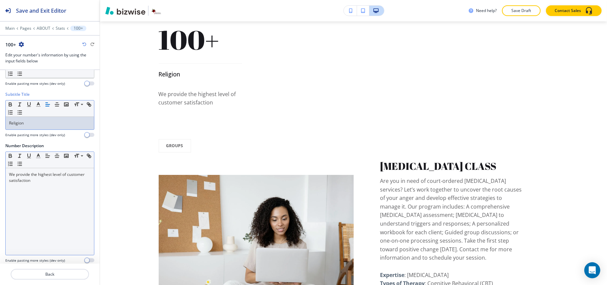
scroll to position [89, 0]
click at [21, 226] on div "We provide the highest level of customer satisfaction" at bounding box center [50, 209] width 88 height 87
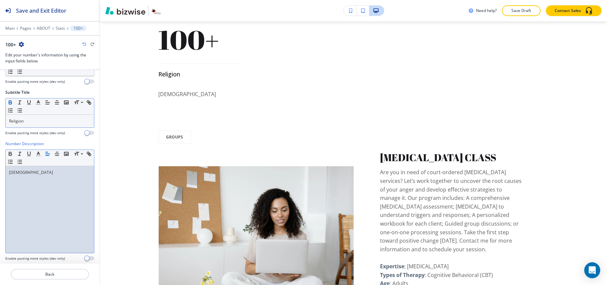
scroll to position [44, 0]
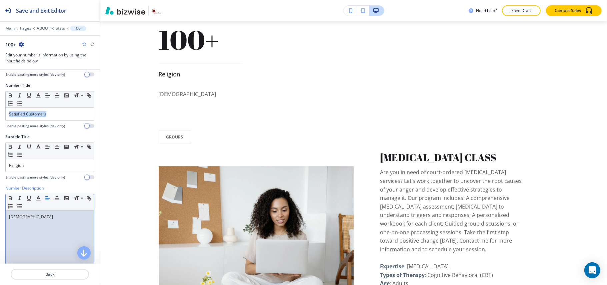
drag, startPoint x: 59, startPoint y: 109, endPoint x: 0, endPoint y: 109, distance: 59.0
click at [0, 109] on div "Number Title Small Normal Large Huge Satisfied Customers Enable pasting more st…" at bounding box center [50, 107] width 100 height 51
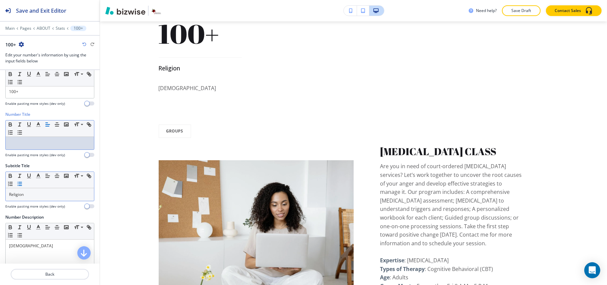
scroll to position [0, 0]
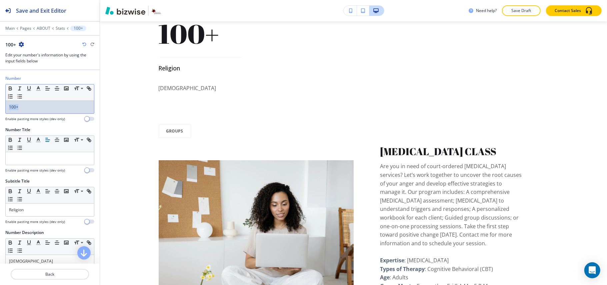
drag, startPoint x: 33, startPoint y: 110, endPoint x: 0, endPoint y: 109, distance: 33.3
click at [0, 109] on div "Number Small Normal Large Huge 100+ Enable pasting more styles (dev only)" at bounding box center [50, 100] width 100 height 51
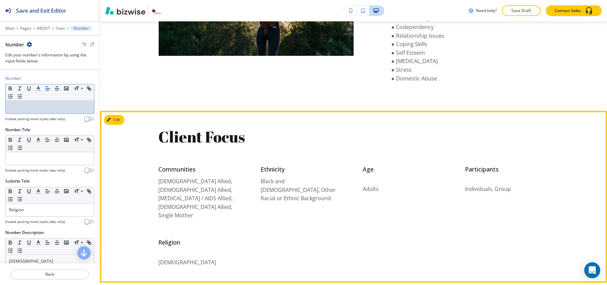
scroll to position [1293, 0]
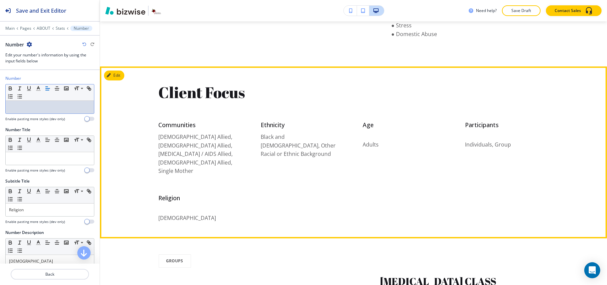
click at [124, 91] on section "Client Focus Communities Bisexual Allied, Gay Allied, HIV / AIDS Allied, Lesbia…" at bounding box center [353, 152] width 507 height 172
click at [116, 80] on button "Edit This Section" at bounding box center [126, 75] width 45 height 10
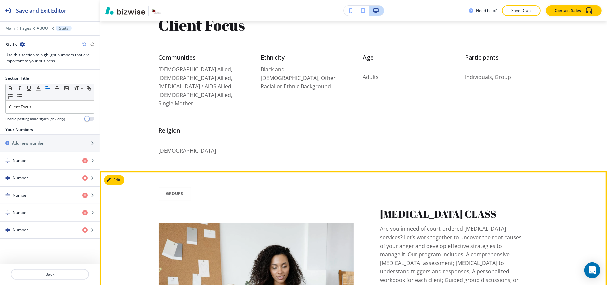
scroll to position [1449, 0]
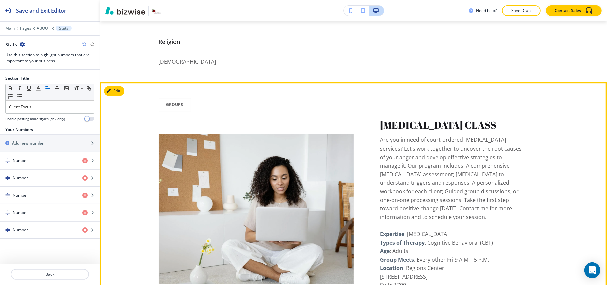
click at [115, 96] on button "Edit This Section" at bounding box center [126, 91] width 45 height 10
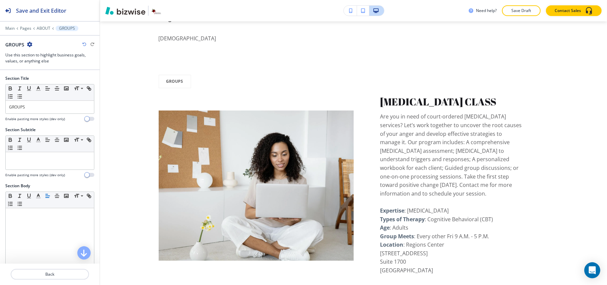
scroll to position [1515, 0]
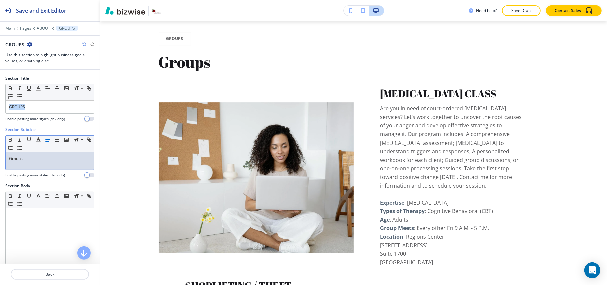
drag, startPoint x: 40, startPoint y: 105, endPoint x: 0, endPoint y: 100, distance: 40.3
click at [0, 100] on div "Section Title Small Normal Large Huge GROUPS Enable pasting more styles (dev on…" at bounding box center [50, 100] width 100 height 51
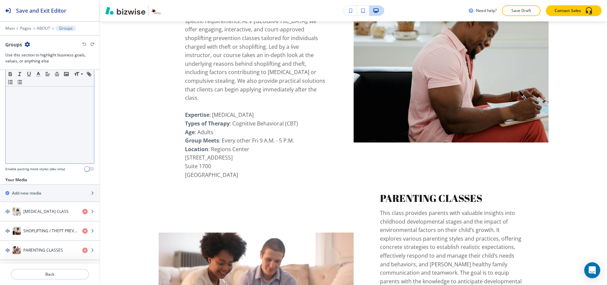
scroll to position [147, 0]
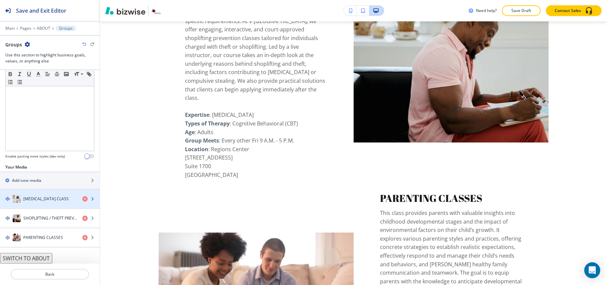
click at [39, 198] on h4 "ANGER MANAGEMENT CLASS" at bounding box center [45, 199] width 45 height 6
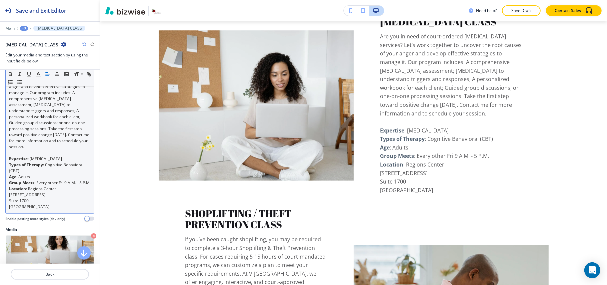
scroll to position [89, 0]
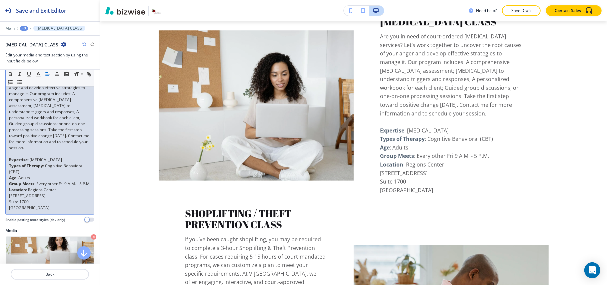
drag, startPoint x: 51, startPoint y: 219, endPoint x: 4, endPoint y: 167, distance: 70.1
click at [4, 167] on div "Item Body Small Normal Large Huge Are you in need of court-ordered anger manage…" at bounding box center [50, 132] width 100 height 189
click at [58, 175] on p "Types of Therapy : Cognitive Behavioral (CBT)" at bounding box center [50, 169] width 82 height 12
drag, startPoint x: 27, startPoint y: 197, endPoint x: 9, endPoint y: 165, distance: 36.7
click at [9, 165] on div "Are you in need of court-ordered anger management services? Let’s work together…" at bounding box center [50, 138] width 88 height 151
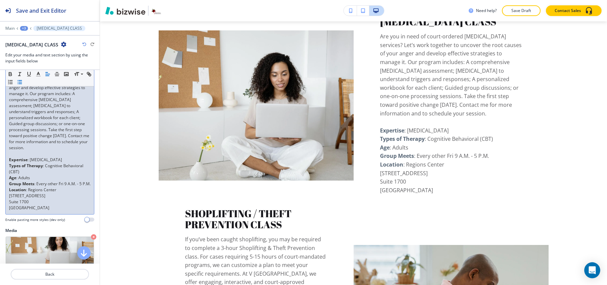
click at [22, 80] on line "button" at bounding box center [20, 80] width 3 height 0
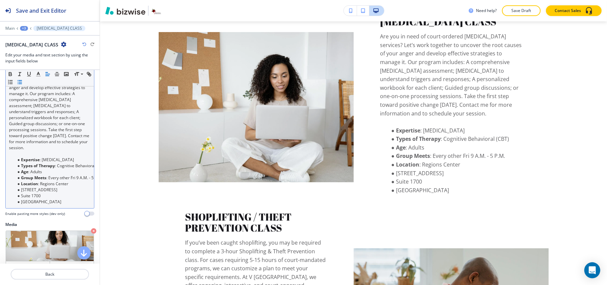
click at [23, 80] on icon "button" at bounding box center [20, 82] width 6 height 6
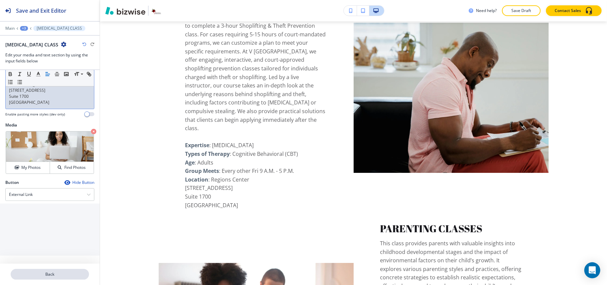
scroll to position [208, 0]
click at [45, 276] on p "Back" at bounding box center [49, 274] width 77 height 6
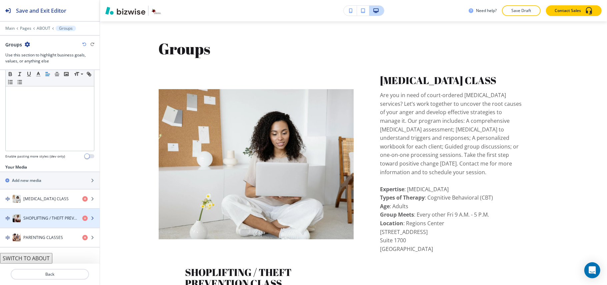
scroll to position [147, 0]
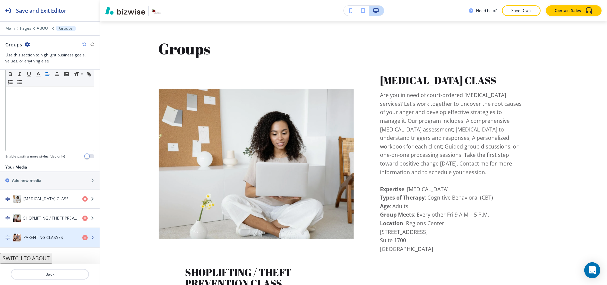
click at [45, 239] on h4 "PARENTING CLASSES" at bounding box center [43, 237] width 40 height 6
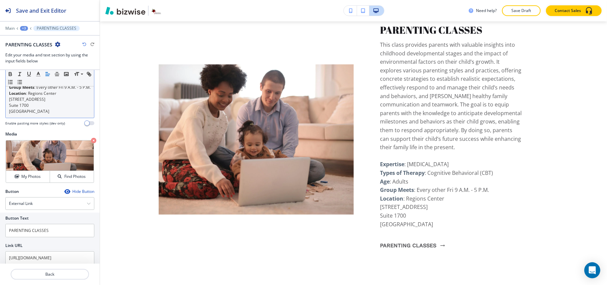
scroll to position [237, 0]
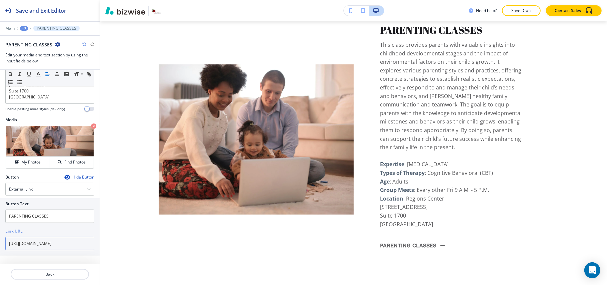
drag, startPoint x: 28, startPoint y: 244, endPoint x: 74, endPoint y: 243, distance: 45.7
click at [74, 243] on input "https://www.psychologytoday.com/us/groups/parenting-classes-little-rock-ar/2570…" at bounding box center [49, 243] width 89 height 13
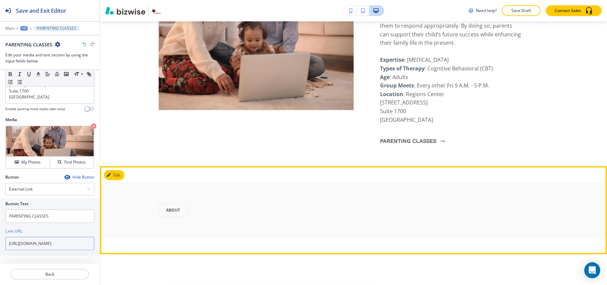
scroll to position [2172, 0]
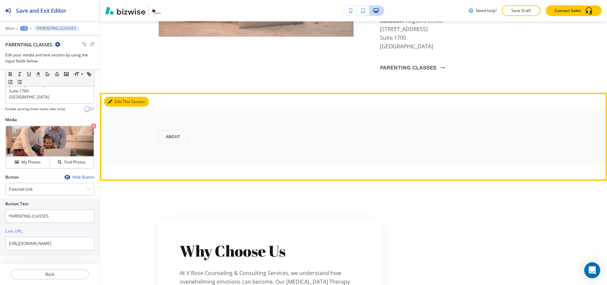
click at [119, 97] on button "Edit This Section" at bounding box center [126, 102] width 45 height 10
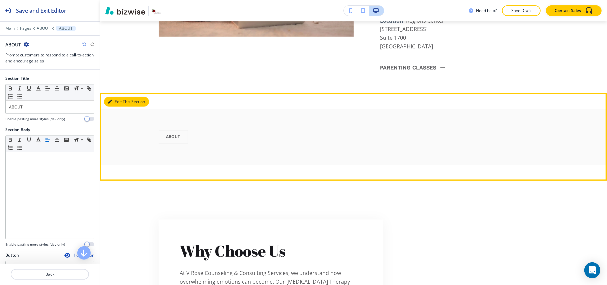
scroll to position [2240, 0]
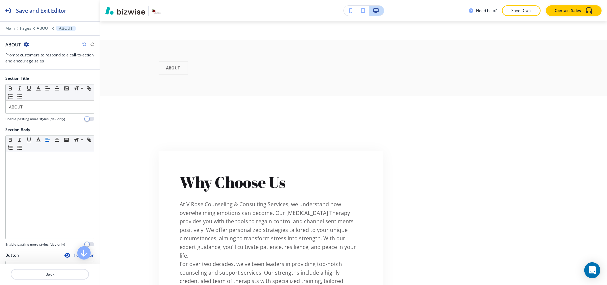
click at [27, 43] on icon "button" at bounding box center [26, 44] width 5 height 5
click at [52, 77] on p "Delete Section" at bounding box center [45, 80] width 34 height 6
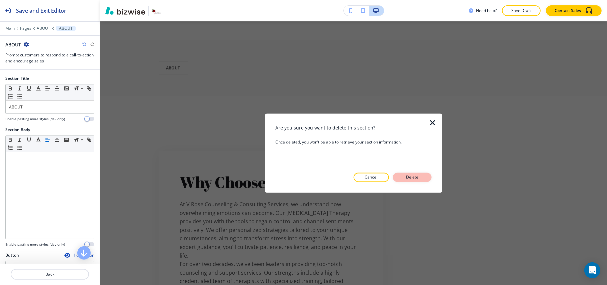
click at [416, 177] on p "Delete" at bounding box center [412, 177] width 16 height 6
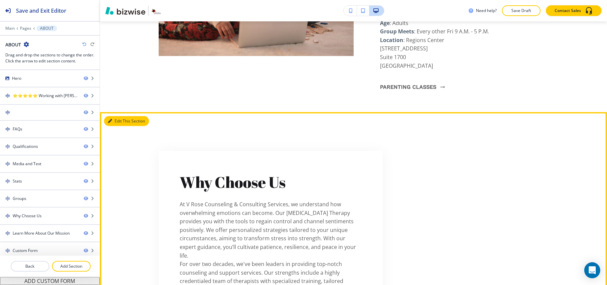
click at [114, 116] on button "Edit This Section" at bounding box center [126, 121] width 45 height 10
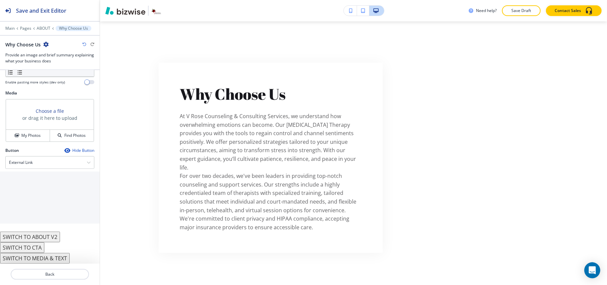
scroll to position [234, 0]
click at [28, 141] on div "Choose a file or drag it here to upload My Photos Find Photos" at bounding box center [49, 120] width 89 height 43
click at [32, 137] on h4 "My Photos" at bounding box center [30, 135] width 19 height 6
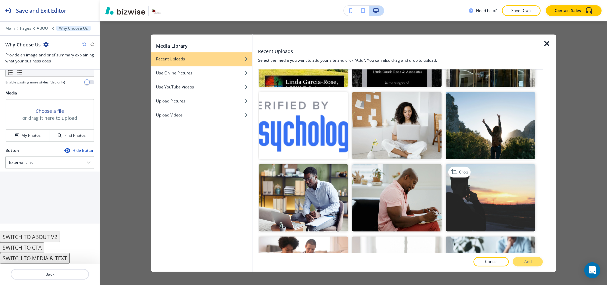
scroll to position [355, 0]
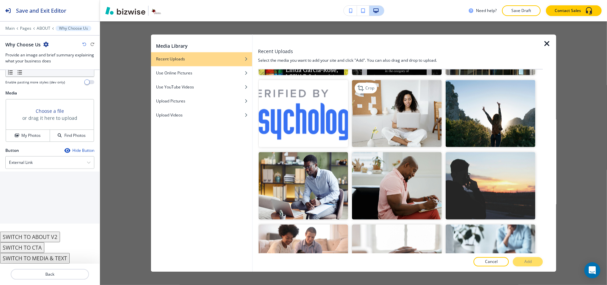
click at [410, 114] on img "button" at bounding box center [397, 113] width 90 height 67
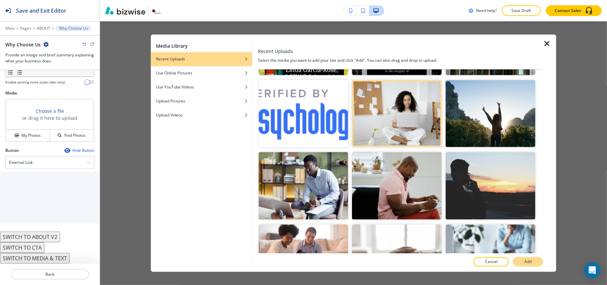
click at [528, 265] on button "Add" at bounding box center [528, 261] width 30 height 9
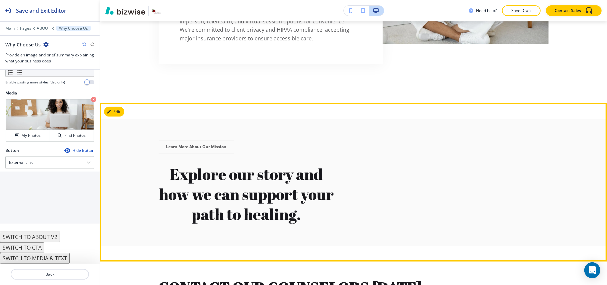
scroll to position [2507, 0]
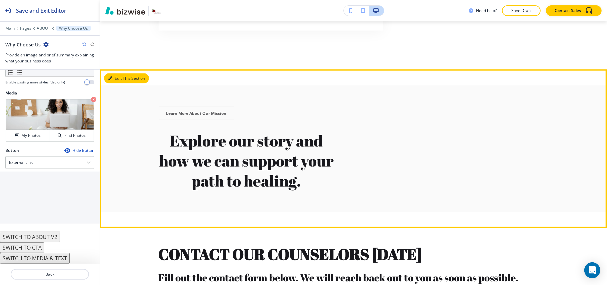
click at [107, 73] on button "Edit This Section" at bounding box center [126, 78] width 45 height 10
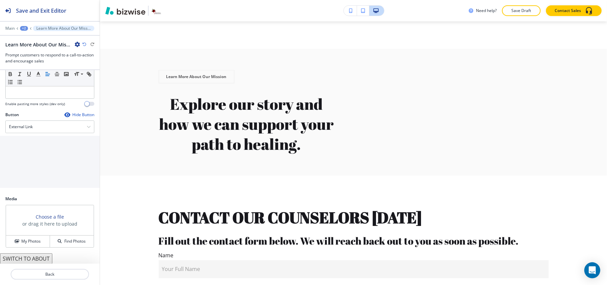
scroll to position [143, 0]
click at [32, 236] on button "My Photos" at bounding box center [28, 241] width 44 height 12
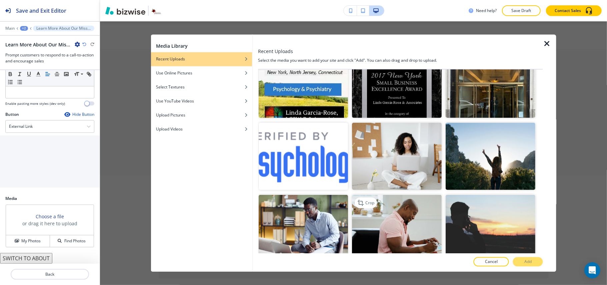
scroll to position [355, 0]
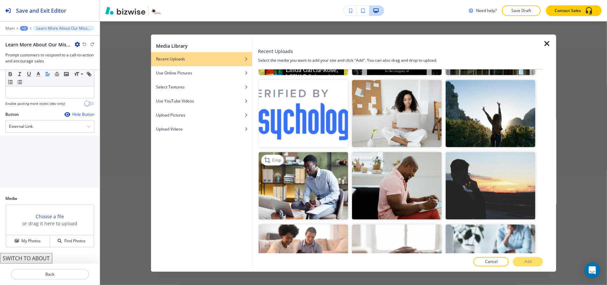
click at [305, 179] on img "button" at bounding box center [304, 185] width 90 height 67
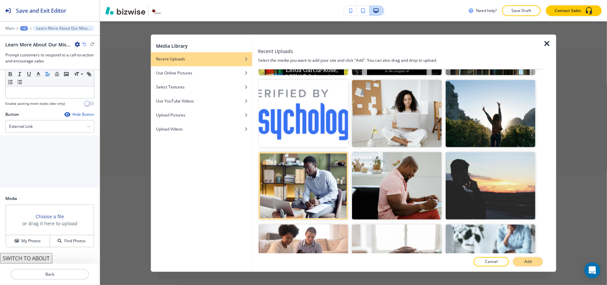
click at [522, 261] on button "Add" at bounding box center [528, 261] width 30 height 9
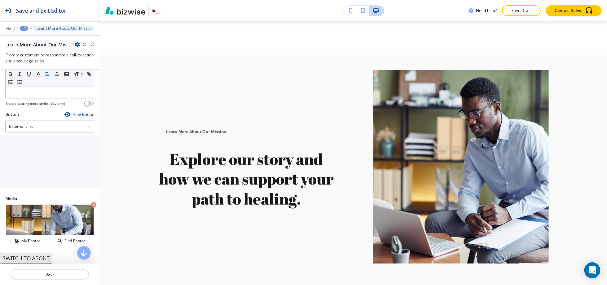
scroll to position [54, 0]
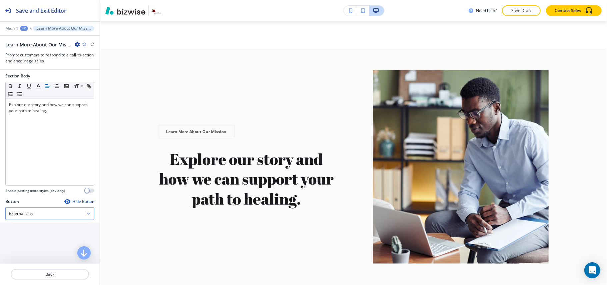
click at [32, 214] on h4 "External Link" at bounding box center [21, 213] width 24 height 6
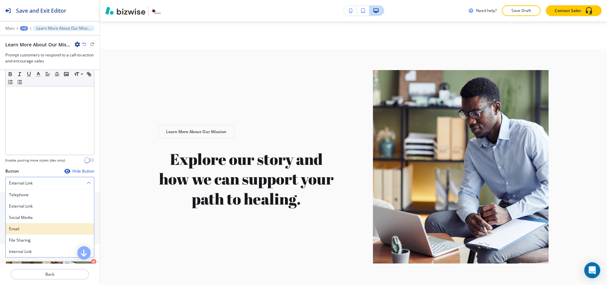
scroll to position [98, 0]
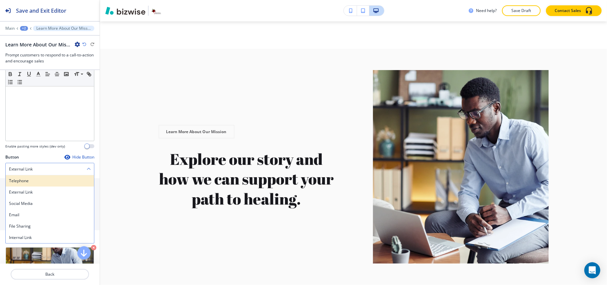
click at [35, 184] on h4 "Telephone" at bounding box center [50, 181] width 82 height 6
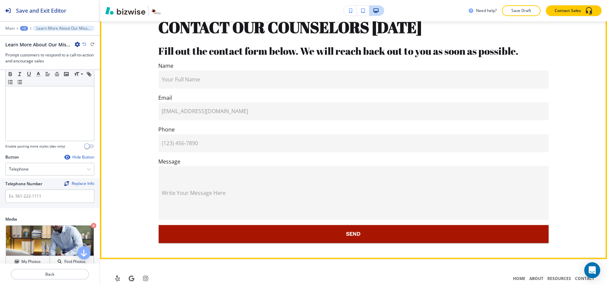
scroll to position [2799, 0]
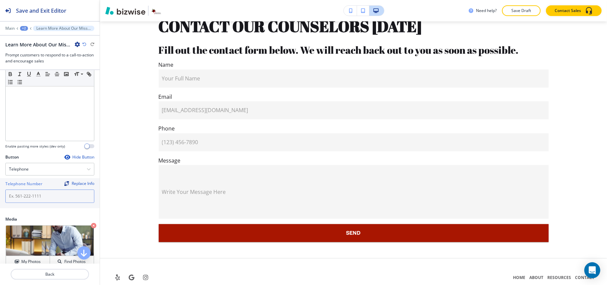
click at [41, 198] on input "text" at bounding box center [49, 195] width 89 height 13
paste input "[PHONE_NUMBER]"
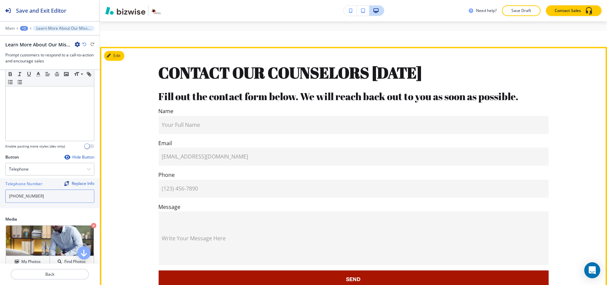
scroll to position [2710, 0]
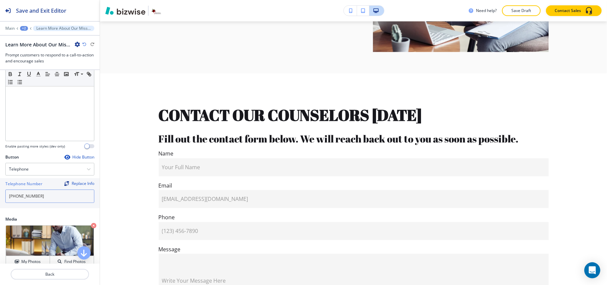
type input "[PHONE_NUMBER]"
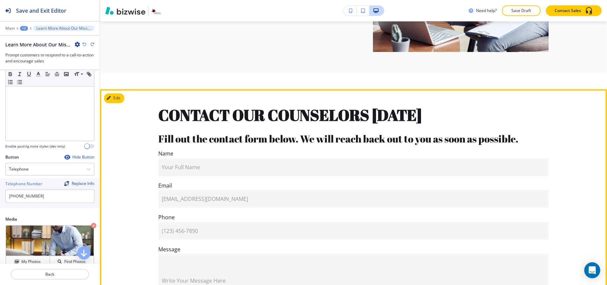
click at [118, 93] on button "Edit" at bounding box center [114, 98] width 20 height 10
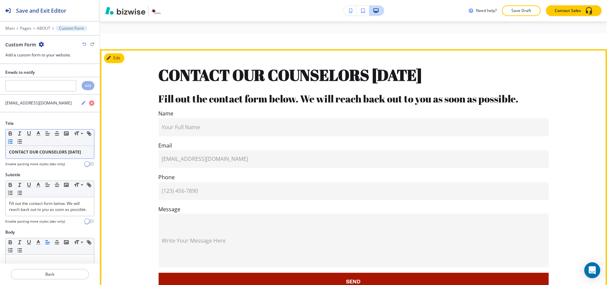
scroll to position [2767, 0]
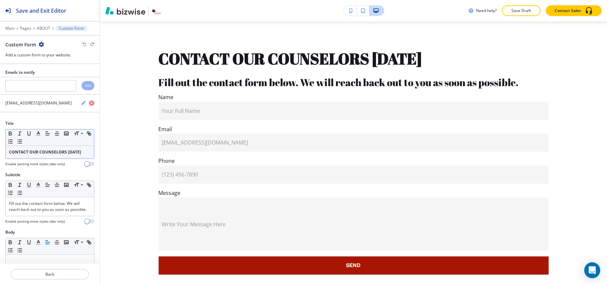
click at [49, 154] on strong "CONTACT OUR COUNSELORS TODAY" at bounding box center [45, 152] width 72 height 6
click at [9, 133] on icon "button" at bounding box center [10, 133] width 2 height 2
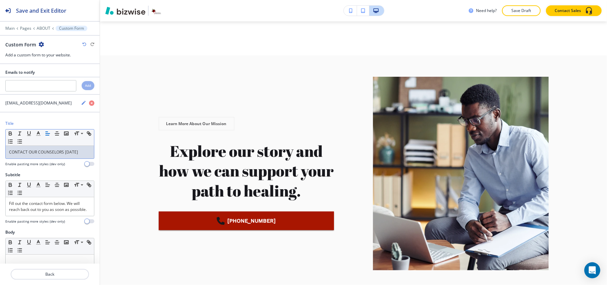
scroll to position [2488, 0]
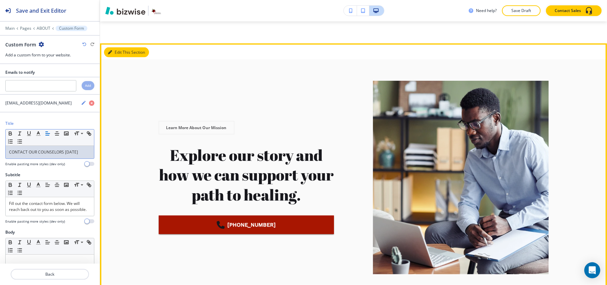
click at [118, 47] on button "Edit This Section" at bounding box center [126, 52] width 45 height 10
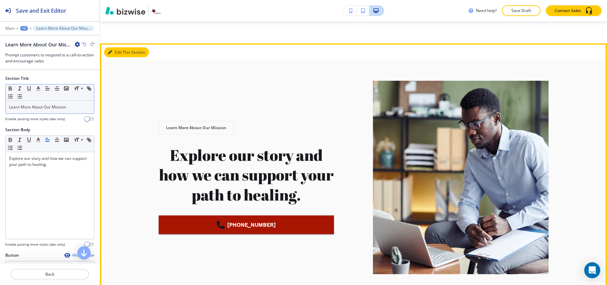
scroll to position [2499, 0]
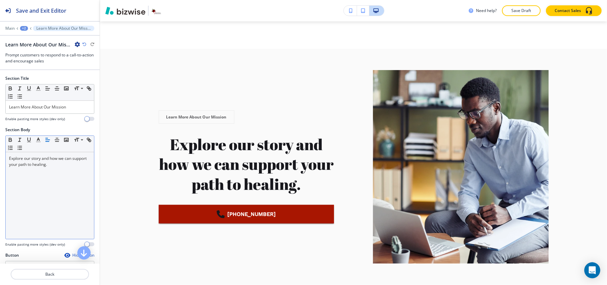
click at [63, 176] on div "Explore our story and how we can support your path to healing." at bounding box center [50, 195] width 88 height 87
click at [47, 140] on line "button" at bounding box center [48, 140] width 4 height 0
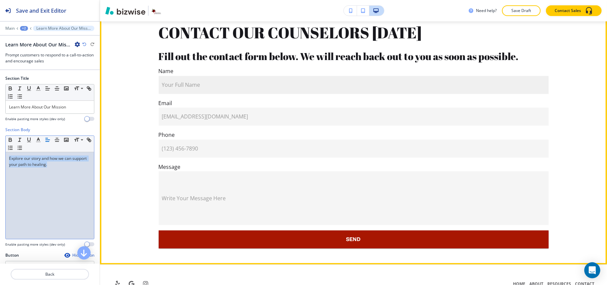
scroll to position [2799, 0]
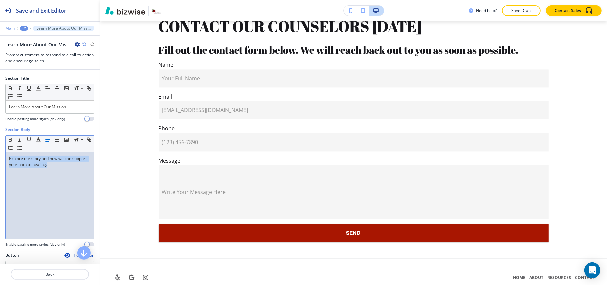
click at [8, 27] on p "Main" at bounding box center [9, 28] width 9 height 5
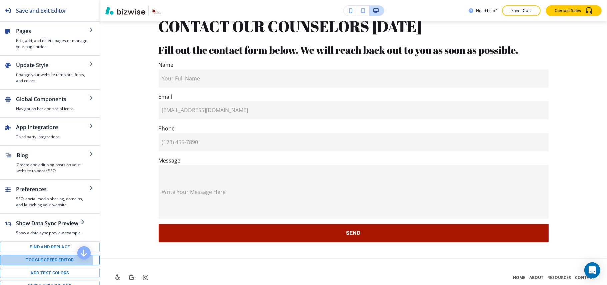
click at [32, 265] on button "Toggle speed editor" at bounding box center [50, 260] width 100 height 10
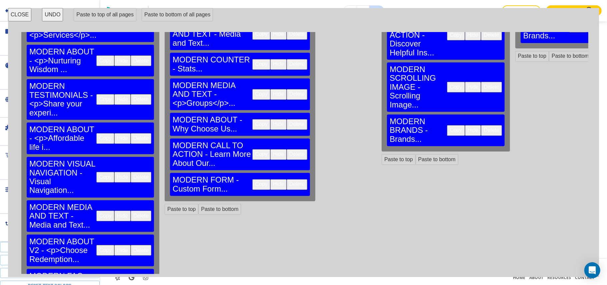
scroll to position [187, 0]
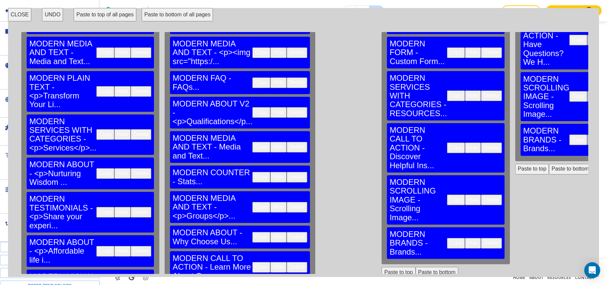
scroll to position [178, 0]
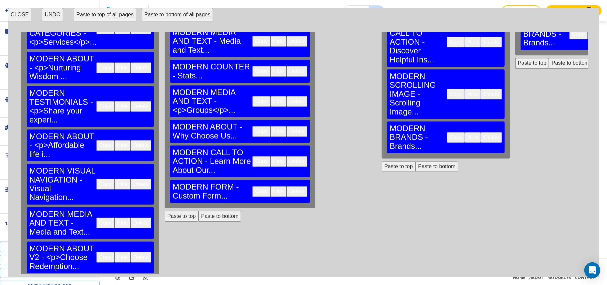
click at [194, 128] on div "HOME MODERN HERO - Hero... Copy Hide Delete MODERN ABOUT V2 - <p>Empower Contro…" at bounding box center [303, 153] width 569 height 242
click at [198, 211] on button "Paste to bottom" at bounding box center [219, 216] width 43 height 11
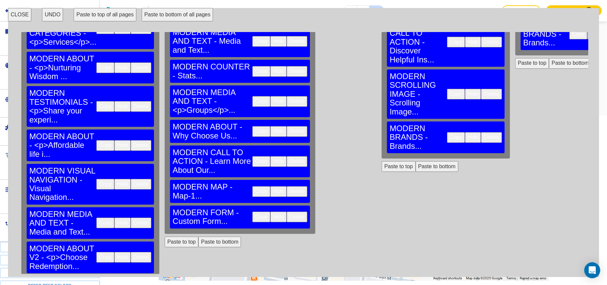
scroll to position [2767, 0]
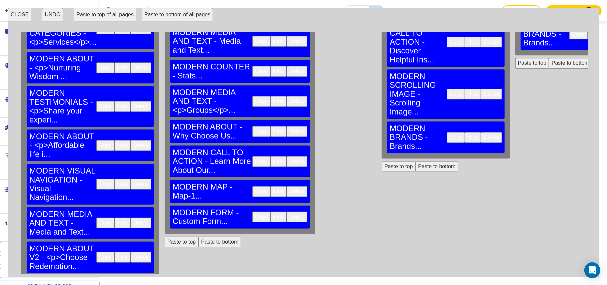
click at [8, 13] on button "CLOSE" at bounding box center [19, 14] width 23 height 13
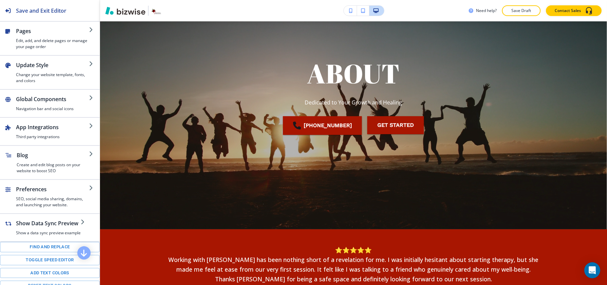
scroll to position [0, 0]
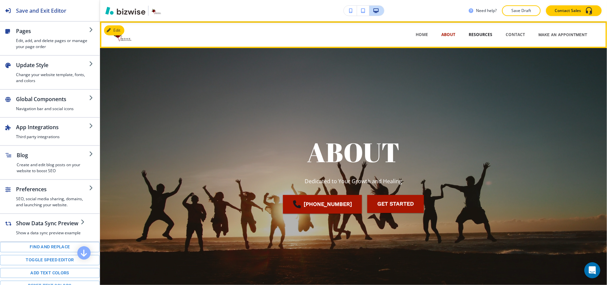
click at [478, 35] on p "RESOURCES" at bounding box center [480, 35] width 24 height 6
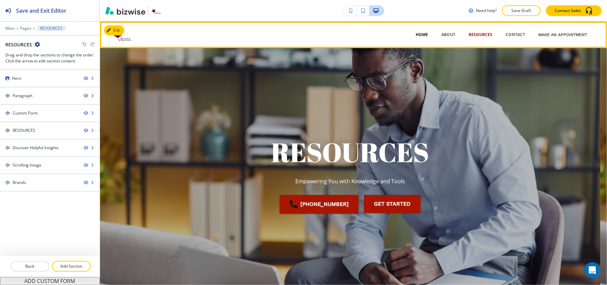
click at [419, 33] on p "HOME" at bounding box center [421, 35] width 12 height 6
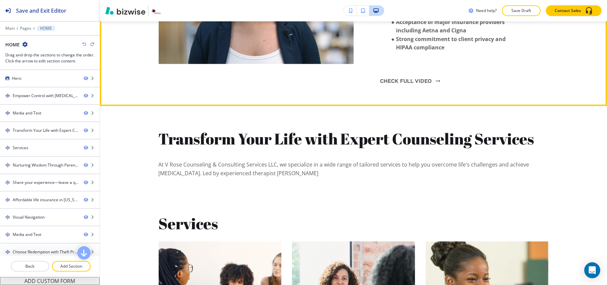
scroll to position [577, 0]
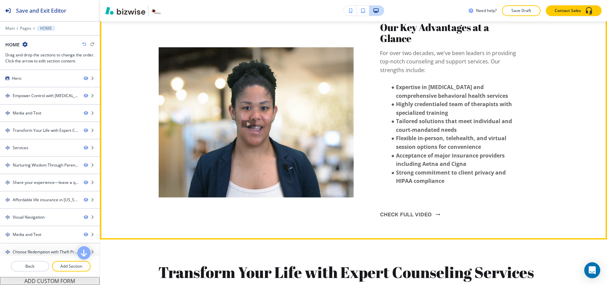
click at [117, 20] on button "Edit This Section" at bounding box center [126, 15] width 45 height 10
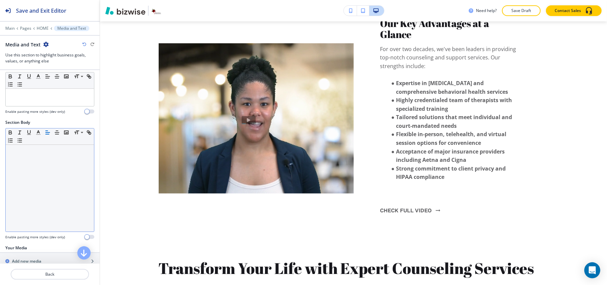
scroll to position [107, 0]
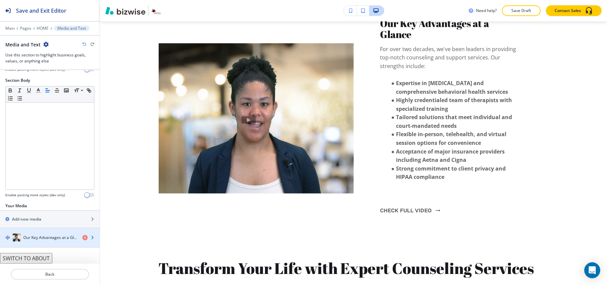
click at [48, 237] on h4 "Our Key Advantages at a Glance" at bounding box center [50, 237] width 54 height 6
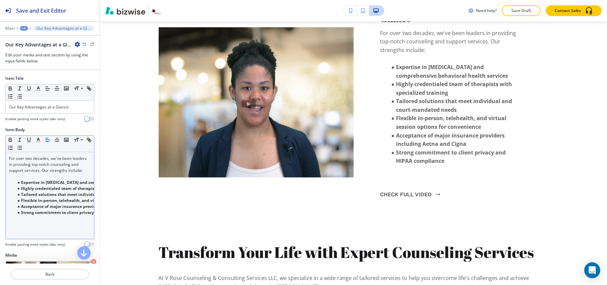
scroll to position [133, 0]
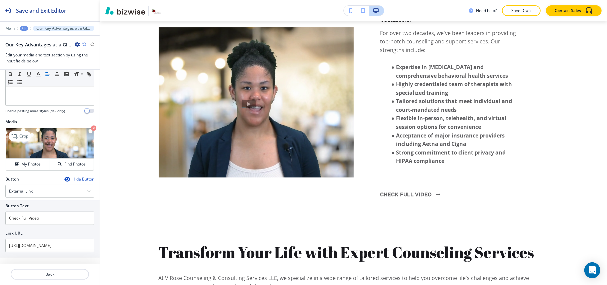
click at [91, 127] on icon "button" at bounding box center [93, 127] width 5 height 5
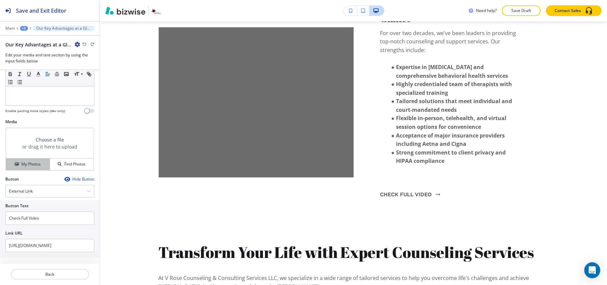
click at [33, 169] on button "My Photos" at bounding box center [28, 164] width 44 height 12
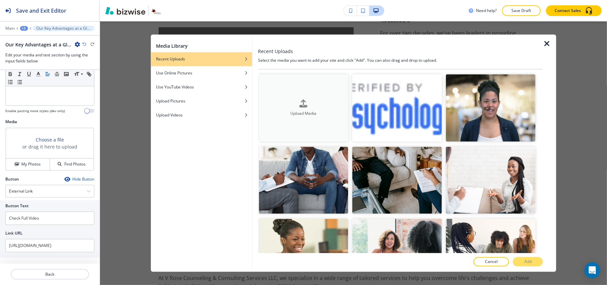
click at [318, 122] on button "Upload Media" at bounding box center [304, 107] width 90 height 67
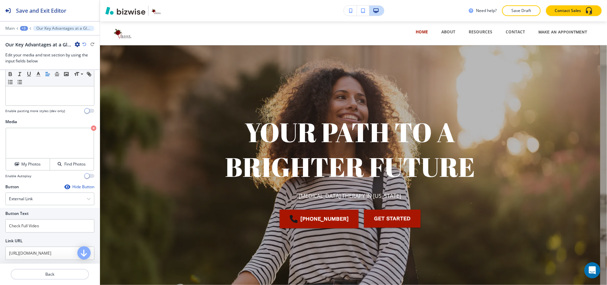
scroll to position [0, 0]
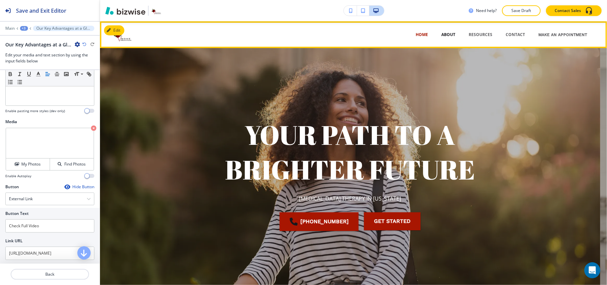
click at [441, 32] on p "ABOUT" at bounding box center [448, 35] width 14 height 6
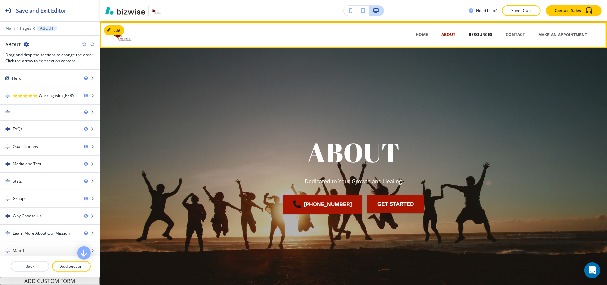
click at [469, 36] on p "RESOURCES" at bounding box center [480, 35] width 24 height 6
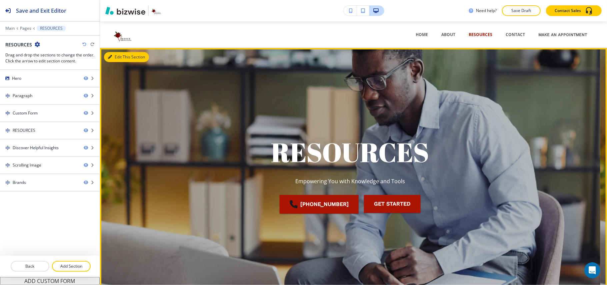
click at [123, 55] on button "Edit This Section" at bounding box center [126, 57] width 45 height 10
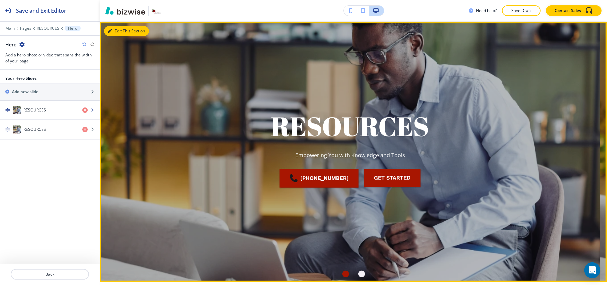
scroll to position [27, 0]
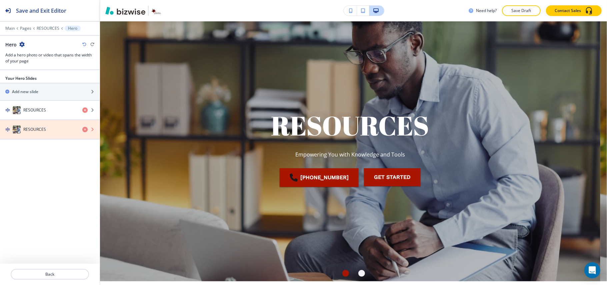
click at [83, 129] on icon "button" at bounding box center [84, 129] width 5 height 5
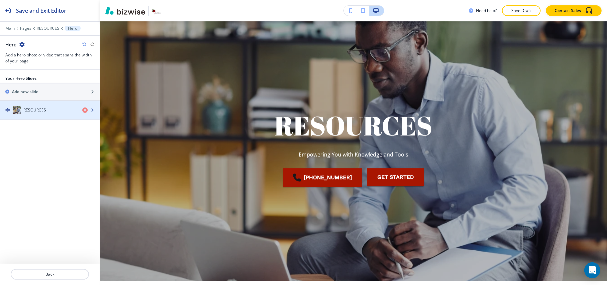
click at [44, 111] on h4 "RESOURCES" at bounding box center [34, 110] width 23 height 6
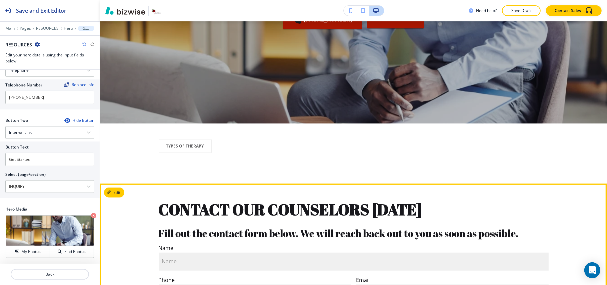
scroll to position [291, 0]
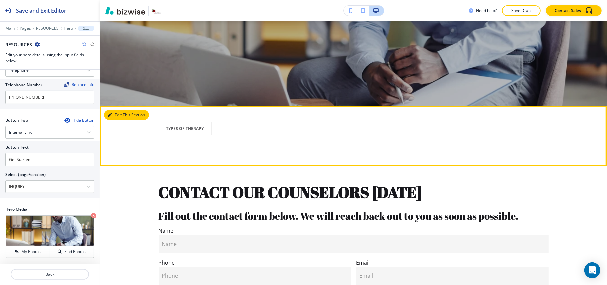
click at [123, 115] on button "Edit This Section" at bounding box center [126, 115] width 45 height 10
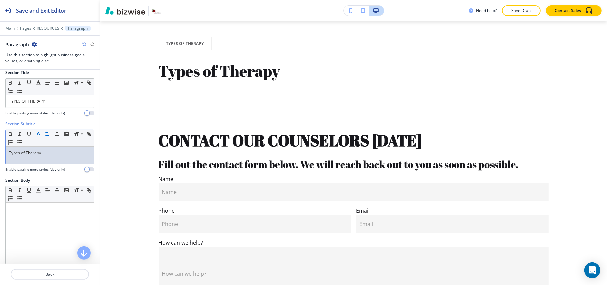
scroll to position [0, 0]
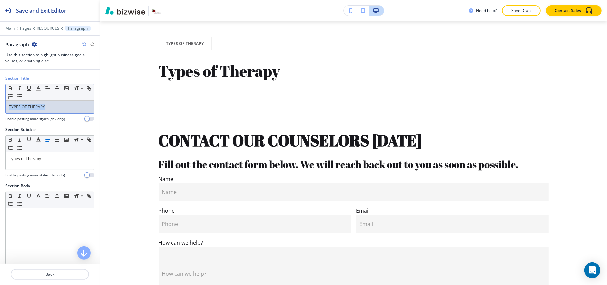
drag, startPoint x: 59, startPoint y: 107, endPoint x: 0, endPoint y: 105, distance: 59.0
click at [0, 105] on div "Section Title Small Normal Large Huge TYPES OF THERAPY Enable pasting more styl…" at bounding box center [50, 100] width 100 height 51
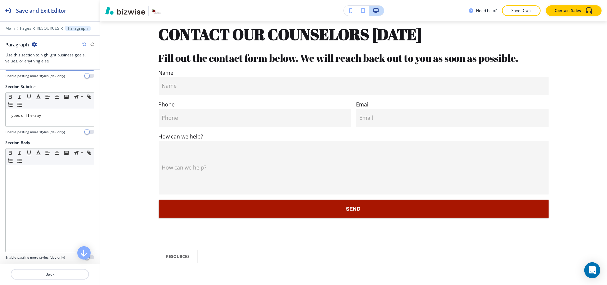
scroll to position [105, 0]
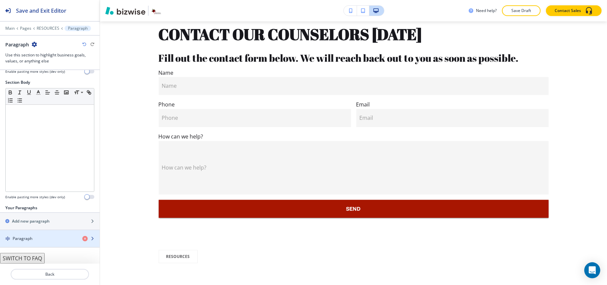
drag, startPoint x: 33, startPoint y: 236, endPoint x: 38, endPoint y: 230, distance: 7.7
click at [34, 236] on div "Paragraph" at bounding box center [38, 238] width 77 height 6
click at [35, 239] on div "Paragraph" at bounding box center [38, 238] width 77 height 6
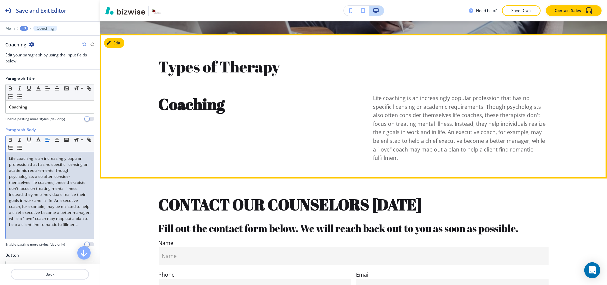
scroll to position [258, 0]
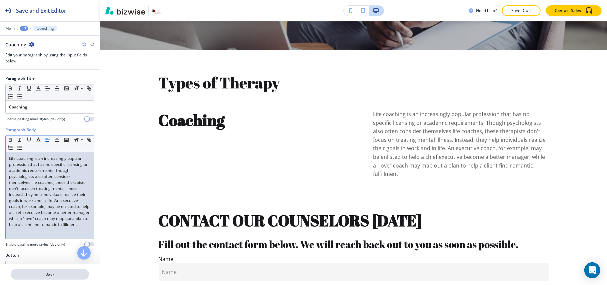
click at [47, 271] on p "Back" at bounding box center [49, 274] width 77 height 6
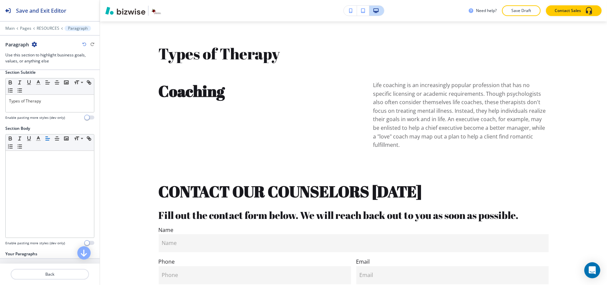
scroll to position [105, 0]
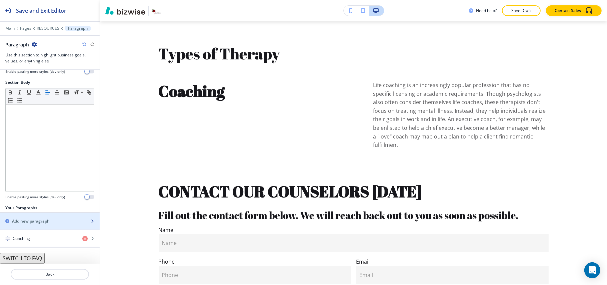
click at [32, 217] on div "button" at bounding box center [50, 215] width 100 height 5
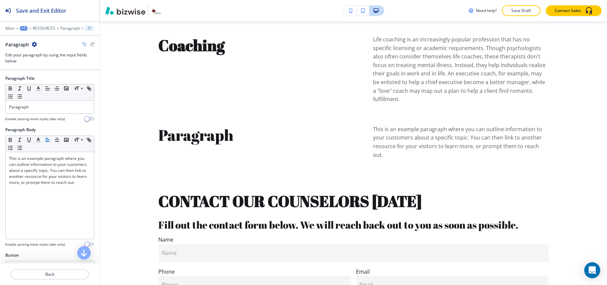
scroll to position [427, 0]
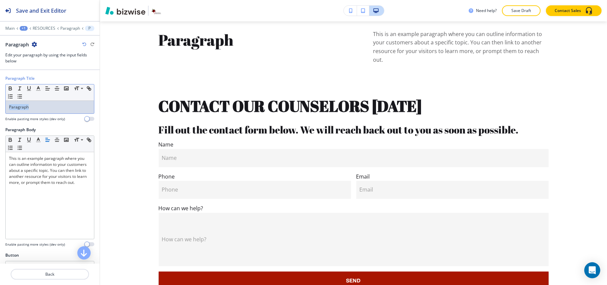
drag, startPoint x: 52, startPoint y: 106, endPoint x: 60, endPoint y: 111, distance: 9.8
click at [0, 110] on div "Paragraph Title Small Normal Large Huge Paragraph Enable pasting more styles (d…" at bounding box center [50, 100] width 100 height 51
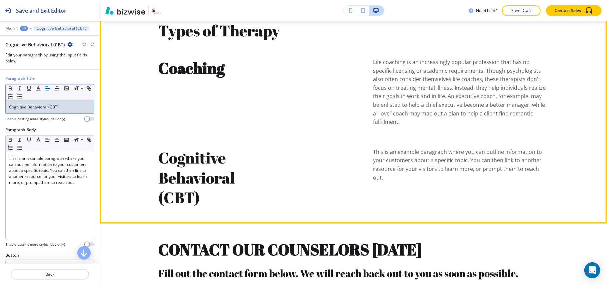
scroll to position [294, 0]
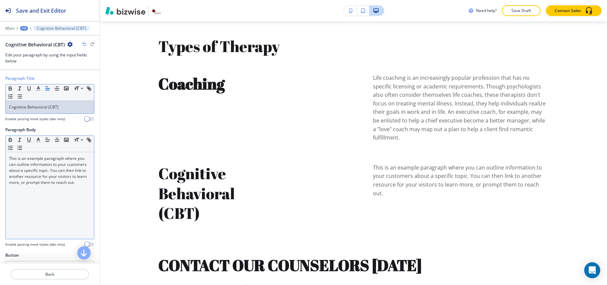
click at [46, 207] on div "This is an example paragraph where you can outline information to your customer…" at bounding box center [50, 195] width 88 height 87
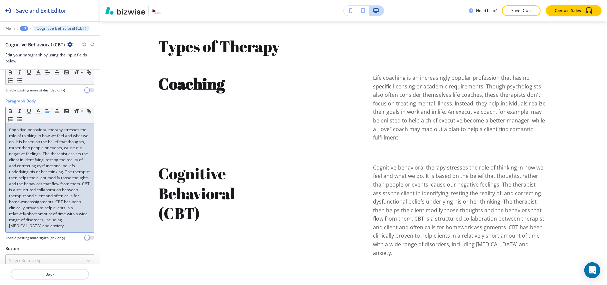
scroll to position [44, 0]
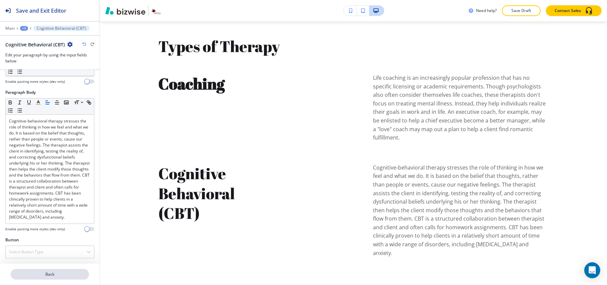
click at [51, 274] on p "Back" at bounding box center [49, 274] width 77 height 6
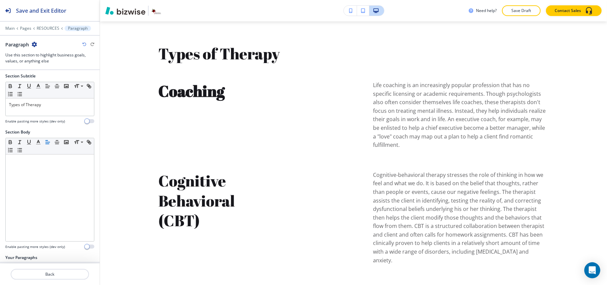
scroll to position [123, 0]
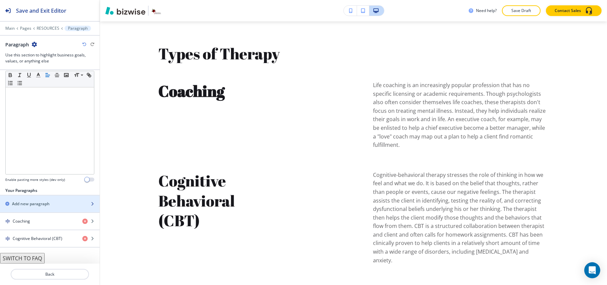
click at [49, 207] on div "button" at bounding box center [50, 209] width 100 height 5
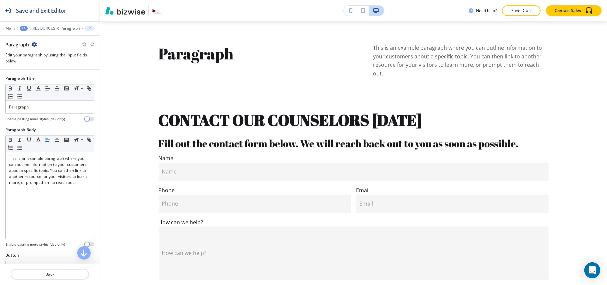
scroll to position [534, 0]
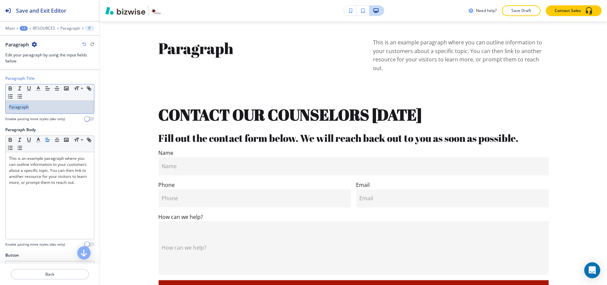
drag, startPoint x: 53, startPoint y: 106, endPoint x: 0, endPoint y: 106, distance: 52.6
click at [0, 106] on div "Paragraph Title Small Normal Large Huge Paragraph Enable pasting more styles (d…" at bounding box center [50, 100] width 100 height 51
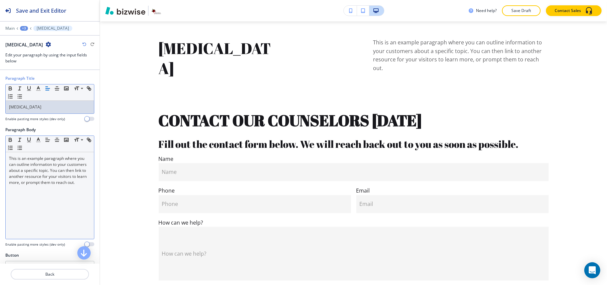
click at [67, 185] on p "This is an example paragraph where you can outline information to your customer…" at bounding box center [50, 170] width 82 height 30
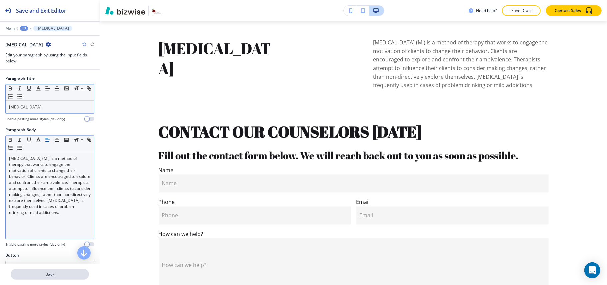
click at [59, 271] on button "Back" at bounding box center [50, 274] width 78 height 11
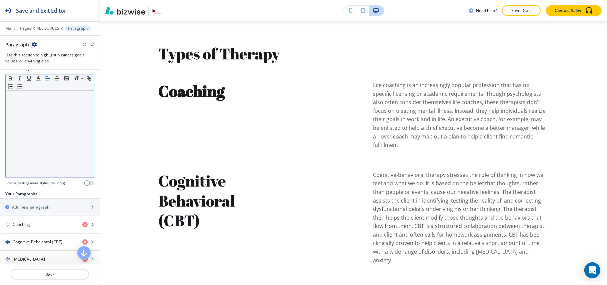
scroll to position [140, 0]
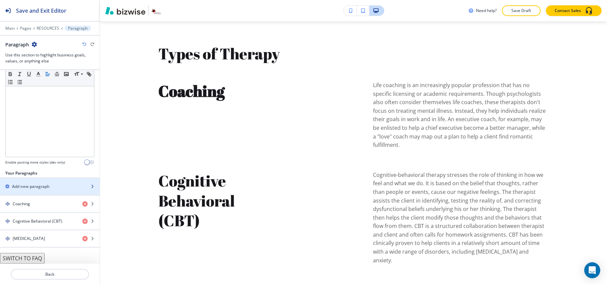
click at [41, 183] on h2 "Add new paragraph" at bounding box center [31, 186] width 38 height 6
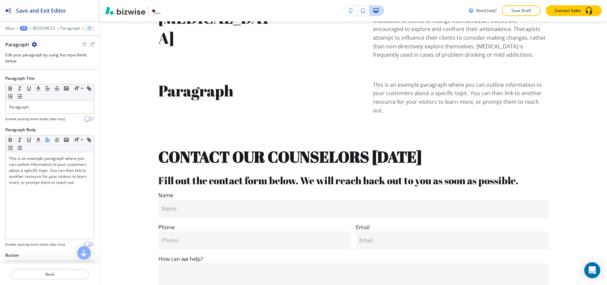
scroll to position [606, 0]
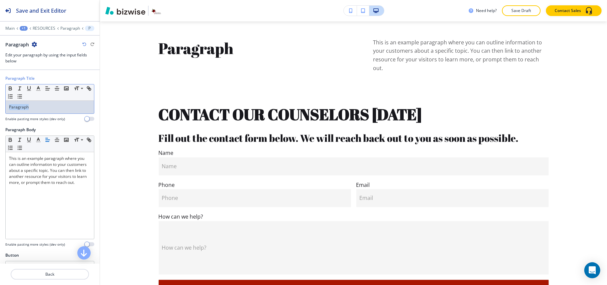
drag, startPoint x: 36, startPoint y: 109, endPoint x: 50, endPoint y: 110, distance: 13.3
click at [1, 108] on div "Paragraph Title Small Normal Large Huge Paragraph Enable pasting more styles (d…" at bounding box center [50, 100] width 100 height 51
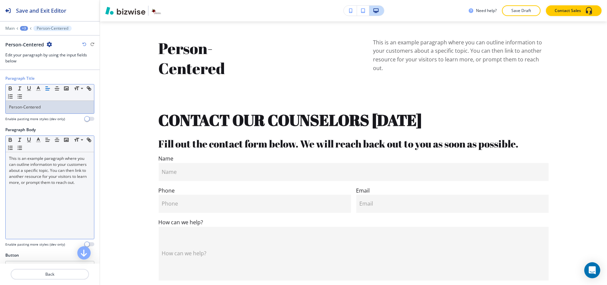
click at [19, 201] on div "This is an example paragraph where you can outline information to your customer…" at bounding box center [50, 195] width 88 height 87
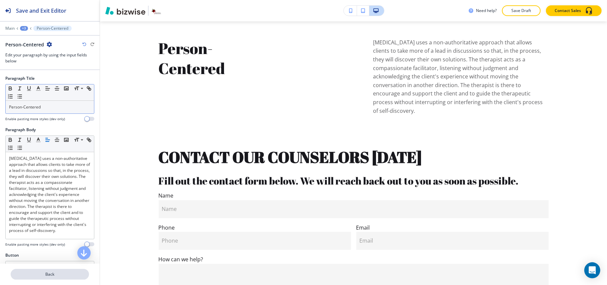
click at [63, 275] on p "Back" at bounding box center [49, 274] width 77 height 6
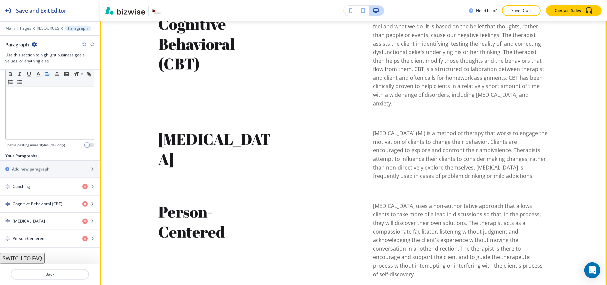
scroll to position [464, 0]
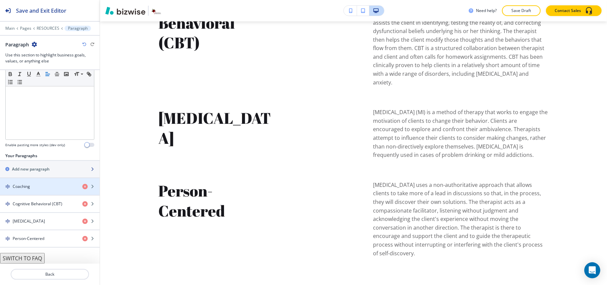
click at [34, 170] on h2 "Add new paragraph" at bounding box center [31, 169] width 38 height 6
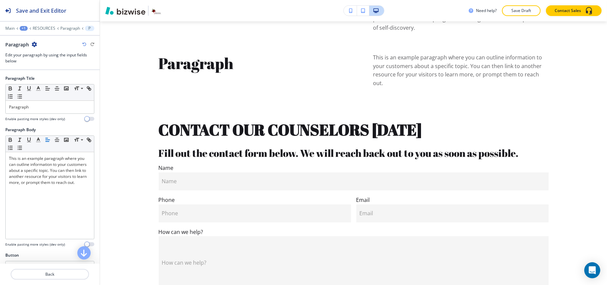
scroll to position [696, 0]
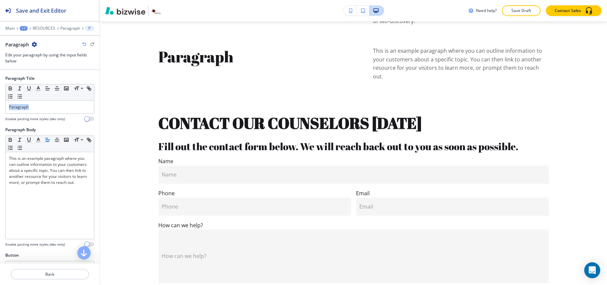
drag, startPoint x: 31, startPoint y: 107, endPoint x: 0, endPoint y: 107, distance: 30.7
click at [0, 107] on div "Paragraph Title Small Normal Large Huge Paragraph Enable pasting more styles (d…" at bounding box center [50, 100] width 100 height 51
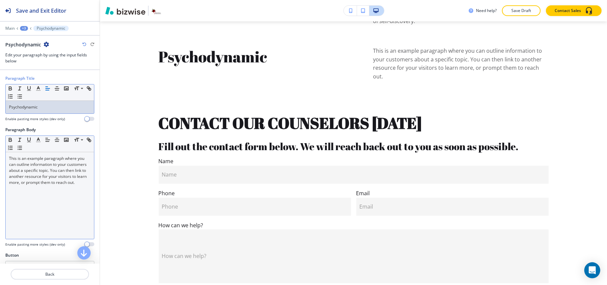
click at [78, 208] on div "This is an example paragraph where you can outline information to your customer…" at bounding box center [50, 195] width 88 height 87
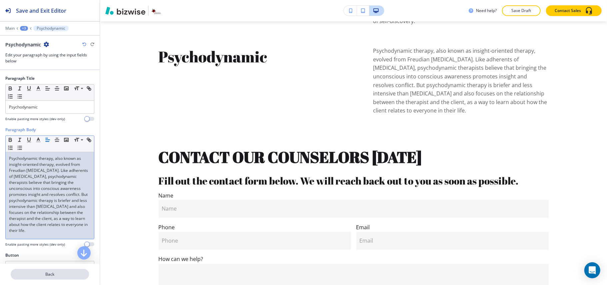
click at [44, 273] on p "Back" at bounding box center [49, 274] width 77 height 6
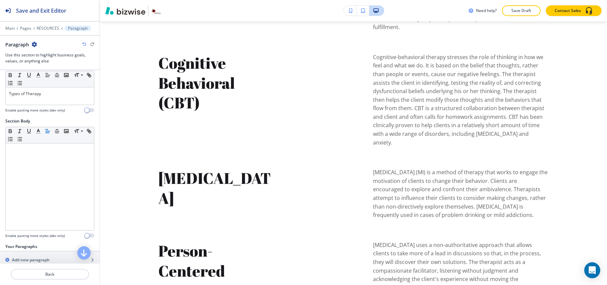
scroll to position [133, 0]
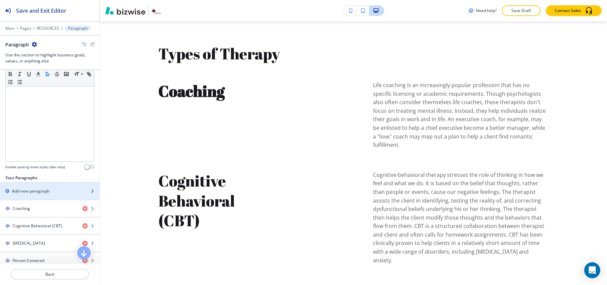
click at [28, 194] on h2 "Add new paragraph" at bounding box center [31, 191] width 38 height 6
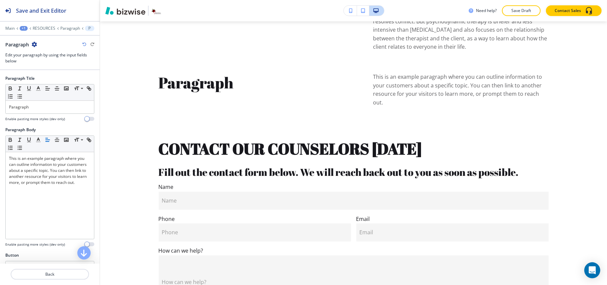
scroll to position [786, 0]
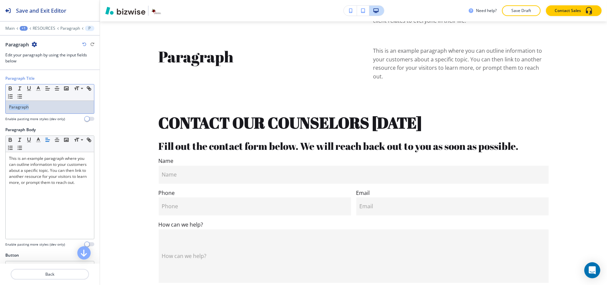
drag, startPoint x: 49, startPoint y: 108, endPoint x: 0, endPoint y: 105, distance: 49.4
click at [0, 105] on div "Paragraph Title Small Normal Large Huge Paragraph Enable pasting more styles (d…" at bounding box center [50, 100] width 100 height 51
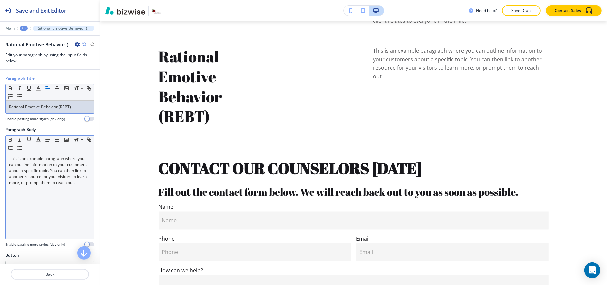
click at [71, 177] on p "This is an example paragraph where you can outline information to your customer…" at bounding box center [50, 170] width 82 height 30
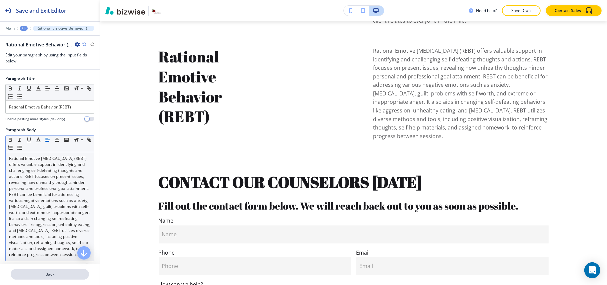
click at [60, 273] on p "Back" at bounding box center [49, 274] width 77 height 6
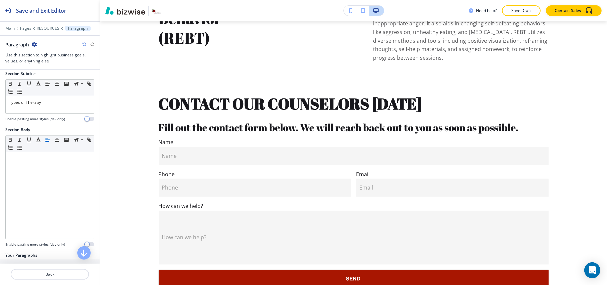
scroll to position [133, 0]
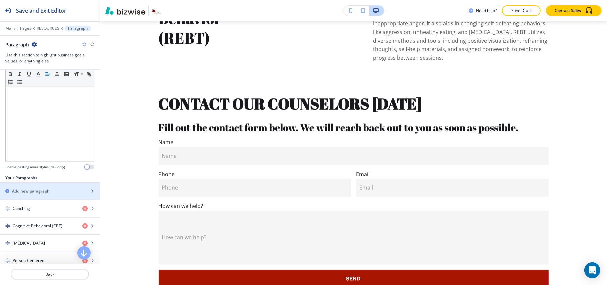
click at [44, 197] on div "button" at bounding box center [50, 196] width 100 height 5
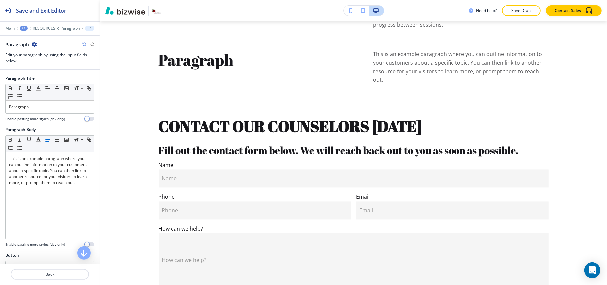
scroll to position [901, 0]
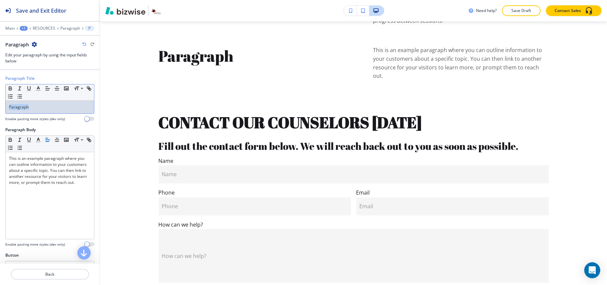
click at [0, 110] on div "Paragraph Title Small Normal Large Huge Paragraph Enable pasting more styles (d…" at bounding box center [50, 100] width 100 height 51
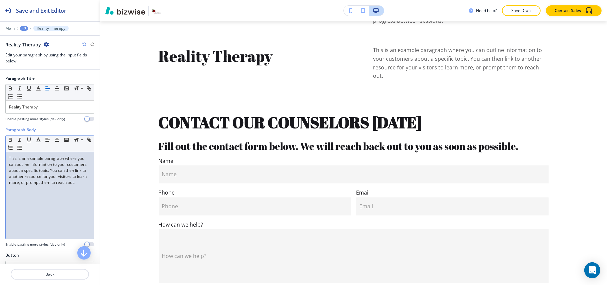
click at [38, 220] on div "This is an example paragraph where you can outline information to your customer…" at bounding box center [50, 195] width 88 height 87
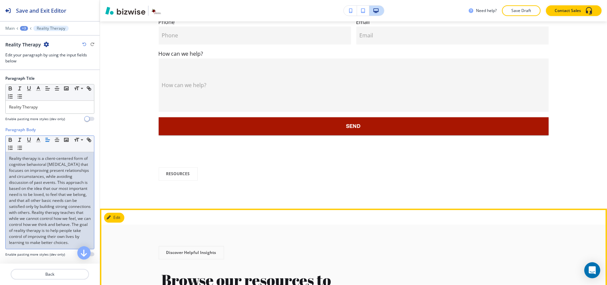
scroll to position [990, 0]
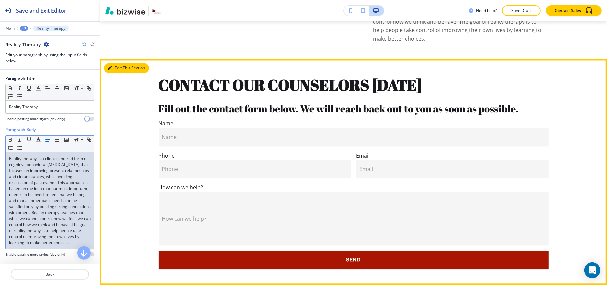
click at [119, 63] on button "Edit This Section" at bounding box center [126, 68] width 45 height 10
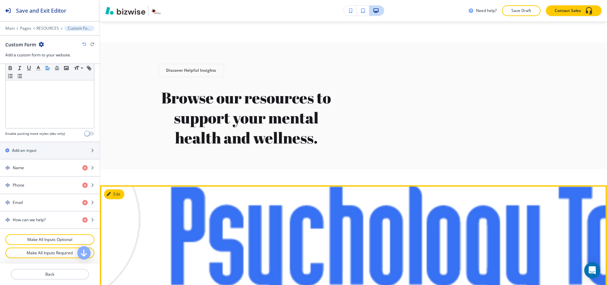
scroll to position [1171, 0]
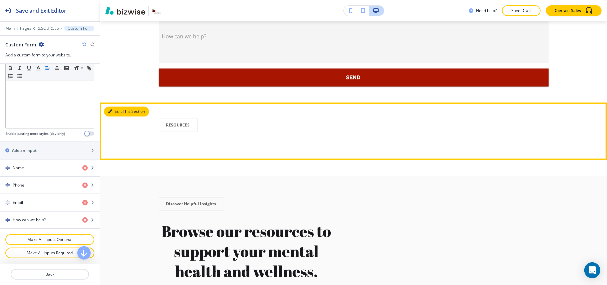
click at [118, 106] on button "Edit This Section" at bounding box center [126, 111] width 45 height 10
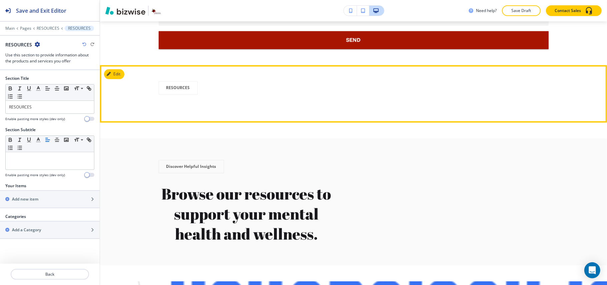
scroll to position [1219, 0]
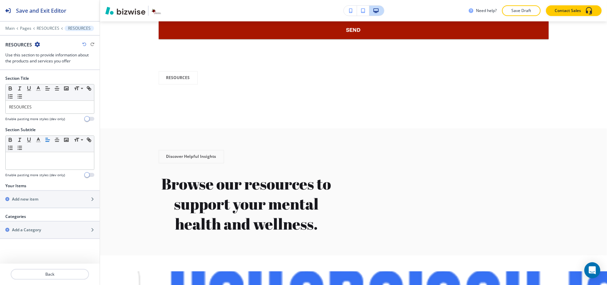
click at [36, 43] on icon "button" at bounding box center [37, 44] width 5 height 5
click at [55, 79] on p "Delete Section" at bounding box center [56, 80] width 34 height 6
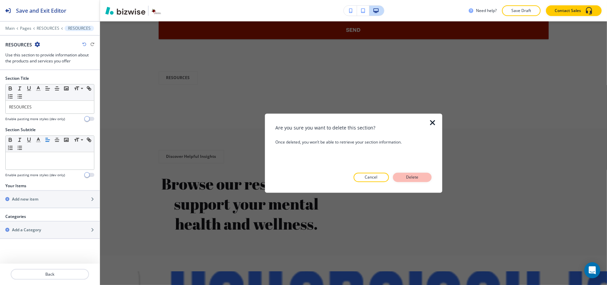
click at [415, 180] on button "Delete" at bounding box center [412, 177] width 39 height 9
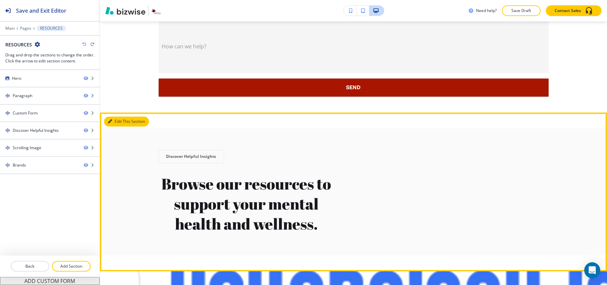
click at [114, 116] on button "Edit This Section" at bounding box center [126, 121] width 45 height 10
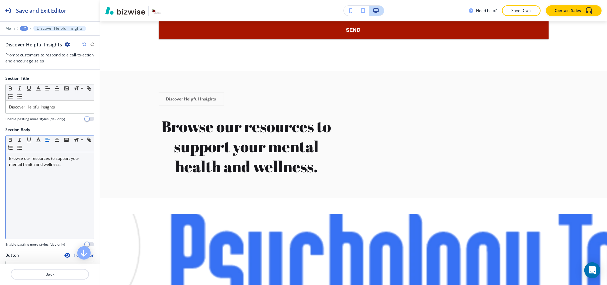
scroll to position [143, 0]
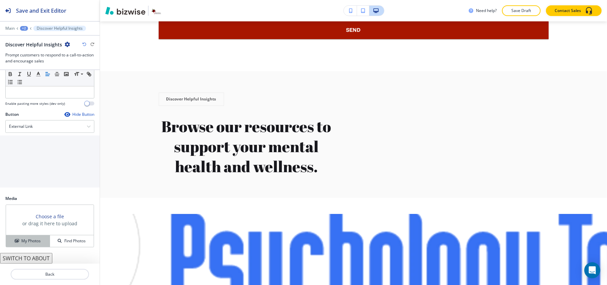
click at [30, 239] on h4 "My Photos" at bounding box center [30, 241] width 19 height 6
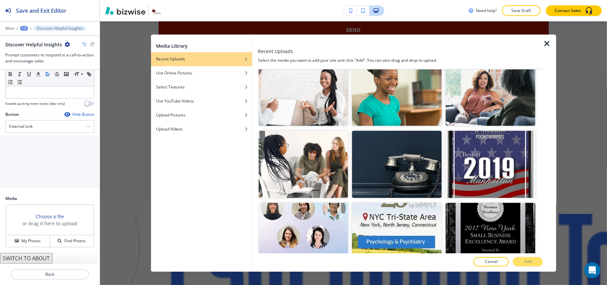
scroll to position [222, 0]
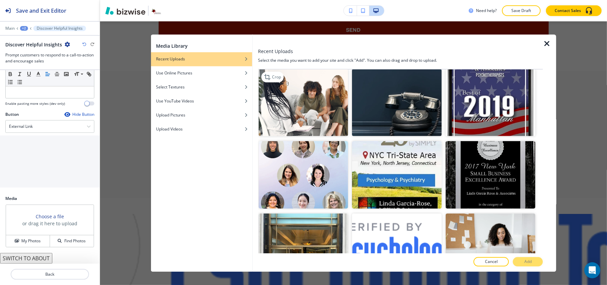
click at [304, 92] on img "button" at bounding box center [304, 102] width 90 height 67
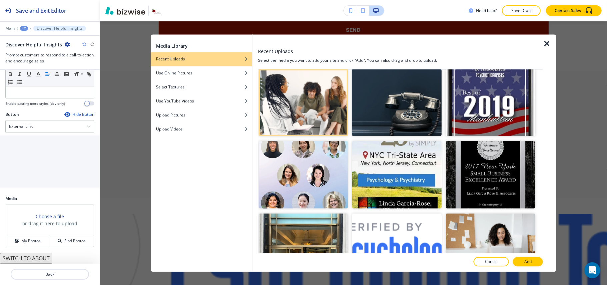
drag, startPoint x: 520, startPoint y: 263, endPoint x: 524, endPoint y: 264, distance: 4.1
click at [521, 263] on button "Add" at bounding box center [528, 261] width 30 height 9
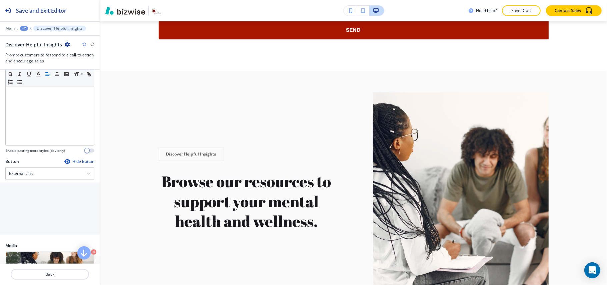
scroll to position [9, 0]
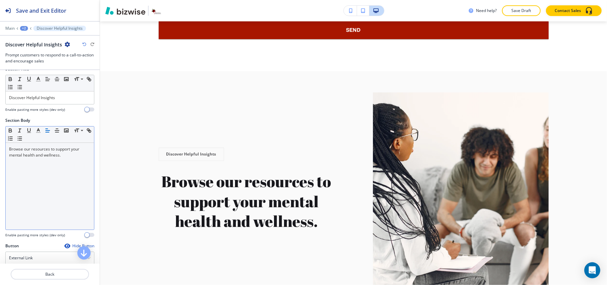
click at [40, 173] on div "Browse our resources to support your mental health and wellness." at bounding box center [50, 186] width 88 height 87
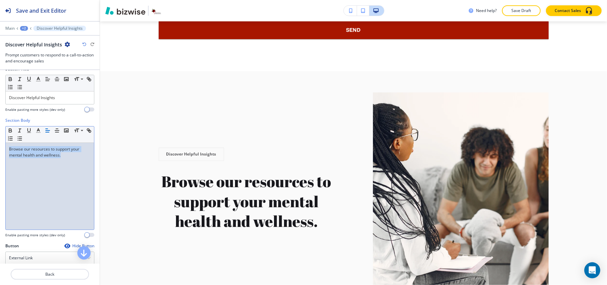
click at [46, 134] on button "button" at bounding box center [47, 130] width 9 height 8
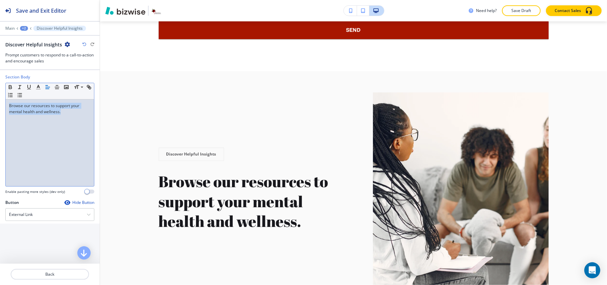
scroll to position [143, 0]
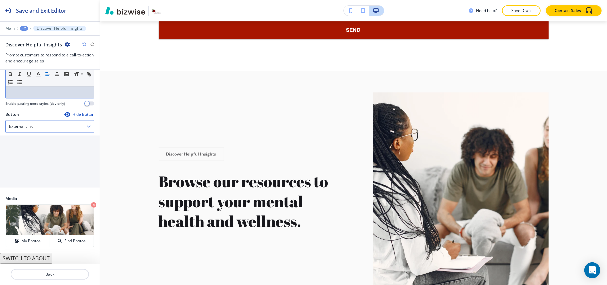
click at [46, 125] on div "External Link" at bounding box center [50, 126] width 88 height 12
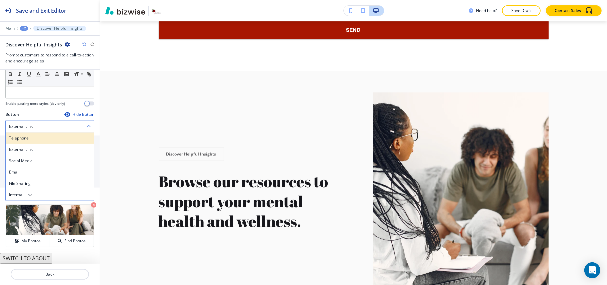
click at [39, 137] on h4 "Telephone" at bounding box center [50, 138] width 82 height 6
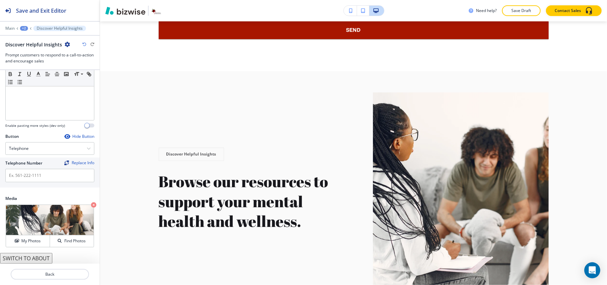
scroll to position [120, 0]
click at [30, 180] on input "text" at bounding box center [49, 175] width 89 height 13
paste input "[PHONE_NUMBER]"
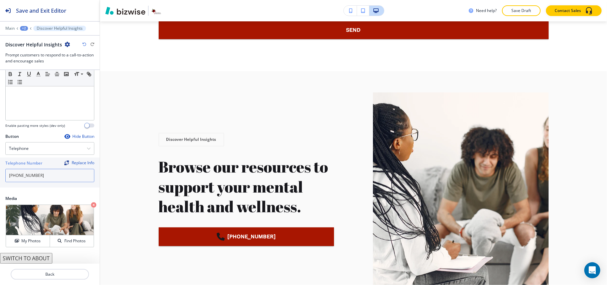
type input "[PHONE_NUMBER]"
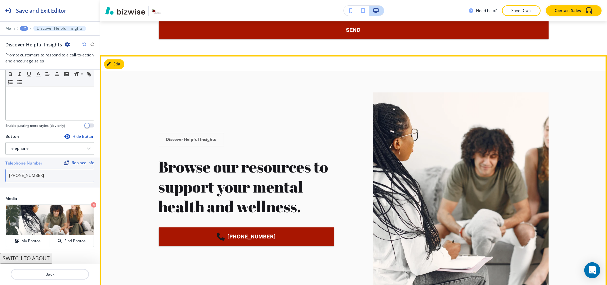
scroll to position [1352, 0]
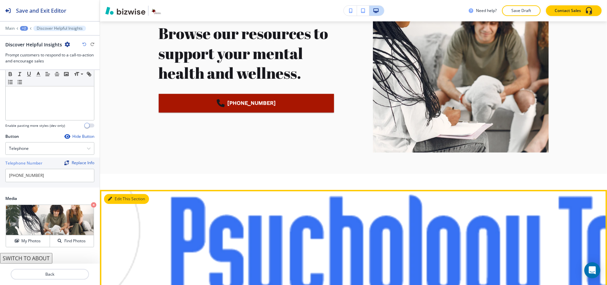
click at [121, 194] on button "Edit This Section" at bounding box center [126, 199] width 45 height 10
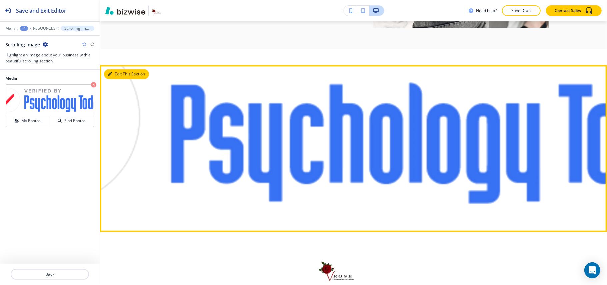
scroll to position [1487, 0]
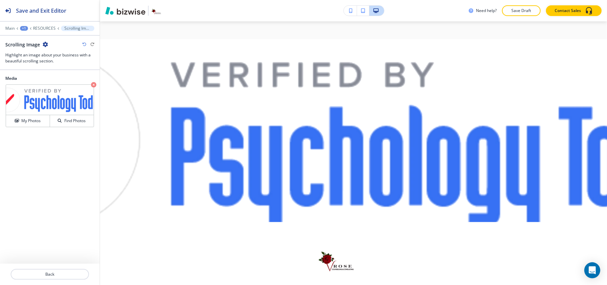
click at [47, 44] on icon "button" at bounding box center [45, 44] width 5 height 5
click at [56, 73] on button "Duplicate Section" at bounding box center [63, 68] width 43 height 12
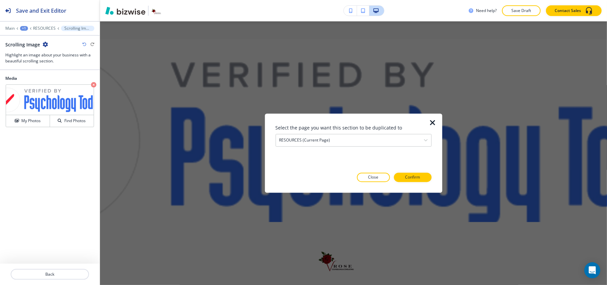
click at [430, 122] on icon "button" at bounding box center [433, 123] width 8 height 8
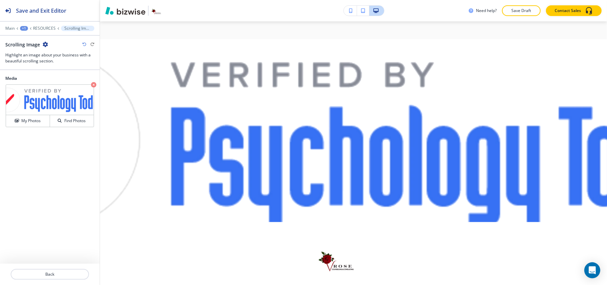
click at [43, 44] on icon "button" at bounding box center [45, 44] width 5 height 5
click at [58, 81] on p "Delete Section" at bounding box center [64, 80] width 34 height 6
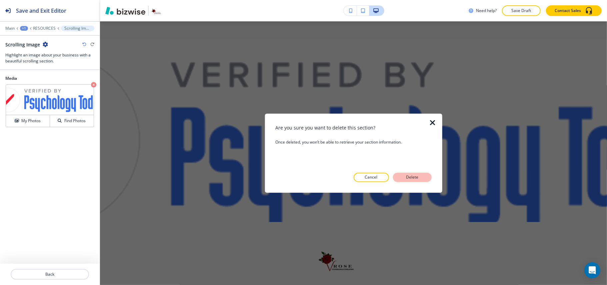
click at [410, 176] on p "Delete" at bounding box center [412, 177] width 16 height 6
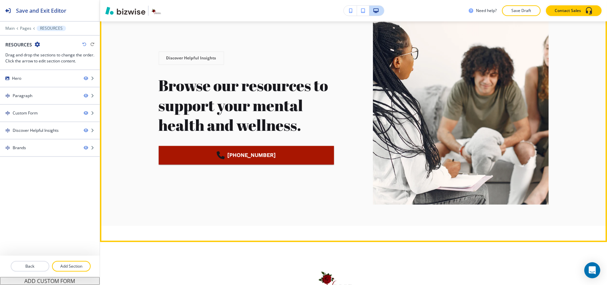
scroll to position [1382, 0]
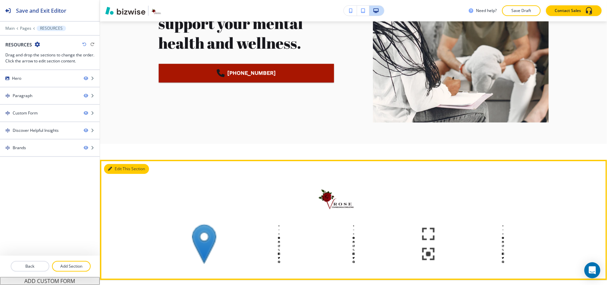
click at [112, 164] on button "Edit This Section" at bounding box center [126, 169] width 45 height 10
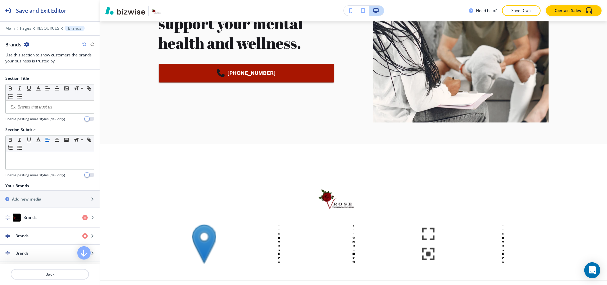
click at [27, 44] on icon "button" at bounding box center [26, 44] width 5 height 5
click at [40, 77] on p "Delete Section" at bounding box center [45, 80] width 34 height 6
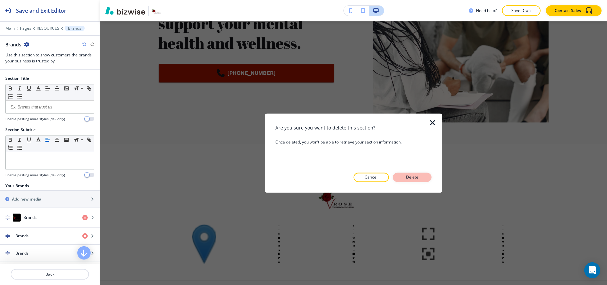
click at [403, 176] on button "Delete" at bounding box center [412, 177] width 39 height 9
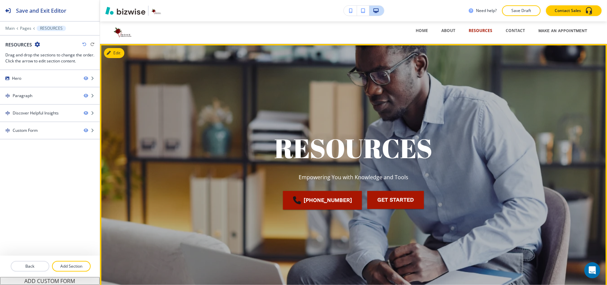
scroll to position [0, 0]
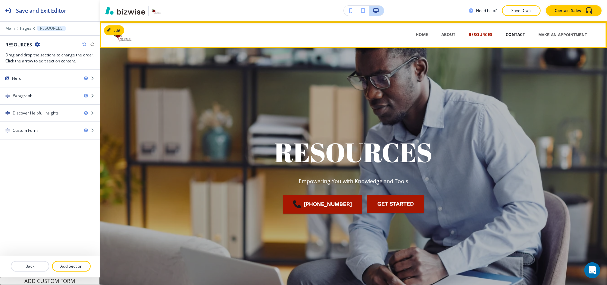
click at [507, 33] on p "CONTACT" at bounding box center [514, 35] width 19 height 6
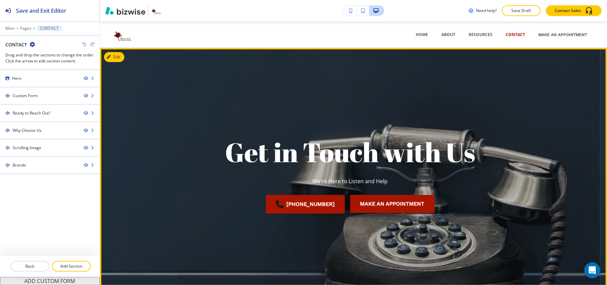
click at [125, 60] on div at bounding box center [350, 178] width 500 height 260
click at [114, 59] on button "Edit This Section" at bounding box center [126, 57] width 45 height 10
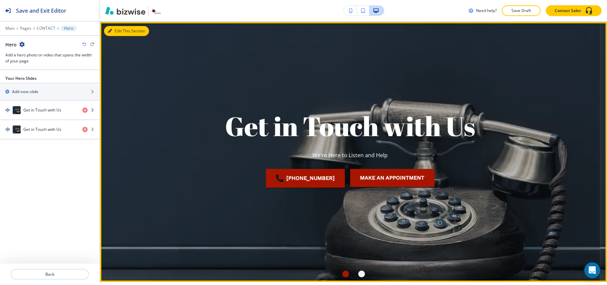
scroll to position [27, 0]
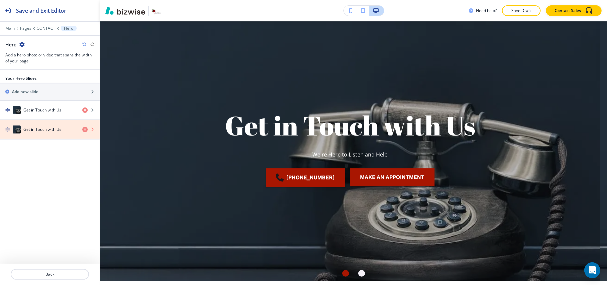
click at [85, 130] on icon "button" at bounding box center [84, 129] width 5 height 5
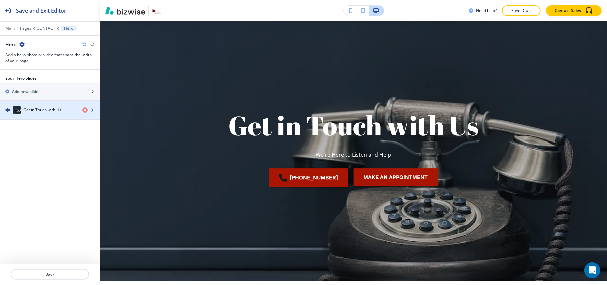
click at [47, 113] on h4 "Get in Touch with Us" at bounding box center [42, 110] width 38 height 6
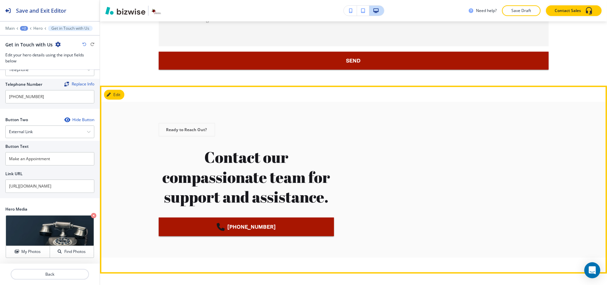
scroll to position [512, 0]
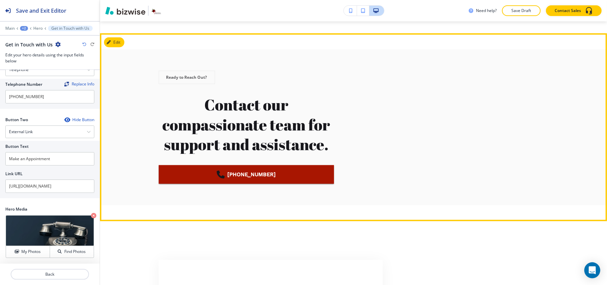
click at [116, 40] on button "Edit" at bounding box center [114, 42] width 20 height 10
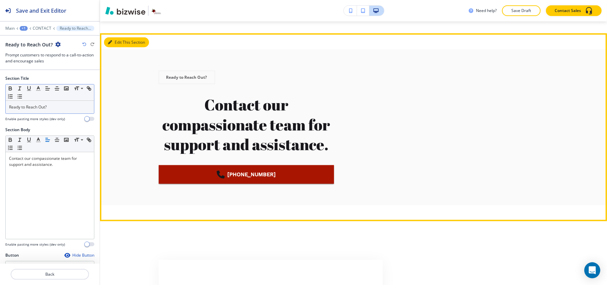
scroll to position [524, 0]
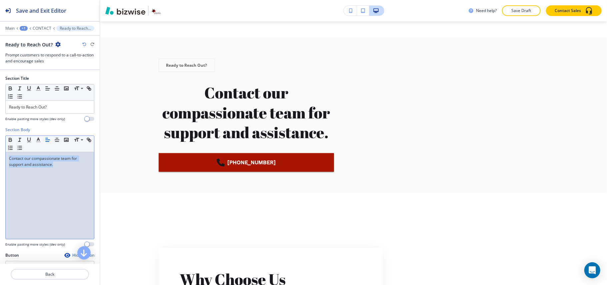
drag, startPoint x: 65, startPoint y: 169, endPoint x: 0, endPoint y: 152, distance: 66.9
click at [0, 152] on div "Section Body Small Normal Large Huge Contact our compassionate team for support…" at bounding box center [50, 189] width 100 height 125
click at [48, 138] on icon "button" at bounding box center [48, 140] width 6 height 6
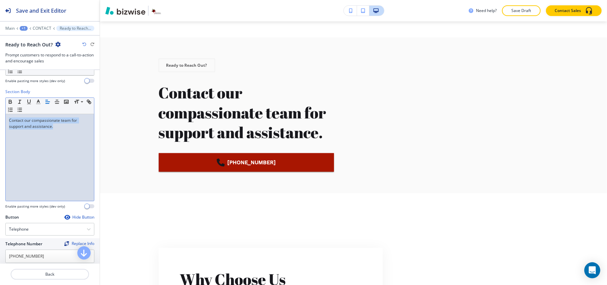
scroll to position [120, 0]
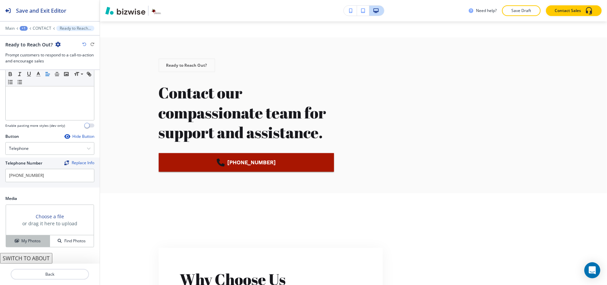
click at [33, 241] on h4 "My Photos" at bounding box center [30, 241] width 19 height 6
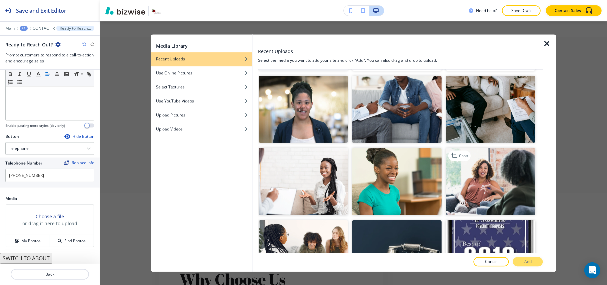
scroll to position [89, 0]
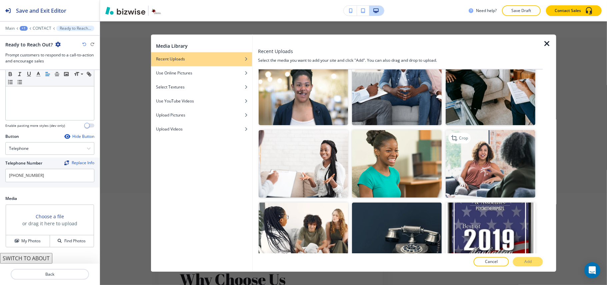
click at [467, 163] on img "button" at bounding box center [491, 163] width 90 height 67
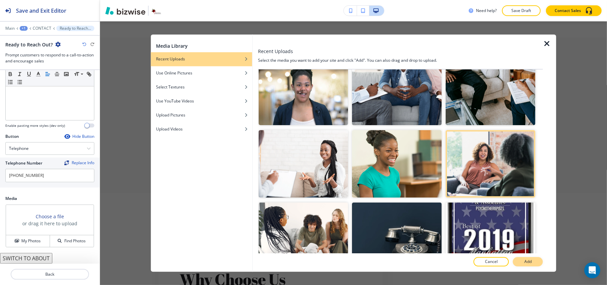
click at [523, 261] on button "Add" at bounding box center [528, 261] width 30 height 9
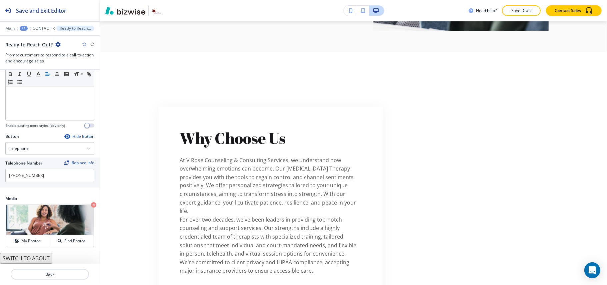
scroll to position [747, 0]
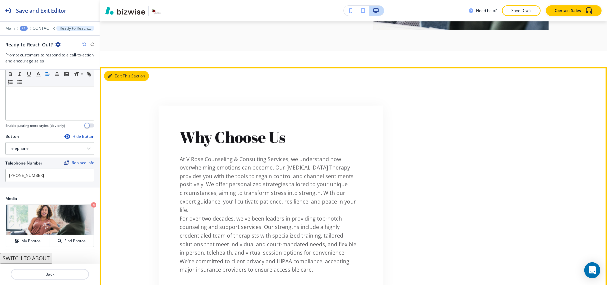
click at [116, 78] on button "Edit This Section" at bounding box center [126, 76] width 45 height 10
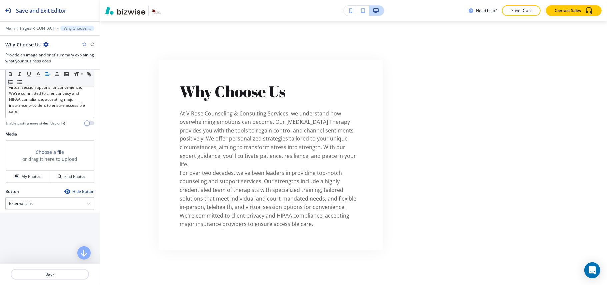
scroll to position [222, 0]
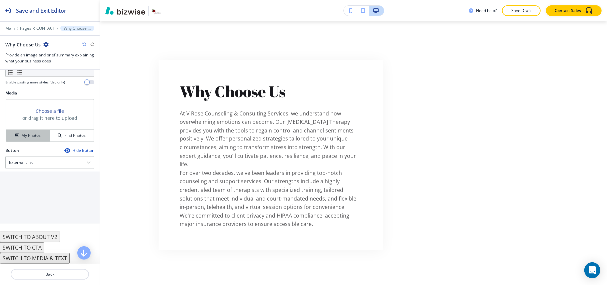
click at [31, 141] on button "My Photos" at bounding box center [28, 136] width 44 height 12
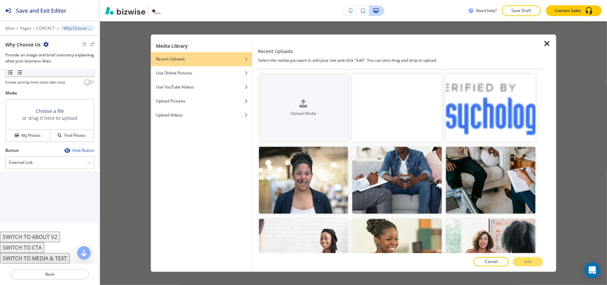
scroll to position [133, 0]
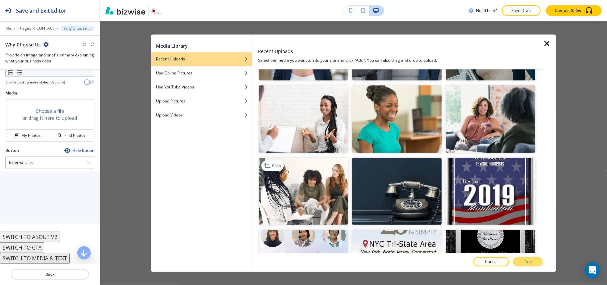
click at [324, 192] on img "button" at bounding box center [304, 190] width 90 height 67
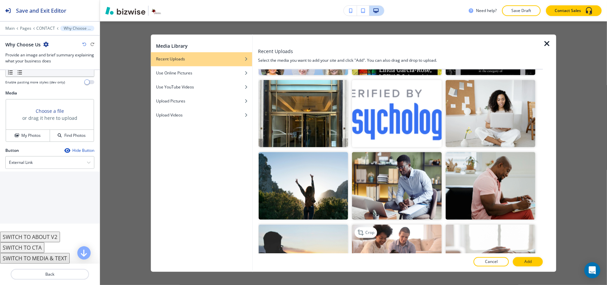
scroll to position [444, 0]
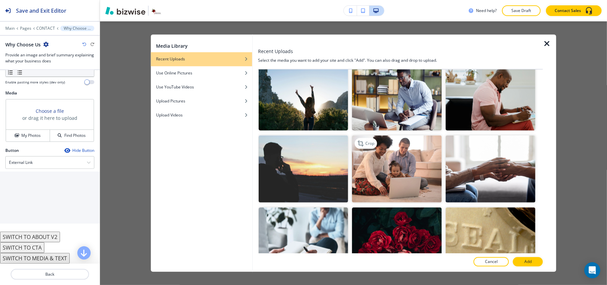
click at [398, 153] on img "button" at bounding box center [397, 168] width 90 height 67
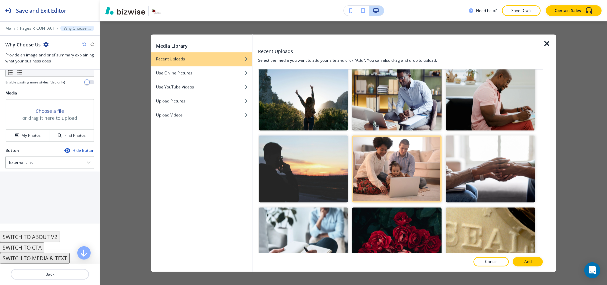
click at [529, 264] on button "Add" at bounding box center [528, 261] width 30 height 9
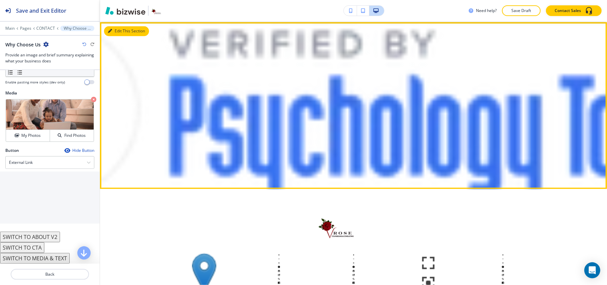
click at [113, 26] on button "Edit This Section" at bounding box center [126, 31] width 45 height 10
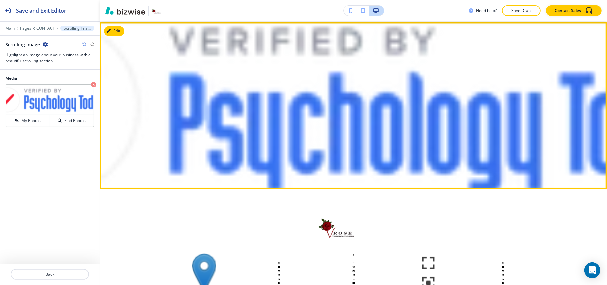
scroll to position [1051, 0]
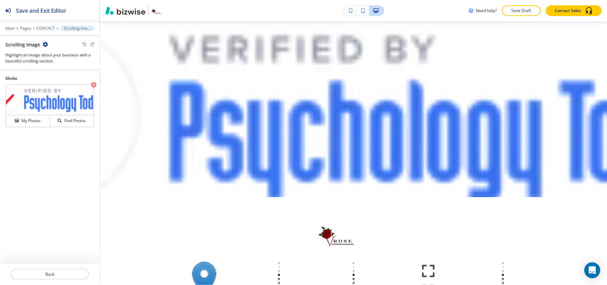
click at [45, 45] on icon "button" at bounding box center [45, 44] width 5 height 5
click at [58, 81] on p "Delete Section" at bounding box center [64, 80] width 34 height 6
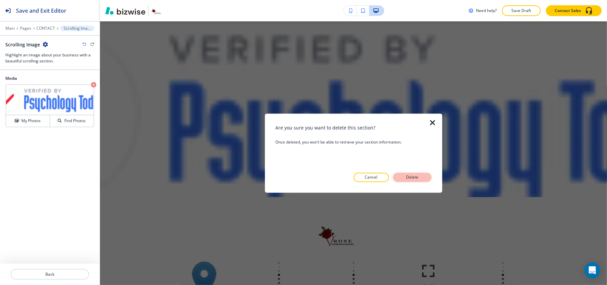
click at [409, 174] on p "Delete" at bounding box center [412, 177] width 16 height 6
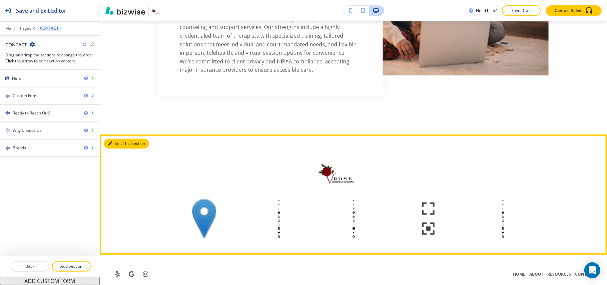
click at [115, 138] on button "Edit This Section" at bounding box center [126, 143] width 45 height 10
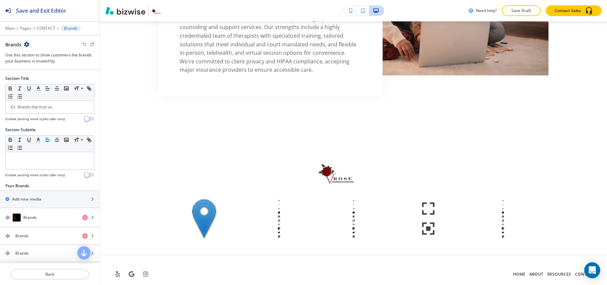
click at [24, 43] on icon "button" at bounding box center [26, 44] width 5 height 5
click at [44, 78] on p "Delete Section" at bounding box center [45, 80] width 34 height 6
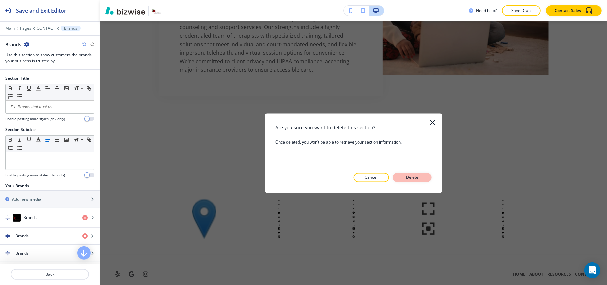
click at [407, 172] on div "Are you sure you want to delete this section? Once deleted, you won’t be able t…" at bounding box center [353, 153] width 156 height 58
click at [416, 177] on p "Delete" at bounding box center [412, 177] width 16 height 6
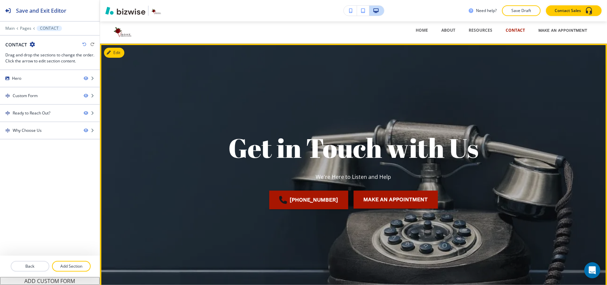
scroll to position [0, 0]
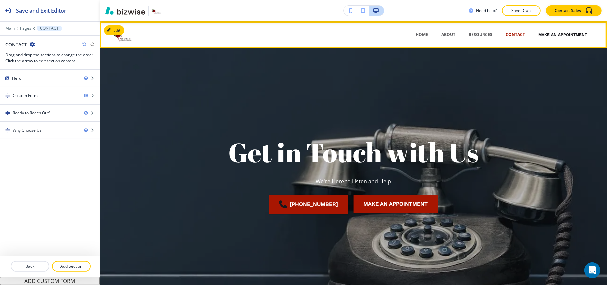
click at [547, 35] on link "Make an Appointment" at bounding box center [562, 35] width 49 height 20
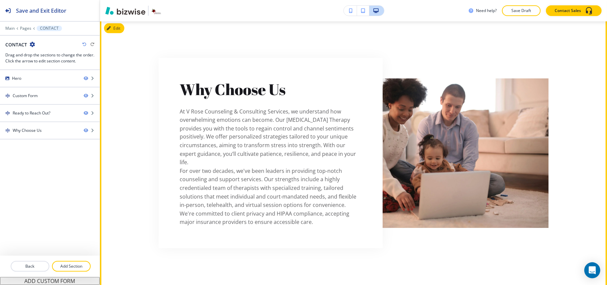
scroll to position [827, 0]
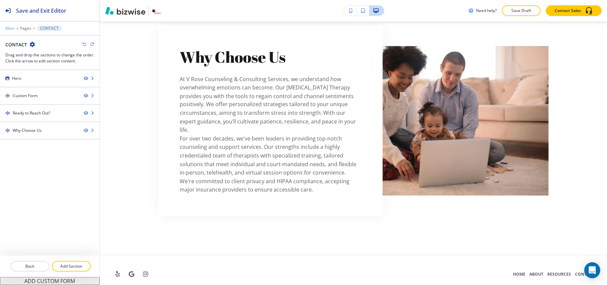
click at [8, 28] on p "Main" at bounding box center [9, 28] width 9 height 5
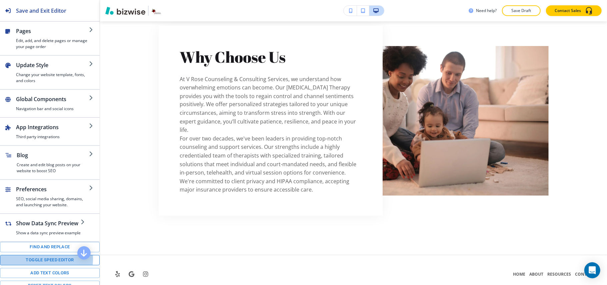
click at [32, 265] on button "Toggle speed editor" at bounding box center [50, 260] width 100 height 10
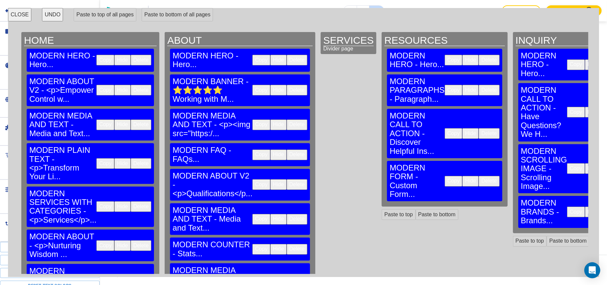
scroll to position [178, 0]
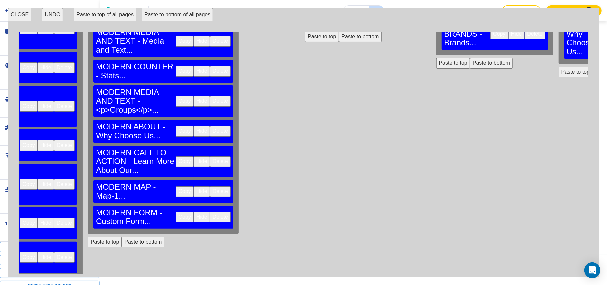
scroll to position [0, 77]
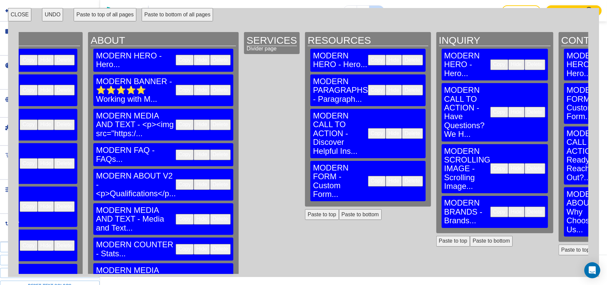
click at [592, 244] on button "Paste to bottom" at bounding box center [613, 249] width 43 height 11
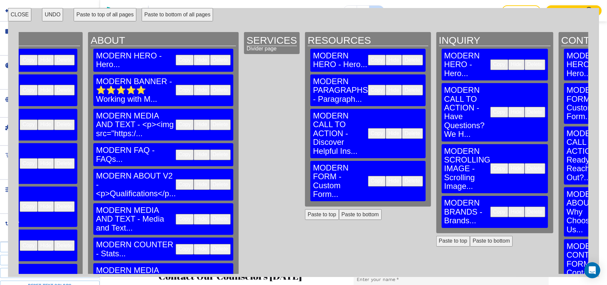
click at [24, 15] on button "CLOSE" at bounding box center [19, 14] width 23 height 13
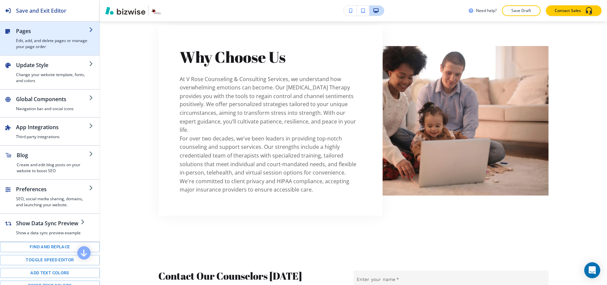
click at [43, 35] on div "button" at bounding box center [52, 36] width 73 height 3
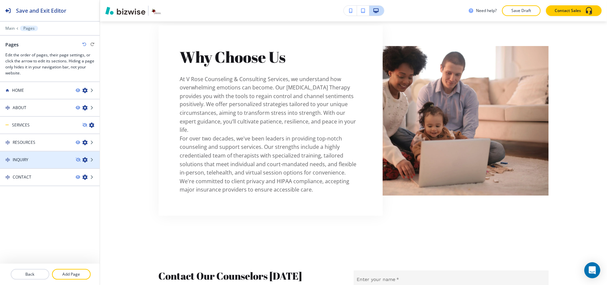
click at [38, 159] on div "INQUIRY" at bounding box center [35, 160] width 70 height 6
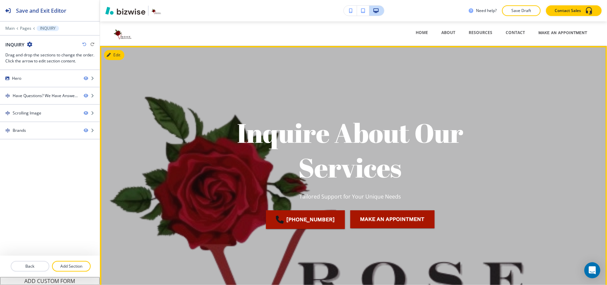
scroll to position [0, 0]
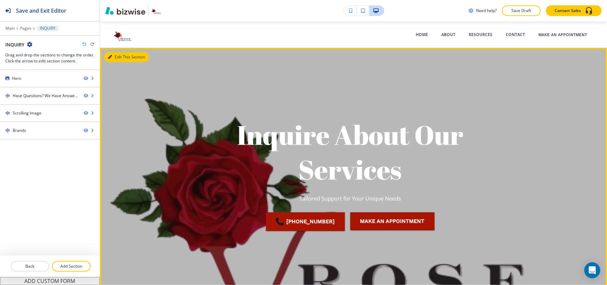
click at [119, 56] on button "Edit This Section" at bounding box center [126, 57] width 45 height 10
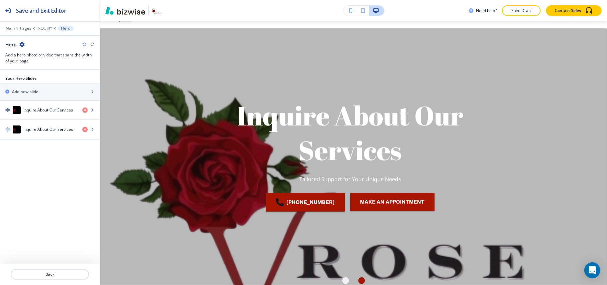
scroll to position [27, 0]
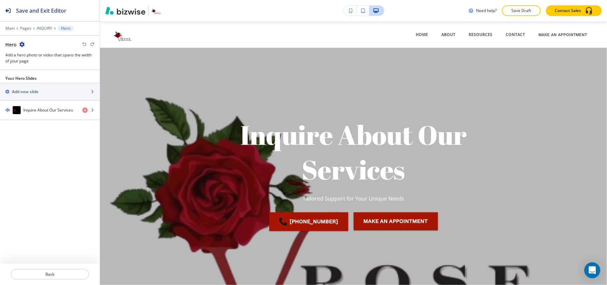
scroll to position [27, 0]
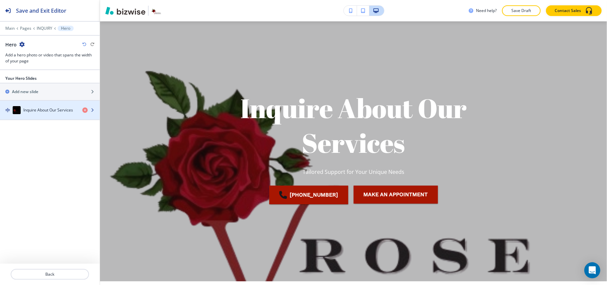
click at [27, 110] on h4 "Inquire About Our Services" at bounding box center [48, 110] width 50 height 6
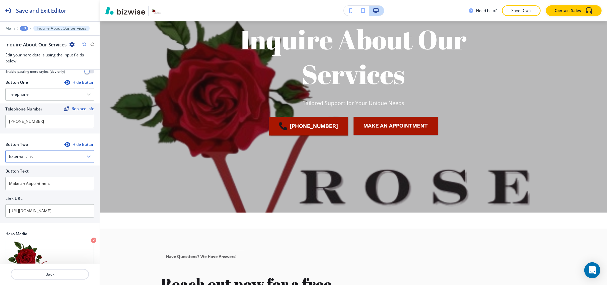
scroll to position [131, 0]
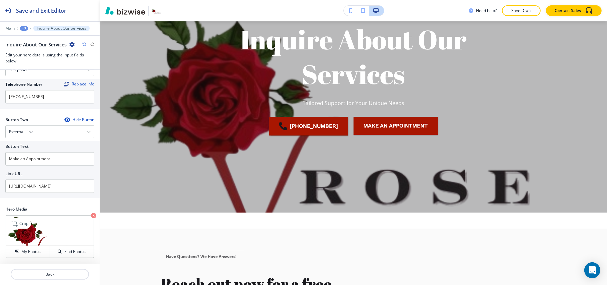
click at [91, 215] on icon "button" at bounding box center [93, 215] width 5 height 5
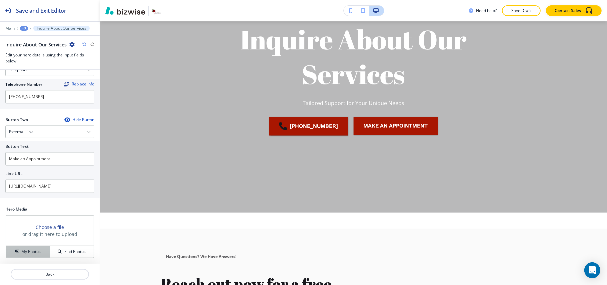
drag, startPoint x: 24, startPoint y: 257, endPoint x: 28, endPoint y: 253, distance: 5.9
click at [24, 257] on button "My Photos" at bounding box center [28, 252] width 44 height 12
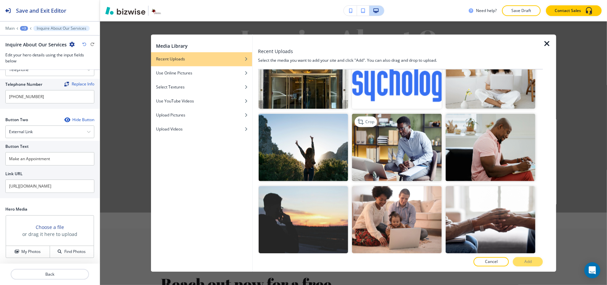
scroll to position [444, 0]
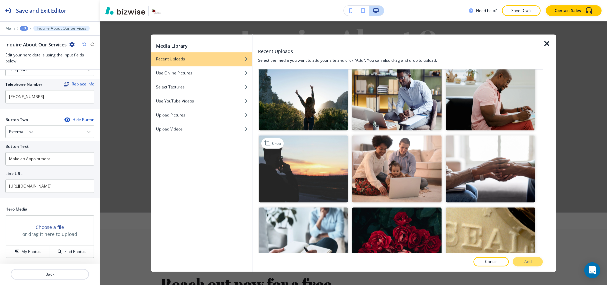
click at [309, 173] on img "button" at bounding box center [304, 168] width 90 height 67
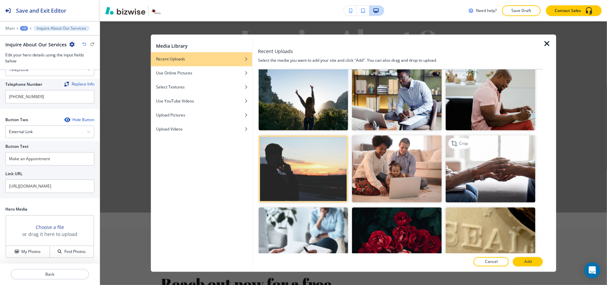
click at [492, 162] on img "button" at bounding box center [491, 168] width 90 height 67
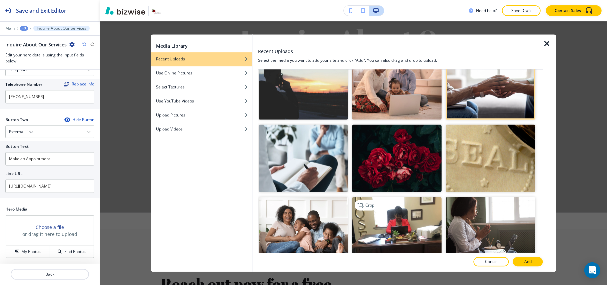
scroll to position [533, 0]
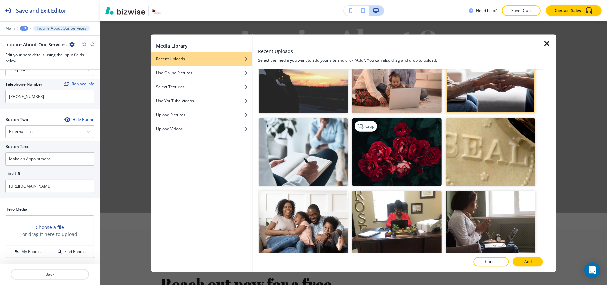
click at [415, 152] on img "button" at bounding box center [397, 151] width 90 height 67
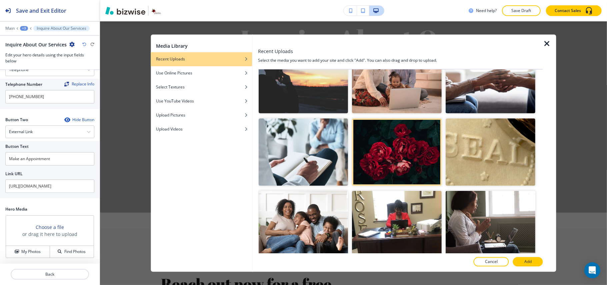
click at [528, 260] on p "Add" at bounding box center [527, 262] width 7 height 6
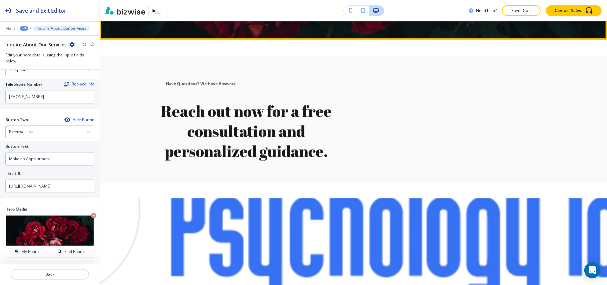
scroll to position [273, 0]
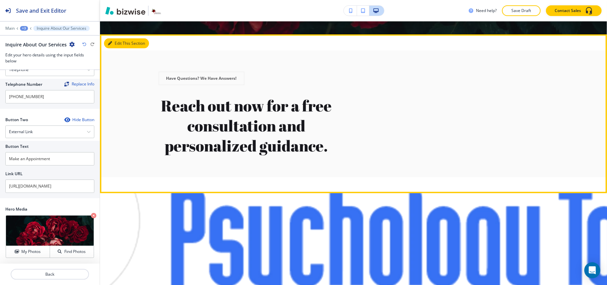
click at [116, 42] on button "Edit This Section" at bounding box center [126, 43] width 45 height 10
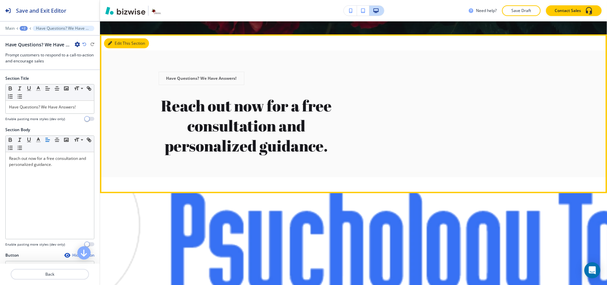
scroll to position [287, 0]
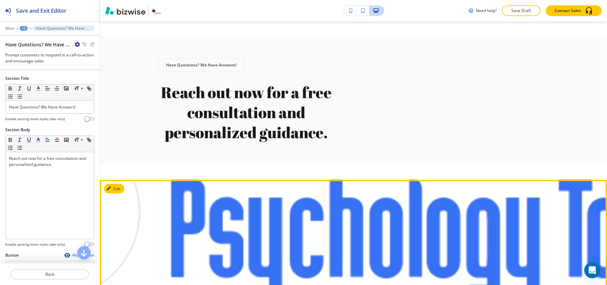
click at [109, 183] on div "Edit" at bounding box center [353, 263] width 507 height 167
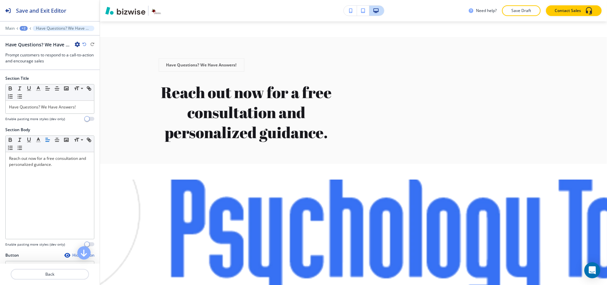
click at [21, 26] on div "Main +2 Have Questions? We Have Answers!" at bounding box center [49, 28] width 89 height 5
click at [23, 27] on div "+2" at bounding box center [24, 28] width 8 height 5
click at [31, 49] on p "INQUIRY" at bounding box center [41, 51] width 34 height 6
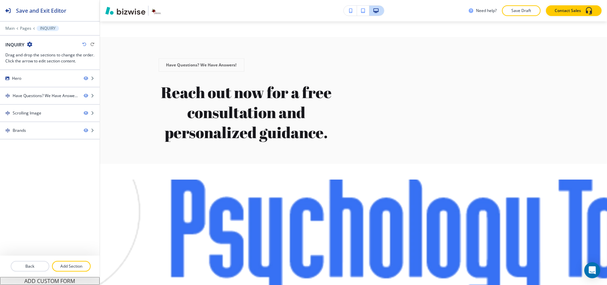
click at [27, 44] on icon "button" at bounding box center [29, 44] width 5 height 5
click at [36, 55] on p "Edit Page Settings" at bounding box center [49, 56] width 34 height 6
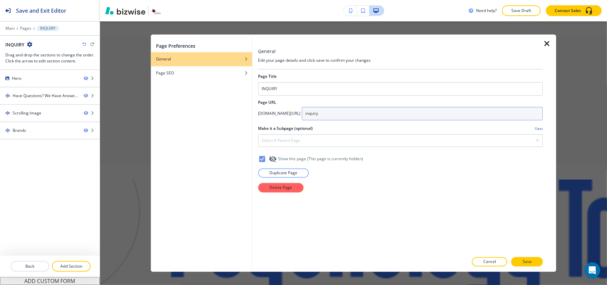
drag, startPoint x: 369, startPoint y: 112, endPoint x: 320, endPoint y: 114, distance: 49.3
click at [320, 114] on div "[DOMAIN_NAME][URL] inquiry" at bounding box center [400, 113] width 285 height 13
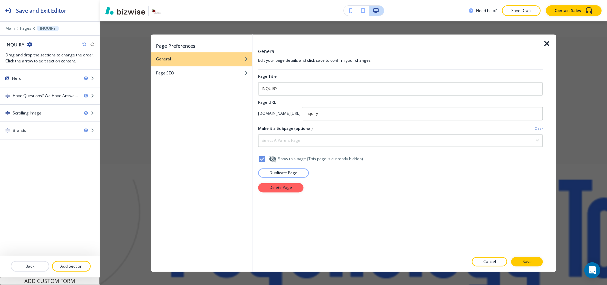
click at [547, 43] on icon "button" at bounding box center [547, 44] width 8 height 8
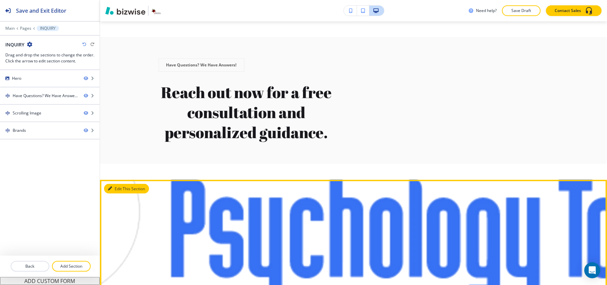
click at [119, 184] on button "Edit This Section" at bounding box center [126, 189] width 45 height 10
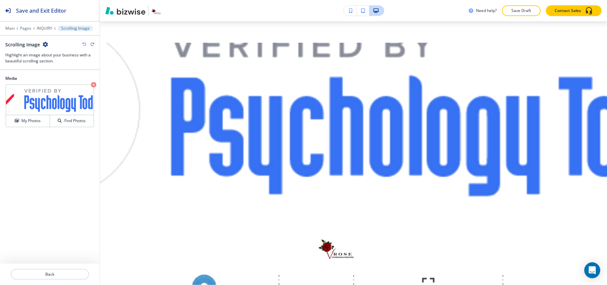
scroll to position [445, 0]
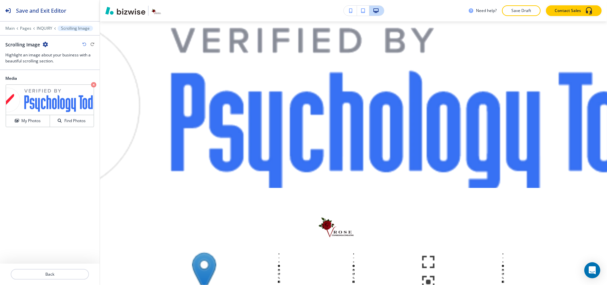
click at [46, 44] on icon "button" at bounding box center [45, 44] width 5 height 5
click at [54, 84] on button "Delete Section" at bounding box center [63, 80] width 43 height 12
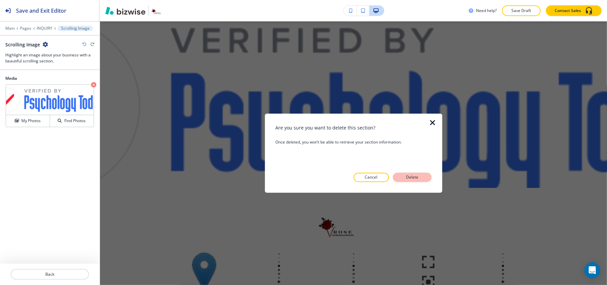
click at [421, 179] on button "Delete" at bounding box center [412, 177] width 39 height 9
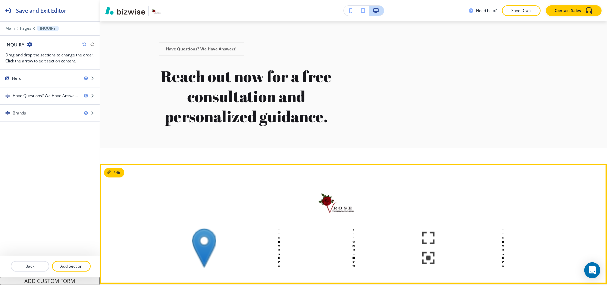
scroll to position [340, 0]
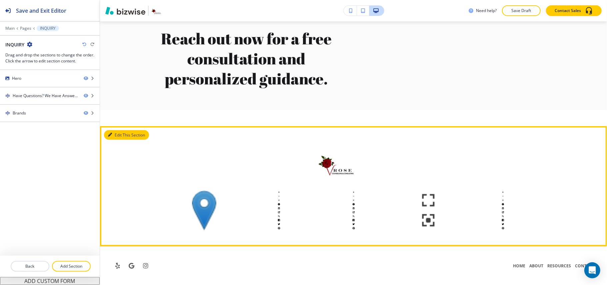
click at [114, 132] on button "Edit This Section" at bounding box center [126, 135] width 45 height 10
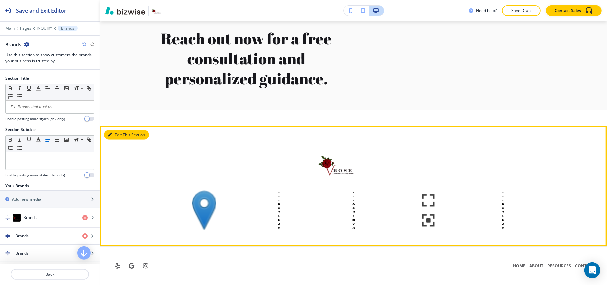
click at [110, 131] on button "Edit This Section" at bounding box center [126, 135] width 45 height 10
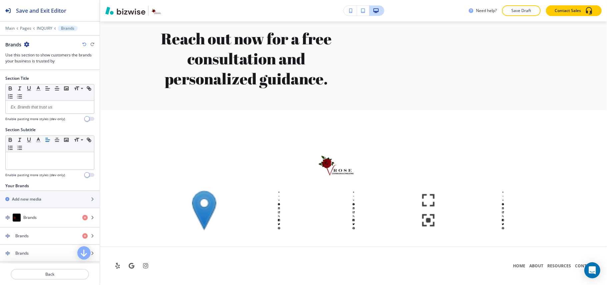
click at [27, 44] on icon "button" at bounding box center [26, 44] width 5 height 5
click at [33, 81] on p "Delete Section" at bounding box center [45, 80] width 34 height 6
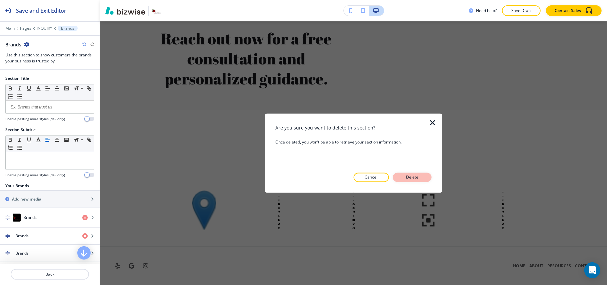
click at [414, 179] on p "Delete" at bounding box center [412, 177] width 16 height 6
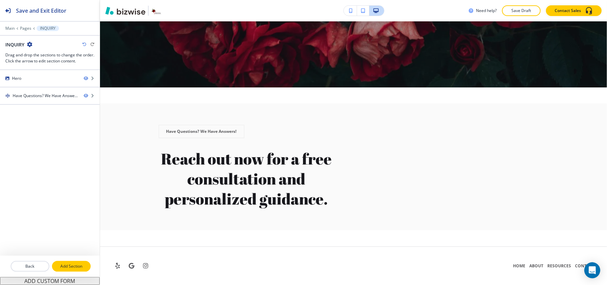
click at [80, 263] on p "Add Section" at bounding box center [71, 266] width 37 height 6
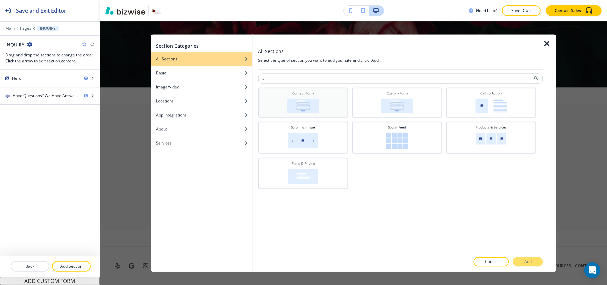
type input "c"
click at [305, 96] on div "Contact Form" at bounding box center [302, 102] width 83 height 22
click at [420, 115] on div "Custom Form" at bounding box center [397, 103] width 90 height 30
click at [527, 262] on p "Add" at bounding box center [527, 262] width 7 height 6
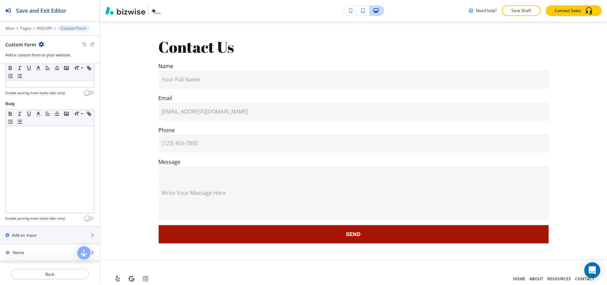
scroll to position [215, 0]
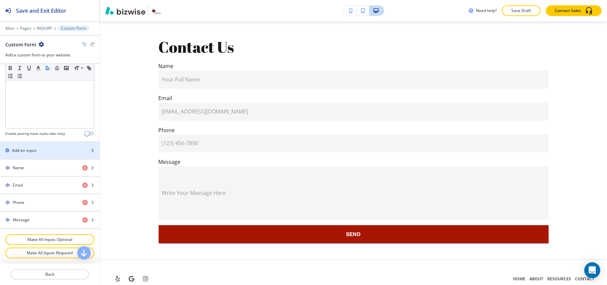
click at [47, 151] on div "Add an input" at bounding box center [42, 150] width 85 height 6
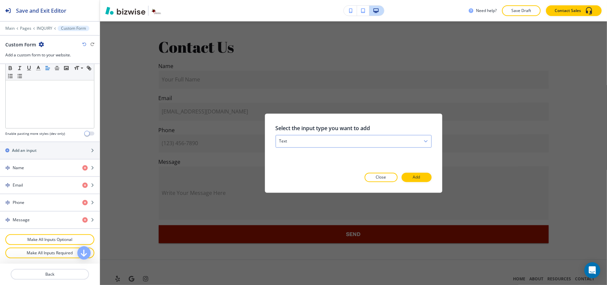
click at [299, 139] on div "text" at bounding box center [353, 141] width 155 height 12
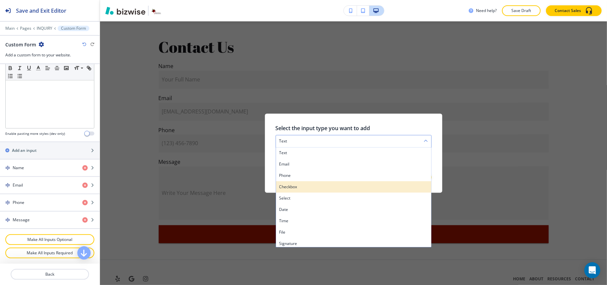
click at [297, 185] on h4 "checkbox" at bounding box center [353, 187] width 149 height 6
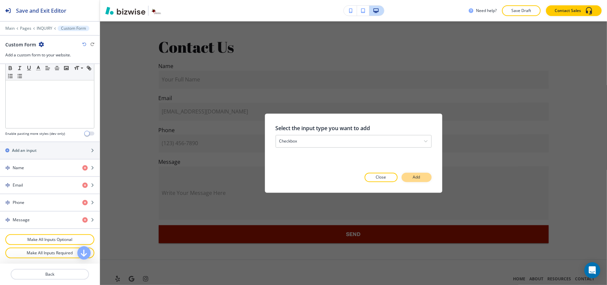
click at [420, 175] on p "Add" at bounding box center [416, 177] width 7 height 6
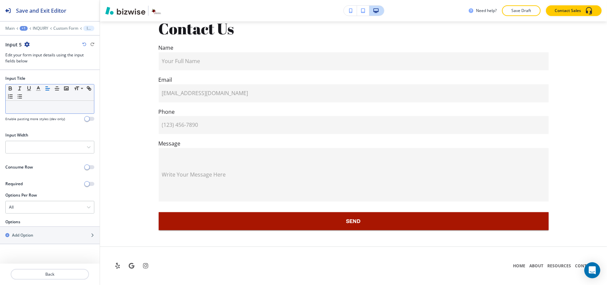
click at [44, 106] on p at bounding box center [50, 107] width 82 height 6
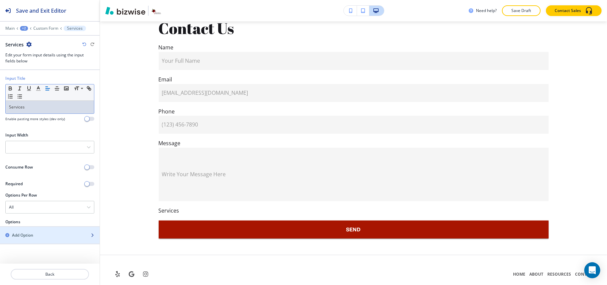
click at [26, 242] on div "button" at bounding box center [50, 240] width 100 height 5
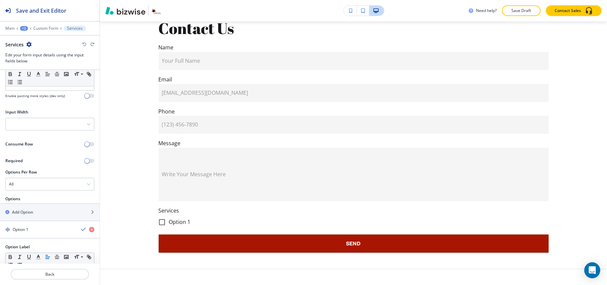
scroll to position [63, 0]
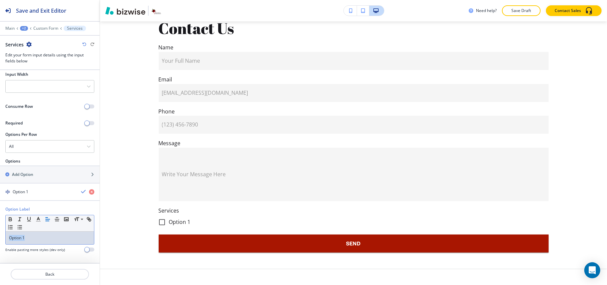
click at [0, 237] on div "Option Label Small Normal Large Huge Option 1 Enable pasting more styles (dev o…" at bounding box center [50, 231] width 100 height 51
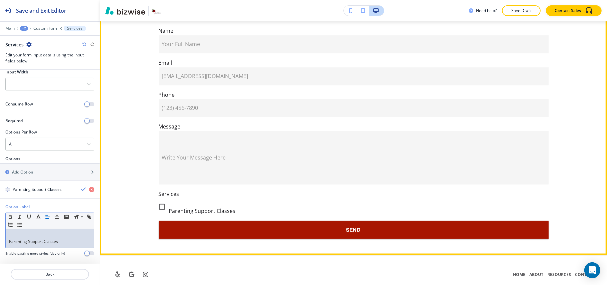
scroll to position [489, 0]
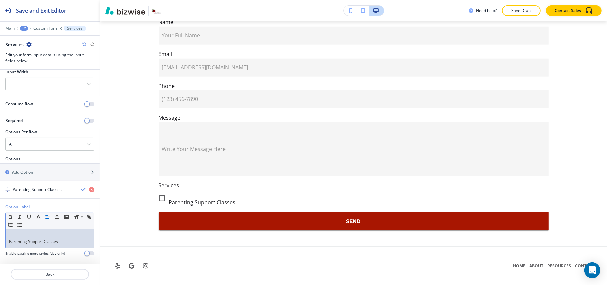
click at [6, 242] on div "Parenting Support Classes" at bounding box center [50, 238] width 88 height 19
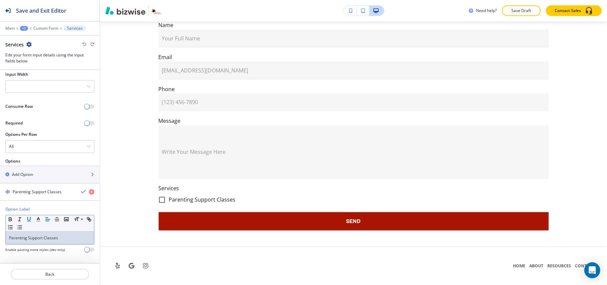
scroll to position [486, 0]
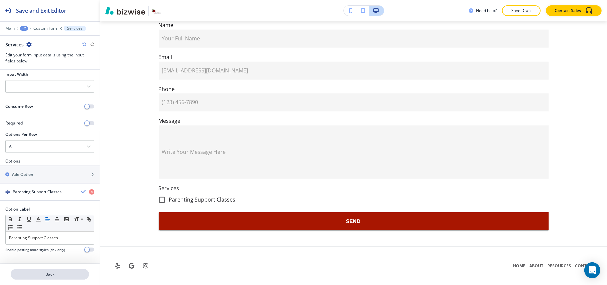
click at [44, 272] on p "Back" at bounding box center [49, 274] width 77 height 6
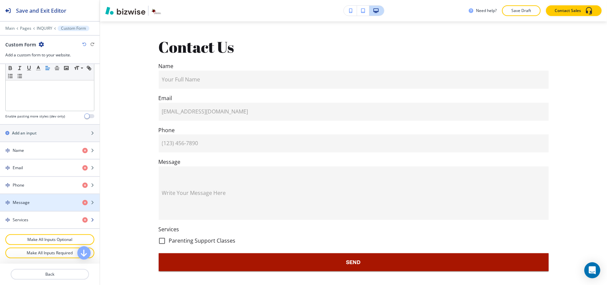
scroll to position [233, 0]
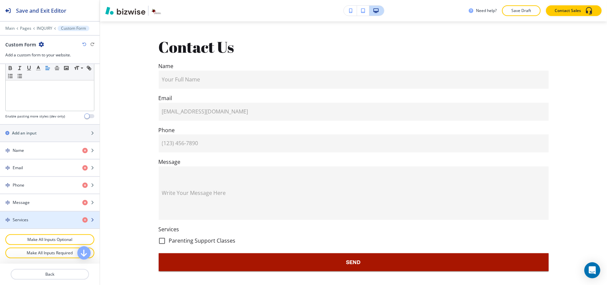
click at [39, 221] on div "Services" at bounding box center [38, 220] width 77 height 6
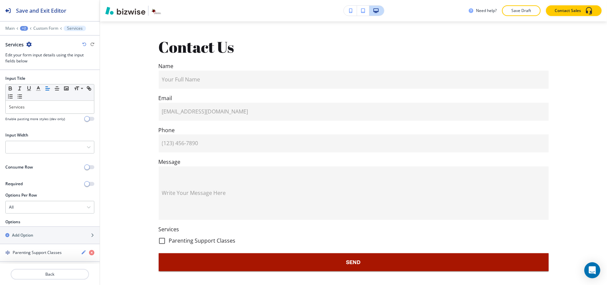
scroll to position [486, 0]
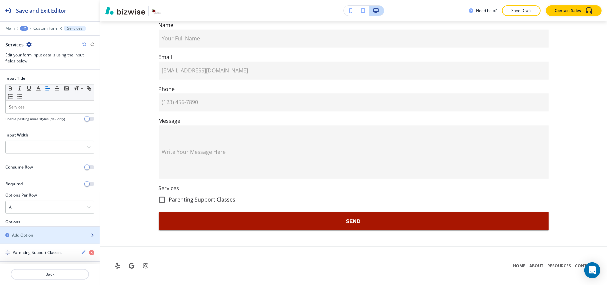
click at [31, 233] on h2 "Add Option" at bounding box center [22, 235] width 21 height 6
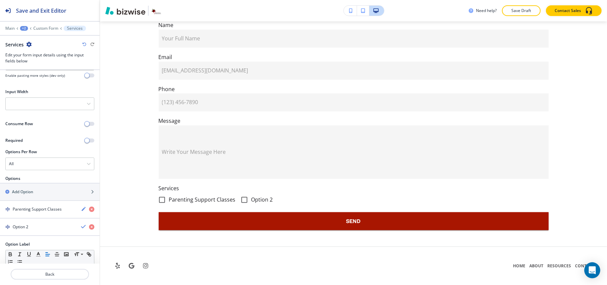
scroll to position [81, 0]
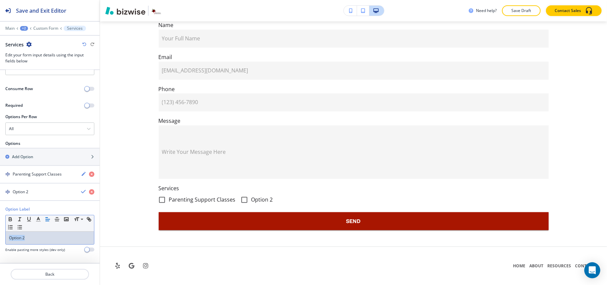
drag, startPoint x: 36, startPoint y: 240, endPoint x: 0, endPoint y: 239, distance: 36.0
click at [0, 239] on div "Option Label Small Normal Large Huge Option 2 Enable pasting more styles (dev o…" at bounding box center [50, 231] width 100 height 51
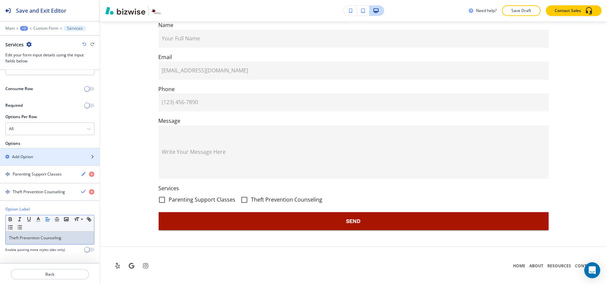
click at [35, 160] on div "button" at bounding box center [50, 162] width 100 height 5
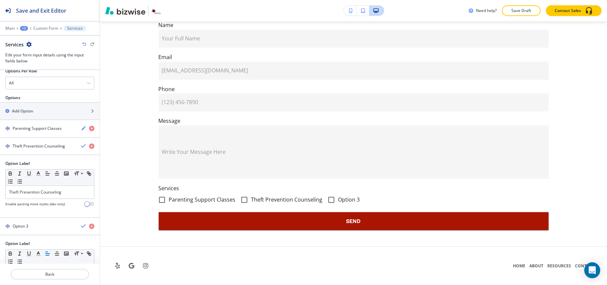
scroll to position [162, 0]
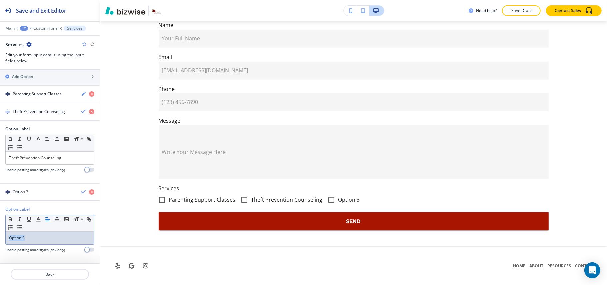
drag, startPoint x: 13, startPoint y: 238, endPoint x: 0, endPoint y: 238, distance: 12.7
click at [0, 238] on div "Option Label Small Normal Large Huge Option 3 Enable pasting more styles (dev o…" at bounding box center [50, 231] width 100 height 51
click at [44, 192] on div "Therapy Services" at bounding box center [38, 192] width 76 height 6
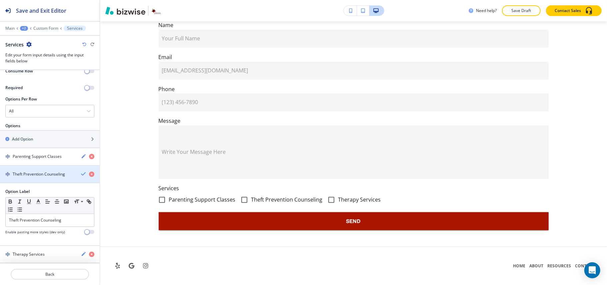
click at [34, 171] on h4 "Theft Prevention Counseling" at bounding box center [39, 174] width 52 height 6
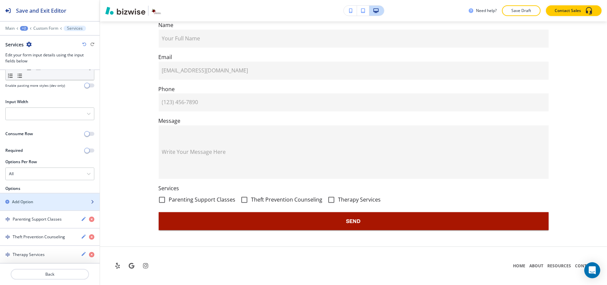
click at [29, 197] on div "button" at bounding box center [50, 195] width 100 height 5
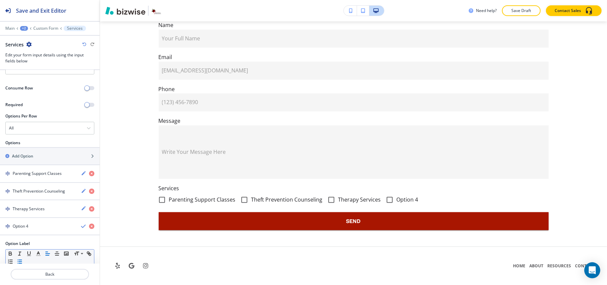
scroll to position [117, 0]
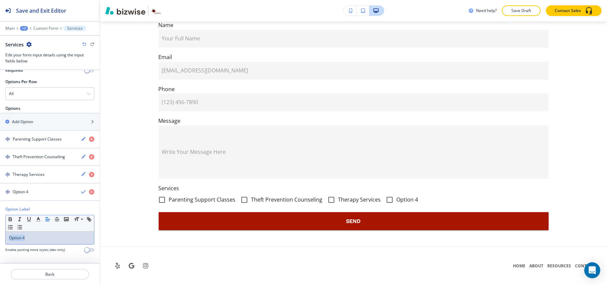
drag, startPoint x: 39, startPoint y: 239, endPoint x: 0, endPoint y: 236, distance: 39.4
click at [0, 236] on div "Option Label Small Normal Large Huge Option 4 Enable pasting more styles (dev o…" at bounding box center [50, 231] width 100 height 51
click at [38, 191] on h4 "Licensed Therapist" at bounding box center [30, 192] width 35 height 6
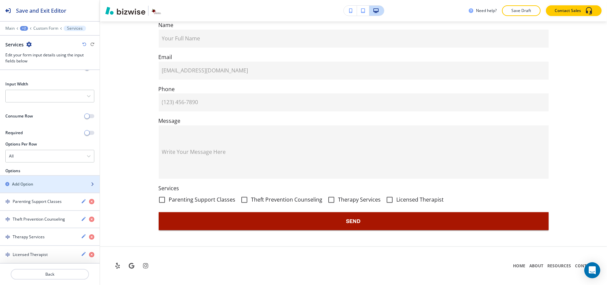
click at [18, 183] on h2 "Add Option" at bounding box center [22, 184] width 21 height 6
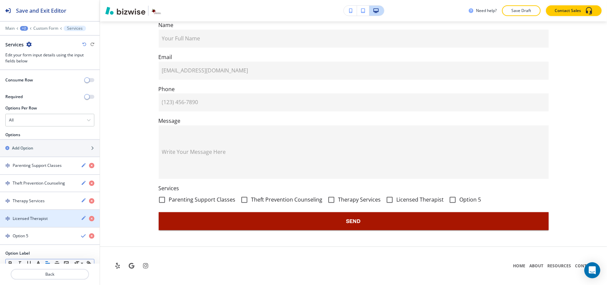
scroll to position [135, 0]
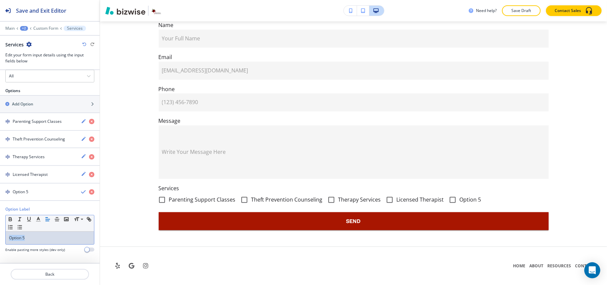
drag, startPoint x: 37, startPoint y: 238, endPoint x: 0, endPoint y: 237, distance: 36.7
click at [0, 237] on div "Option Label Small Normal Large Huge Option 5 Enable pasting more styles (dev o…" at bounding box center [50, 231] width 100 height 51
click at [39, 195] on div "button" at bounding box center [50, 197] width 100 height 5
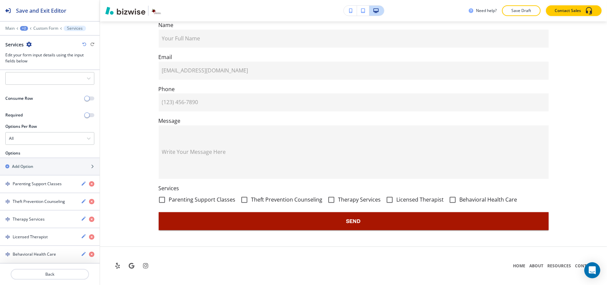
scroll to position [72, 0]
click at [38, 161] on div "button" at bounding box center [50, 160] width 100 height 5
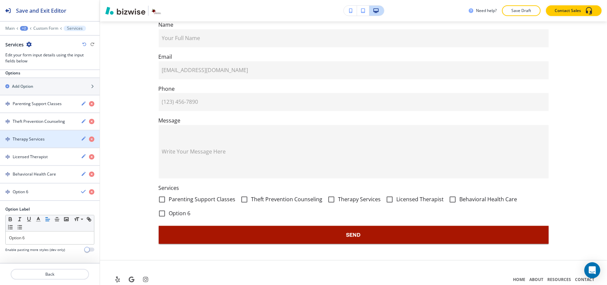
scroll to position [153, 0]
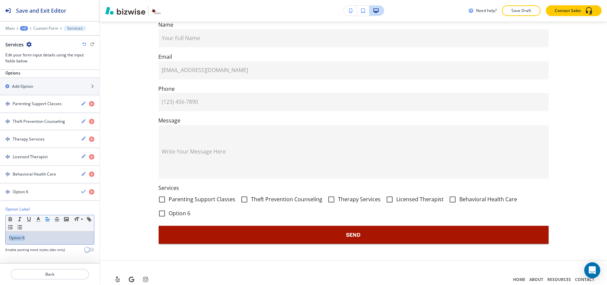
drag, startPoint x: 38, startPoint y: 235, endPoint x: 0, endPoint y: 235, distance: 38.0
click at [0, 235] on div "Option Label Small Normal Large Huge Option 6 Enable pasting more styles (dev o…" at bounding box center [50, 231] width 100 height 51
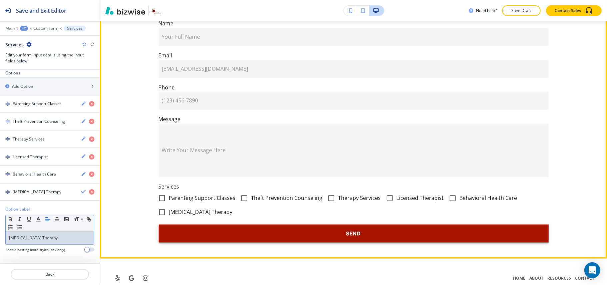
scroll to position [500, 0]
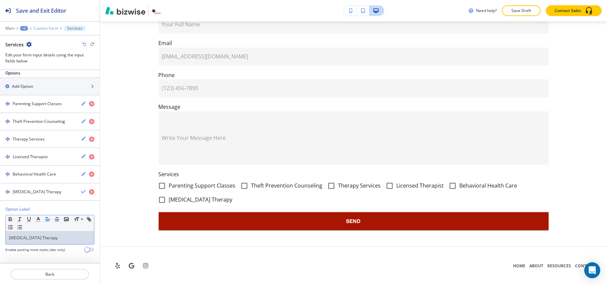
click at [41, 27] on p "Custom Form" at bounding box center [45, 28] width 25 height 5
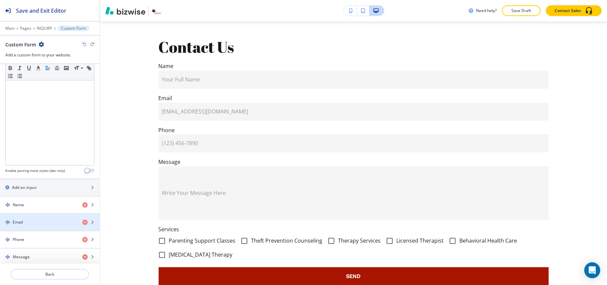
scroll to position [233, 0]
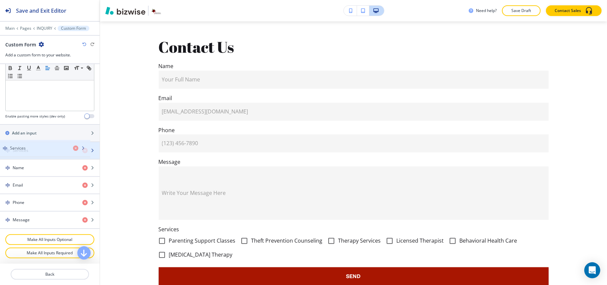
drag, startPoint x: 22, startPoint y: 222, endPoint x: 19, endPoint y: 151, distance: 71.3
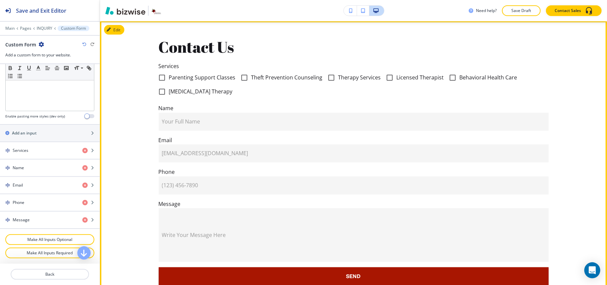
scroll to position [489, 0]
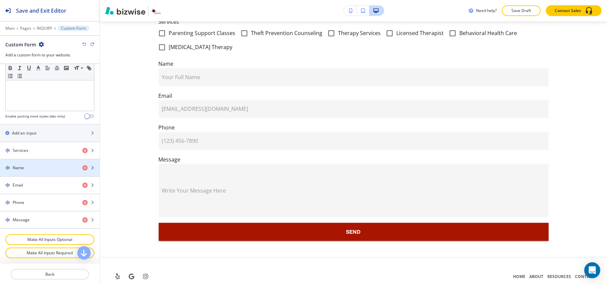
click at [31, 167] on div "Name" at bounding box center [38, 168] width 77 height 6
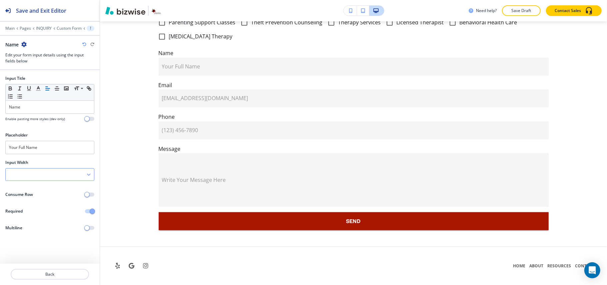
click at [44, 175] on div at bounding box center [50, 174] width 88 height 12
click at [36, 205] on div "50%" at bounding box center [50, 208] width 88 height 11
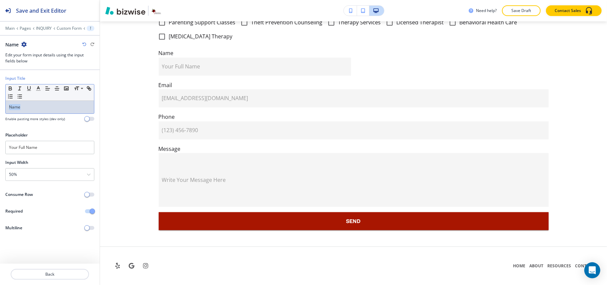
drag, startPoint x: 29, startPoint y: 109, endPoint x: 0, endPoint y: 108, distance: 28.7
click at [0, 108] on div "Input Title Small Normal Large Huge Name Enable pasting more styles (dev only)" at bounding box center [50, 100] width 100 height 51
drag, startPoint x: 47, startPoint y: 150, endPoint x: 0, endPoint y: 149, distance: 47.3
click at [0, 149] on div "Placeholder Your Full Name" at bounding box center [50, 145] width 100 height 27
type input "First Name"
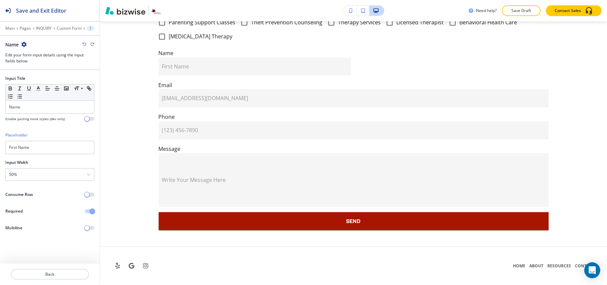
click at [22, 43] on icon "button" at bounding box center [23, 44] width 5 height 5
click at [35, 67] on p "Duplicate Name" at bounding box center [43, 68] width 34 height 6
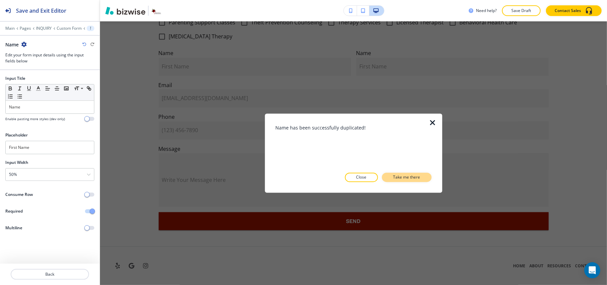
click at [411, 175] on p "Take me there" at bounding box center [406, 177] width 27 height 6
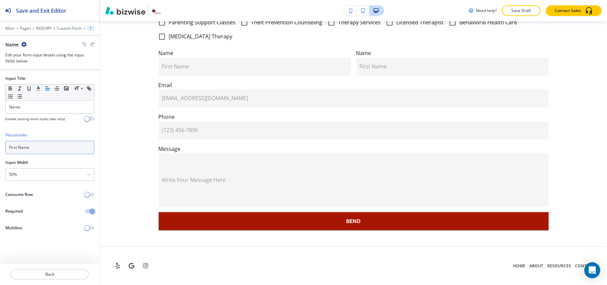
drag, startPoint x: 17, startPoint y: 150, endPoint x: 0, endPoint y: 147, distance: 16.9
click at [0, 147] on div "Placeholder First Name" at bounding box center [50, 145] width 100 height 27
type input "Last Name"
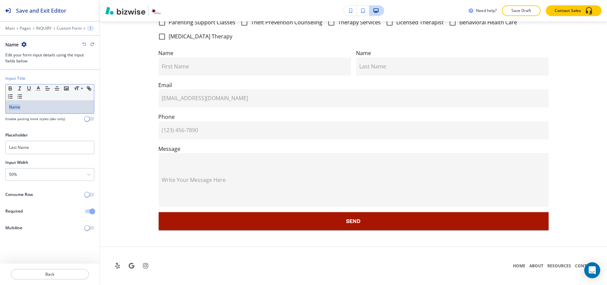
click at [0, 103] on div "Input Title Small Normal Large Huge Name Enable pasting more styles (dev only)" at bounding box center [50, 100] width 100 height 51
click at [47, 275] on p "Back" at bounding box center [49, 274] width 77 height 6
click at [62, 28] on p "Custom Form" at bounding box center [69, 28] width 25 height 5
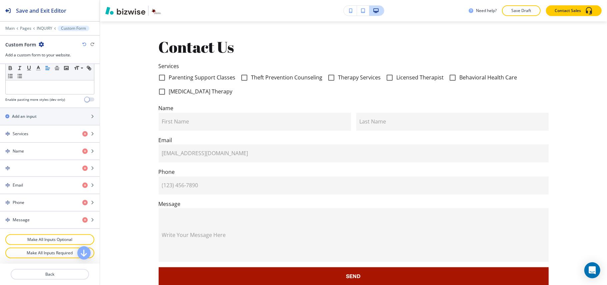
scroll to position [250, 0]
click at [36, 114] on h2 "Add an input" at bounding box center [24, 116] width 25 height 6
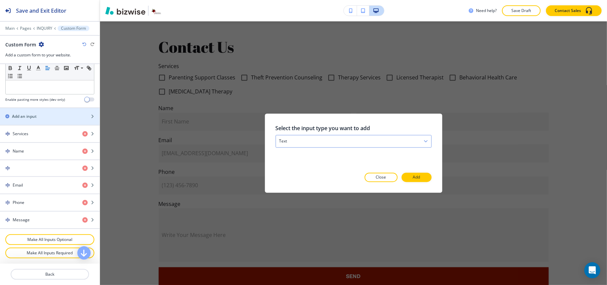
click at [325, 141] on div "text" at bounding box center [353, 141] width 155 height 12
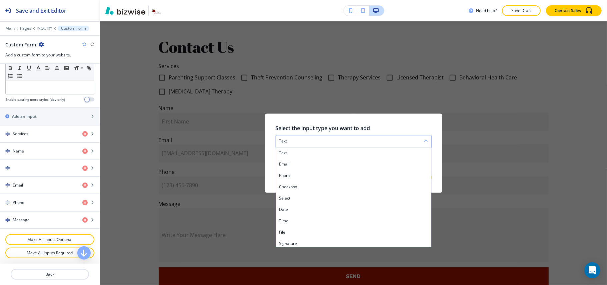
click at [326, 140] on div "text" at bounding box center [353, 141] width 155 height 12
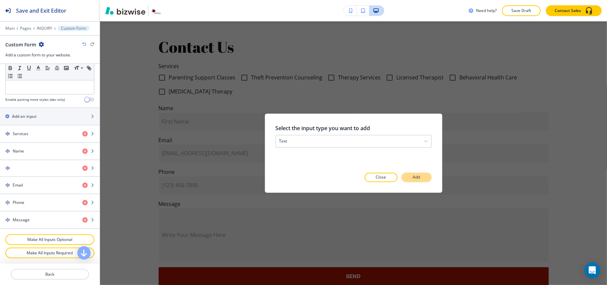
click at [421, 176] on button "Add" at bounding box center [416, 177] width 30 height 9
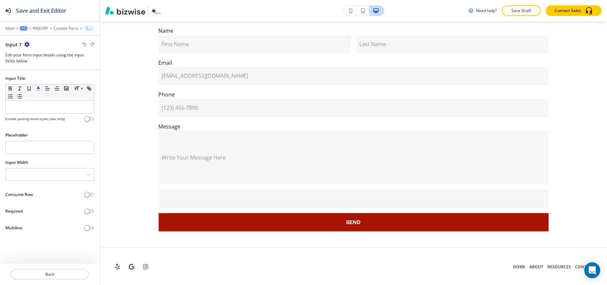
scroll to position [524, 0]
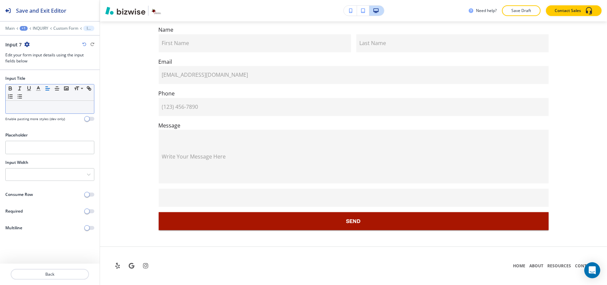
click at [40, 109] on p at bounding box center [50, 107] width 82 height 6
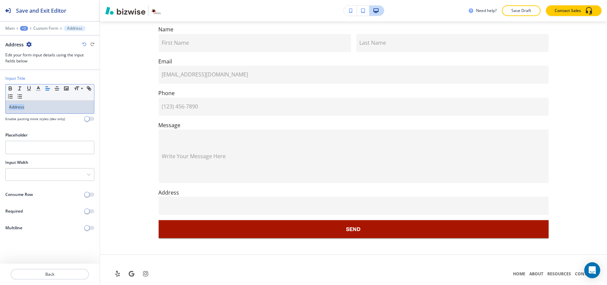
copy p "Address"
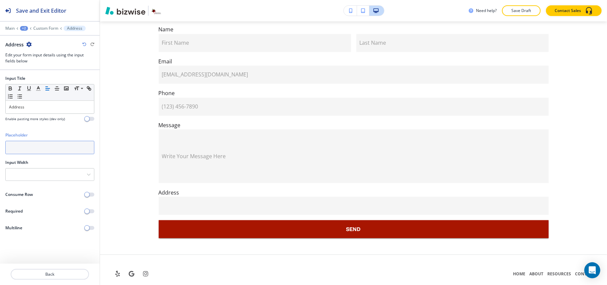
click at [33, 144] on input "text" at bounding box center [49, 147] width 89 height 13
paste input "Address"
type input "Address"
click at [44, 30] on p "Custom Form" at bounding box center [45, 28] width 25 height 5
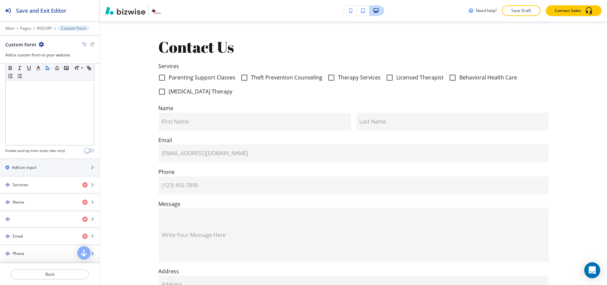
scroll to position [267, 0]
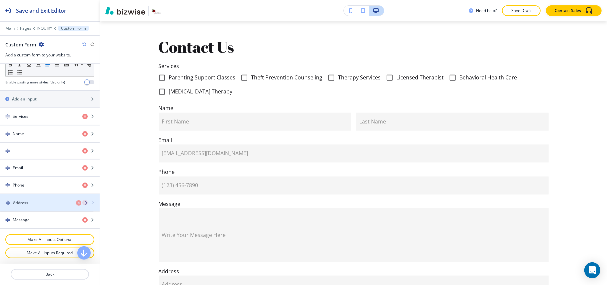
drag, startPoint x: 30, startPoint y: 222, endPoint x: 30, endPoint y: 205, distance: 17.3
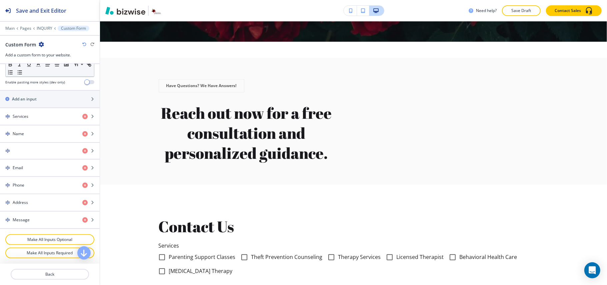
scroll to position [253, 0]
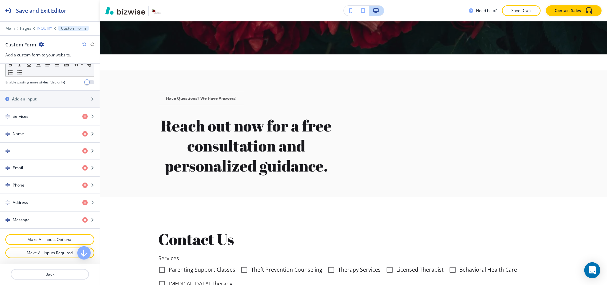
click at [47, 27] on p "INQUIRY" at bounding box center [45, 28] width 16 height 5
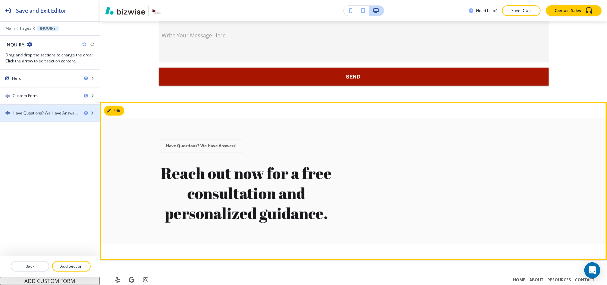
click at [36, 112] on div "Have Questions? We Have Answers!" at bounding box center [46, 113] width 66 height 6
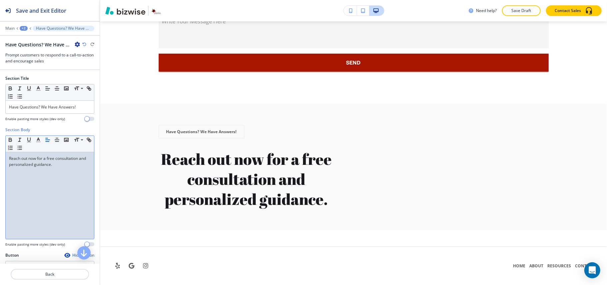
click at [65, 187] on div "Reach out now for a free consultation and personalized guidance." at bounding box center [50, 195] width 88 height 87
click at [47, 140] on line "button" at bounding box center [48, 140] width 4 height 0
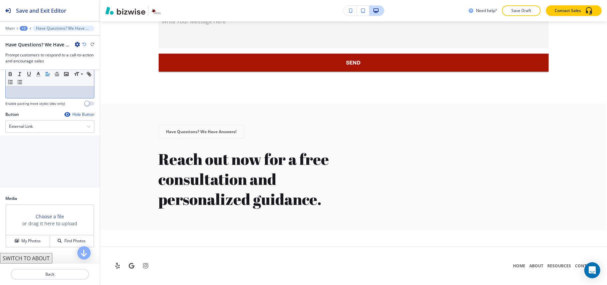
scroll to position [143, 0]
click at [25, 239] on h4 "My Photos" at bounding box center [30, 241] width 19 height 6
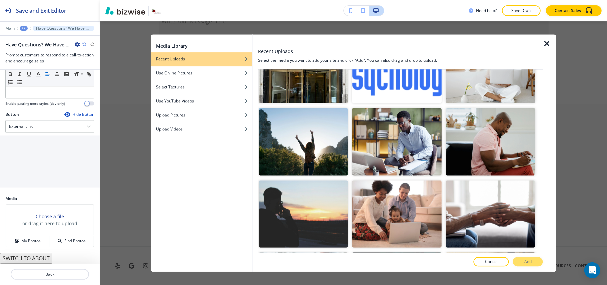
scroll to position [400, 0]
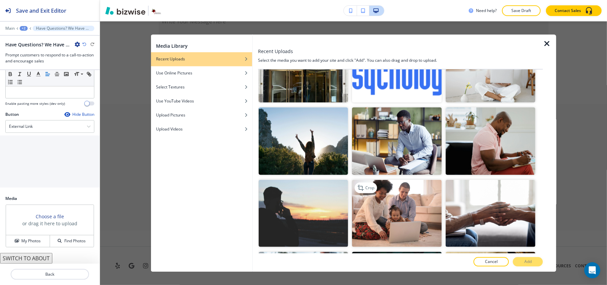
click at [383, 203] on img "button" at bounding box center [397, 212] width 90 height 67
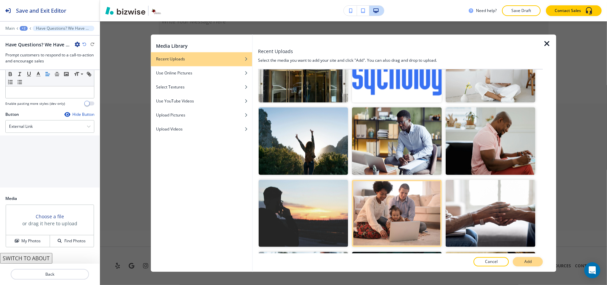
click at [517, 260] on button "Add" at bounding box center [528, 261] width 30 height 9
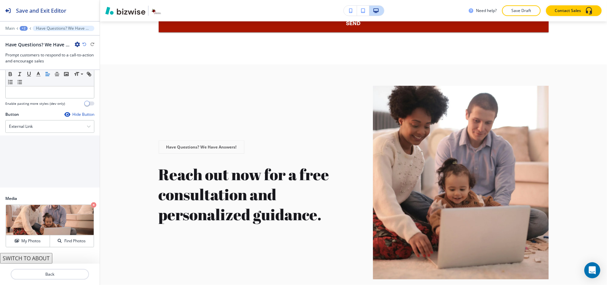
scroll to position [641, 0]
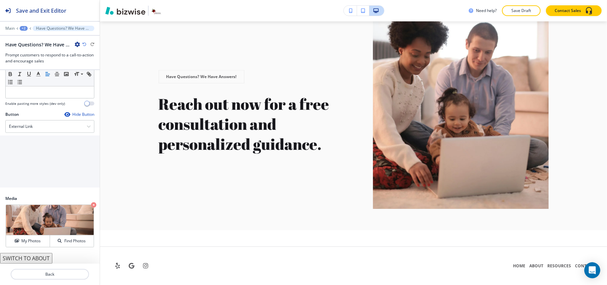
click at [29, 117] on div at bounding box center [49, 118] width 89 height 3
click at [27, 127] on h4 "External Link" at bounding box center [21, 126] width 24 height 6
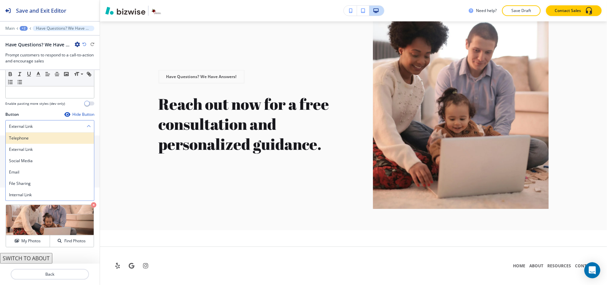
click at [24, 142] on div "Telephone" at bounding box center [50, 137] width 88 height 11
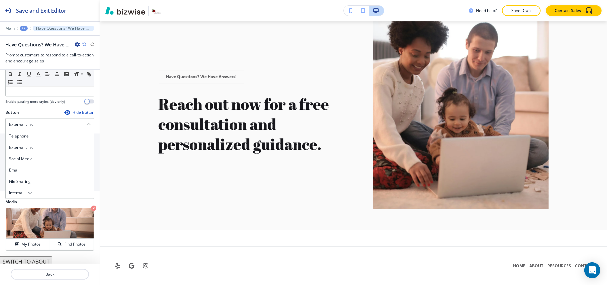
scroll to position [120, 0]
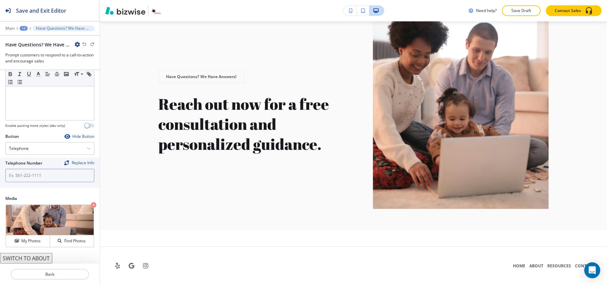
click at [34, 176] on input "text" at bounding box center [49, 175] width 89 height 13
paste input "[PHONE_NUMBER]"
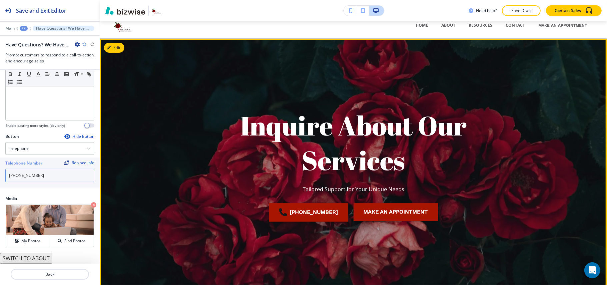
scroll to position [0, 0]
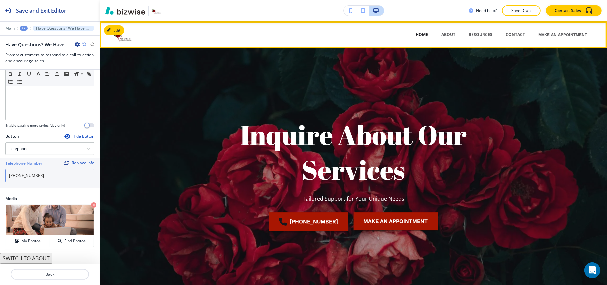
type input "[PHONE_NUMBER]"
click at [421, 34] on p "HOME" at bounding box center [421, 35] width 12 height 6
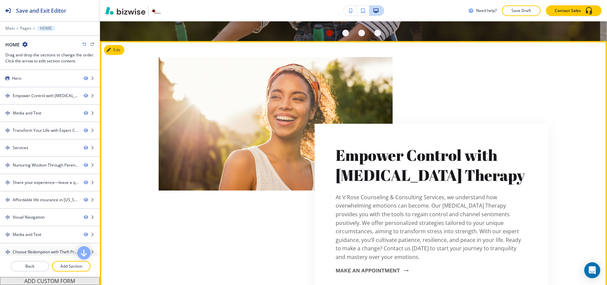
scroll to position [400, 0]
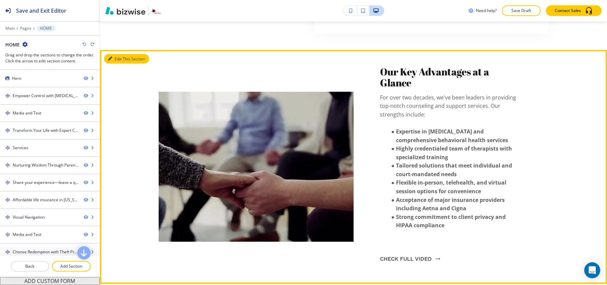
click at [118, 64] on button "Edit This Section" at bounding box center [126, 59] width 45 height 10
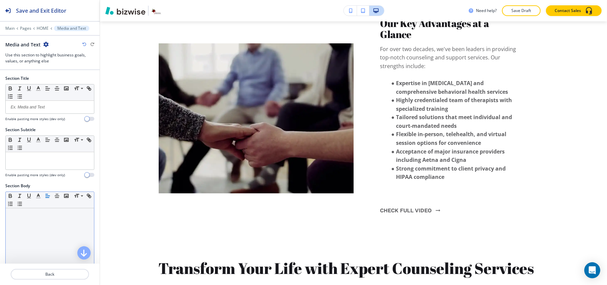
scroll to position [107, 0]
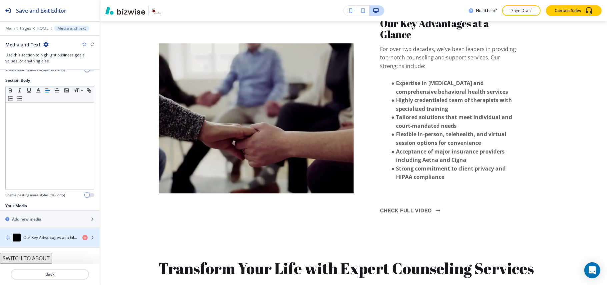
click at [42, 235] on h4 "Our Key Advantages at a Glance" at bounding box center [50, 237] width 54 height 6
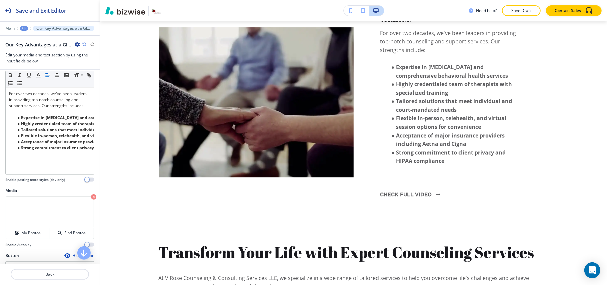
scroll to position [145, 0]
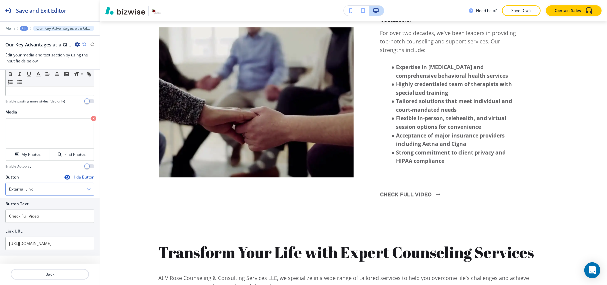
drag, startPoint x: 41, startPoint y: 228, endPoint x: 26, endPoint y: 187, distance: 43.6
click at [26, 187] on h4 "External Link" at bounding box center [21, 189] width 24 height 6
click at [64, 175] on icon "button" at bounding box center [66, 176] width 5 height 5
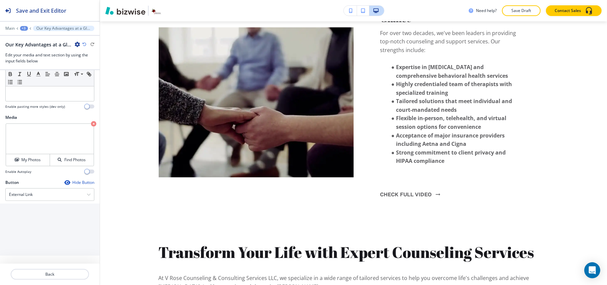
scroll to position [87, 0]
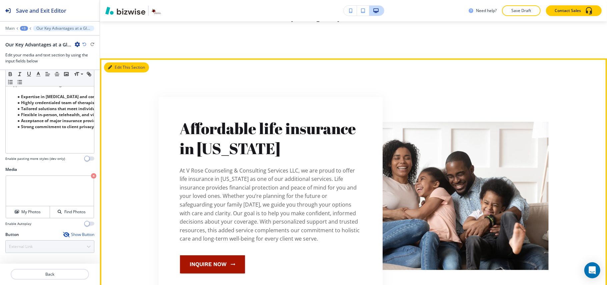
click at [120, 72] on button "Edit This Section" at bounding box center [126, 67] width 45 height 10
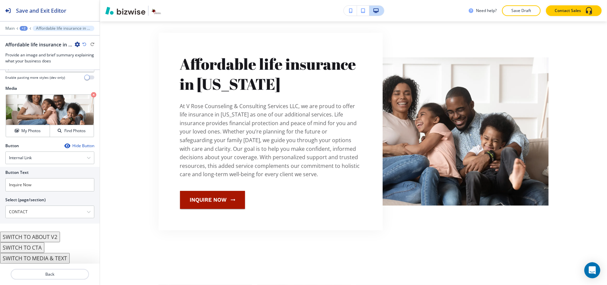
scroll to position [191, 0]
drag, startPoint x: 41, startPoint y: 211, endPoint x: 0, endPoint y: 209, distance: 41.4
click at [0, 209] on div "Button Text Inquire Now Select (page/section) CONTACT ABOUT ABOUT | Hero ABOUT …" at bounding box center [50, 195] width 100 height 57
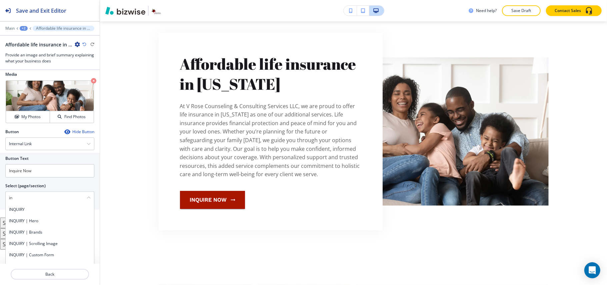
click at [27, 212] on h4 "INQUIRY" at bounding box center [50, 209] width 82 height 6
type \(page\/section\) "INQUIRY"
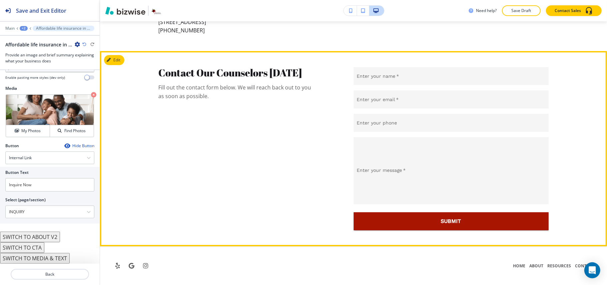
scroll to position [3515, 0]
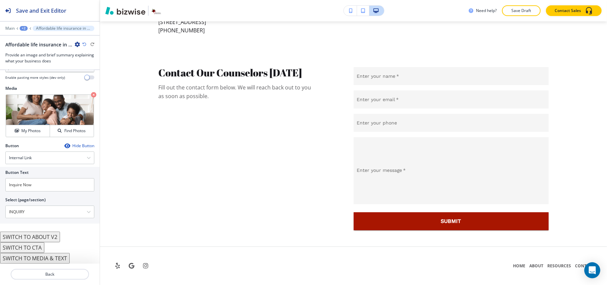
click at [4, 27] on div "Main +2 Affordable life insurance in [US_STATE]" at bounding box center [50, 28] width 100 height 5
click at [17, 27] on div "Main +2 Affordable life insurance in [US_STATE]" at bounding box center [49, 28] width 89 height 5
click at [11, 27] on p "Main" at bounding box center [9, 28] width 9 height 5
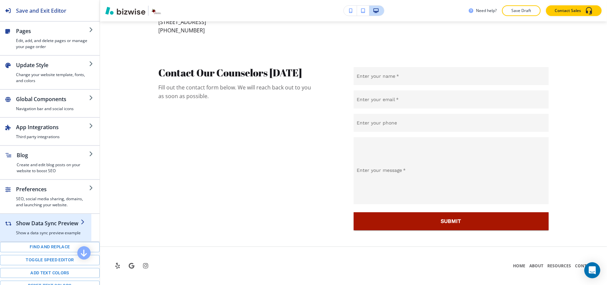
scroll to position [80, 0]
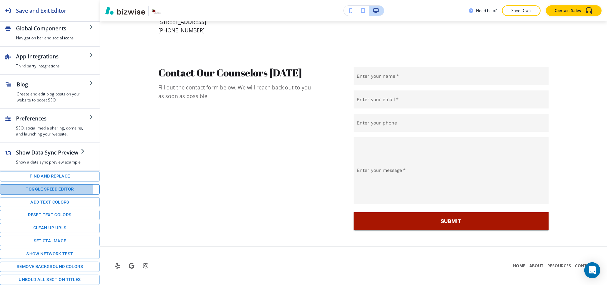
click at [34, 188] on button "Toggle speed editor" at bounding box center [50, 189] width 100 height 10
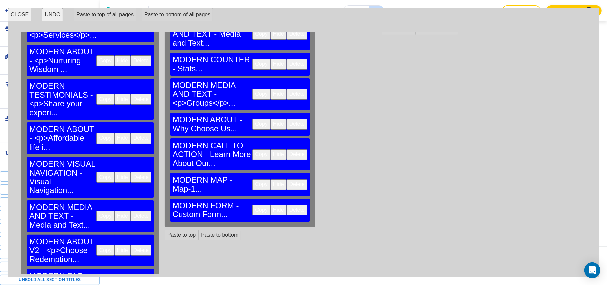
scroll to position [187, 0]
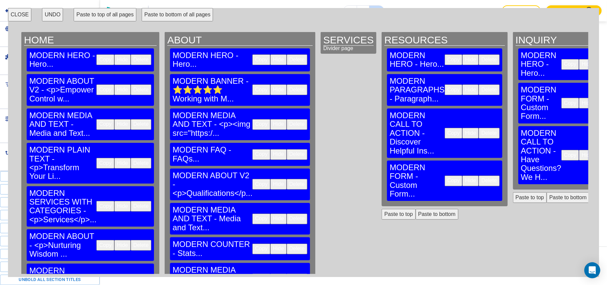
scroll to position [0, 0]
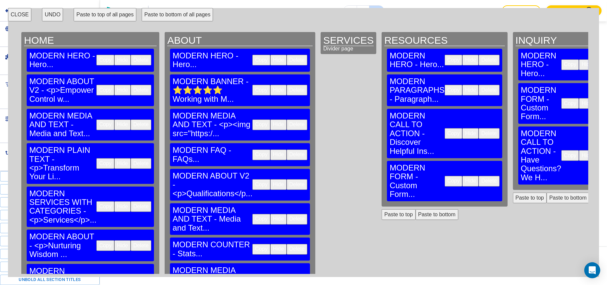
click at [546, 192] on button "Paste to bottom" at bounding box center [567, 197] width 43 height 11
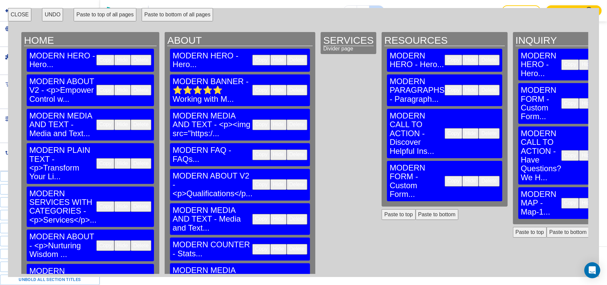
click at [415, 209] on button "Paste to bottom" at bounding box center [436, 214] width 43 height 11
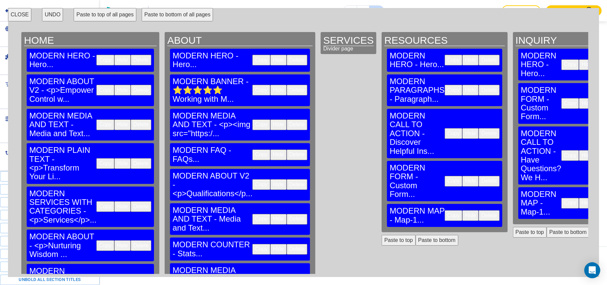
scroll to position [0, 80]
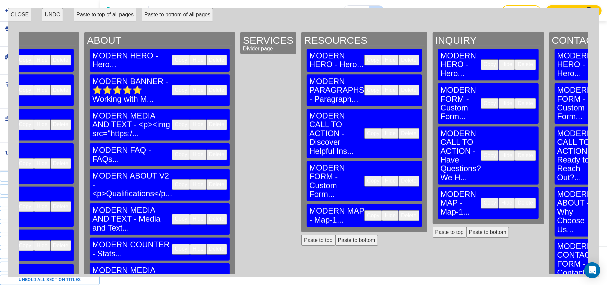
click at [19, 19] on button "CLOSE" at bounding box center [19, 14] width 23 height 13
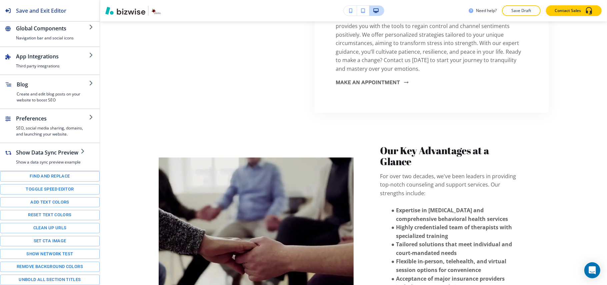
scroll to position [0, 0]
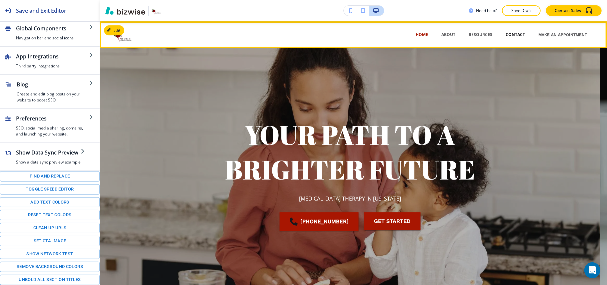
click at [514, 35] on p "CONTACT" at bounding box center [514, 35] width 19 height 6
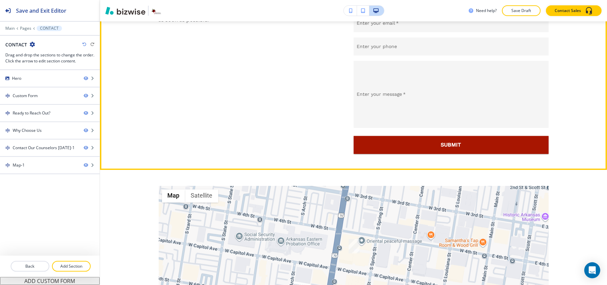
scroll to position [1239, 0]
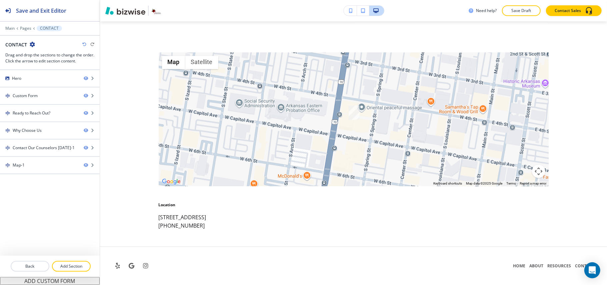
click at [10, 26] on div "Main Pages CONTACT" at bounding box center [49, 28] width 89 height 5
click at [11, 28] on p "Main" at bounding box center [9, 28] width 9 height 5
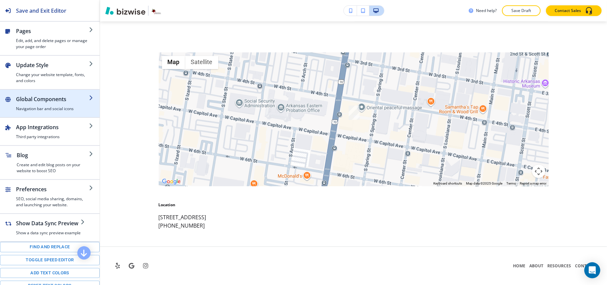
click at [36, 99] on h2 "Global Components" at bounding box center [52, 99] width 73 height 8
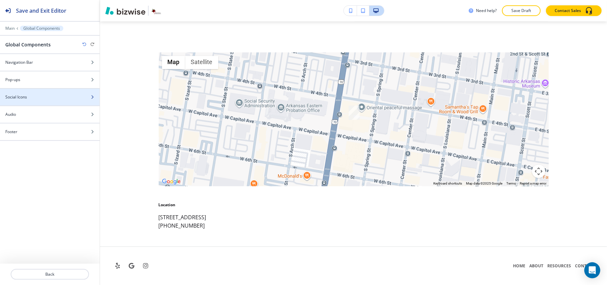
click at [39, 101] on div at bounding box center [50, 102] width 100 height 5
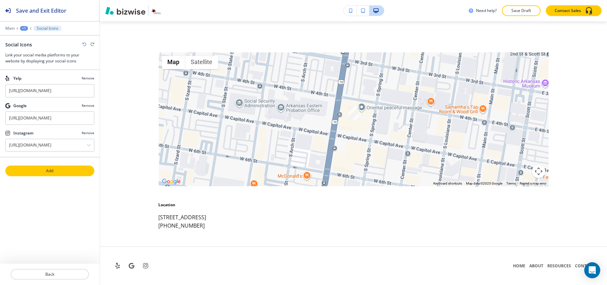
click at [42, 171] on p "Add" at bounding box center [50, 171] width 88 height 6
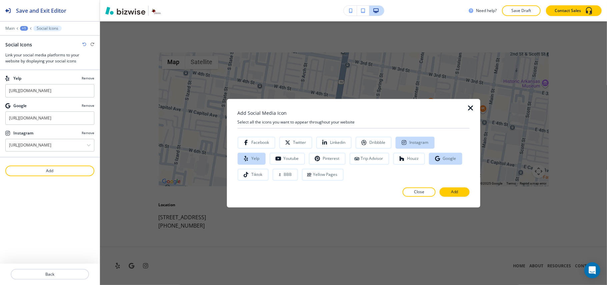
click at [469, 109] on icon "button" at bounding box center [471, 108] width 8 height 8
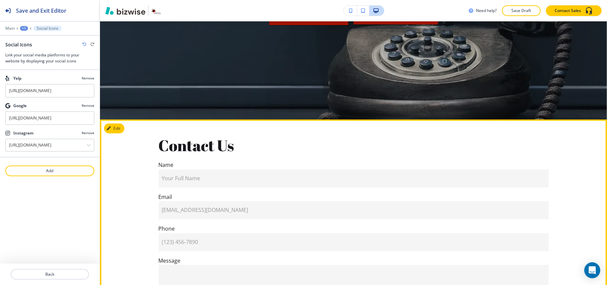
scroll to position [129, 0]
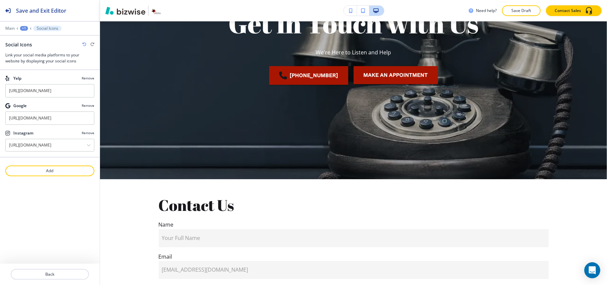
click at [9, 25] on div at bounding box center [50, 24] width 100 height 4
click at [9, 27] on p "Main" at bounding box center [9, 28] width 9 height 5
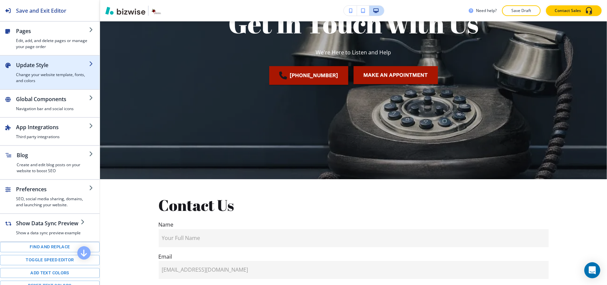
click at [40, 76] on h4 "Change your website template, fonts, and colors" at bounding box center [52, 78] width 73 height 12
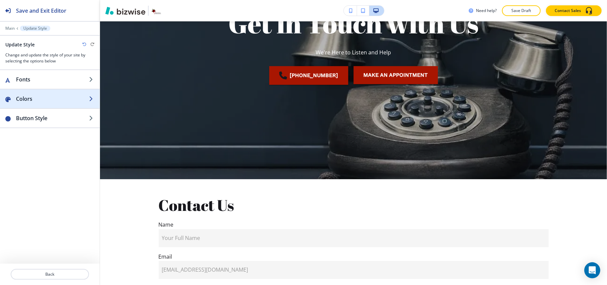
click at [45, 103] on div "button" at bounding box center [50, 105] width 100 height 5
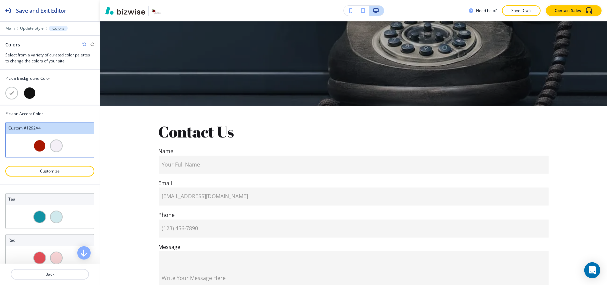
scroll to position [0, 0]
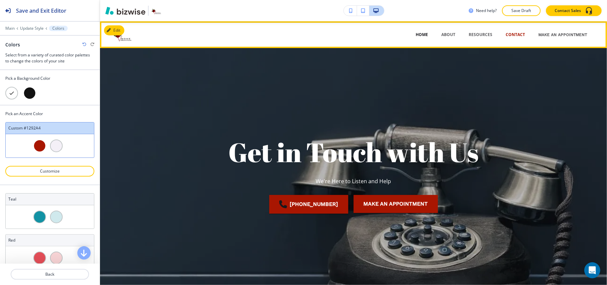
click at [418, 33] on p "HOME" at bounding box center [421, 35] width 12 height 6
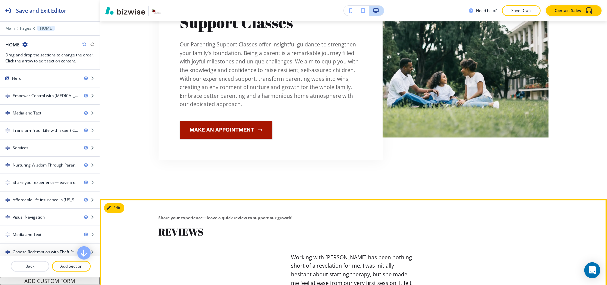
scroll to position [1510, 0]
